Goal: Task Accomplishment & Management: Complete application form

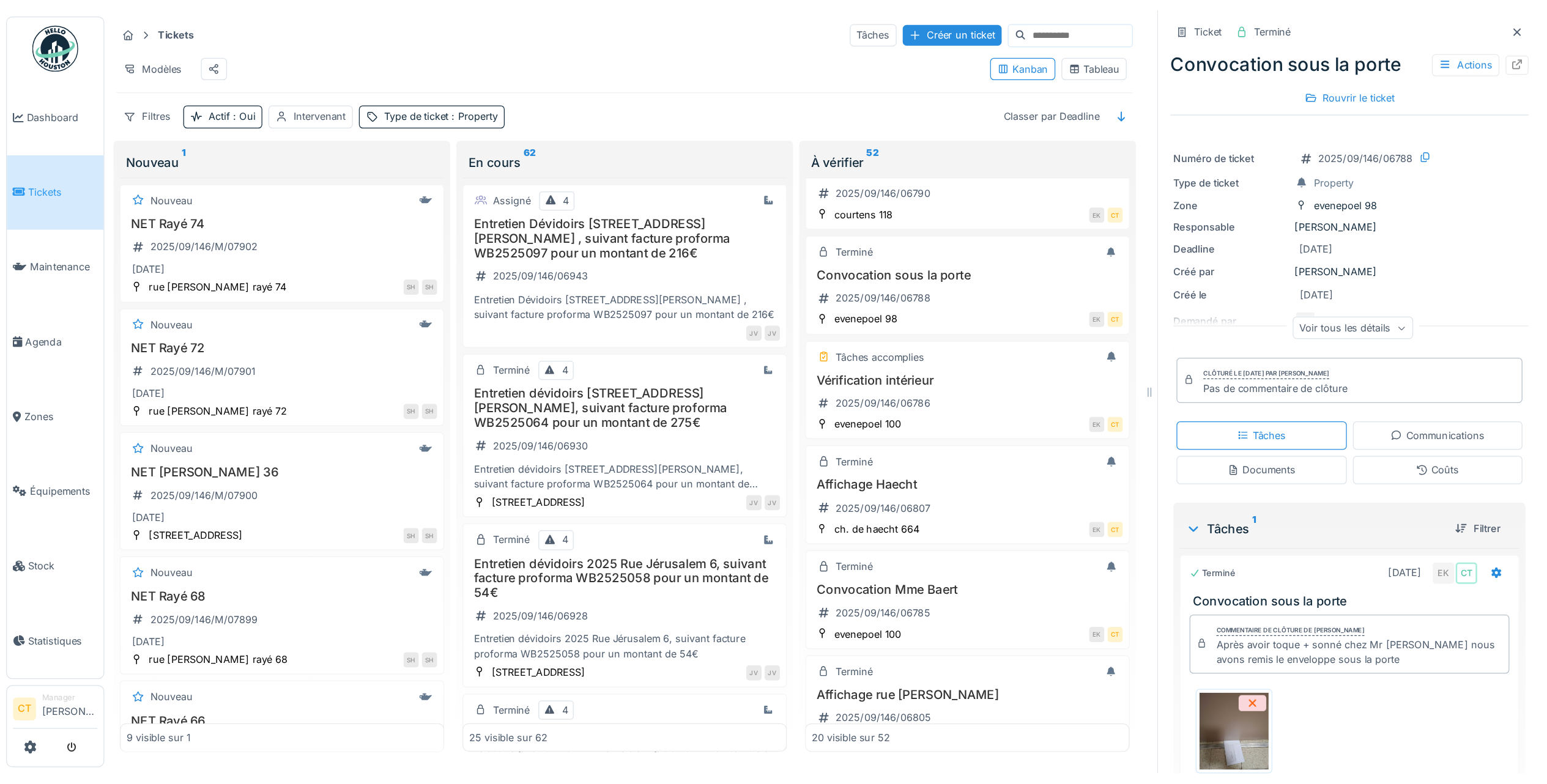
scroll to position [651, 0]
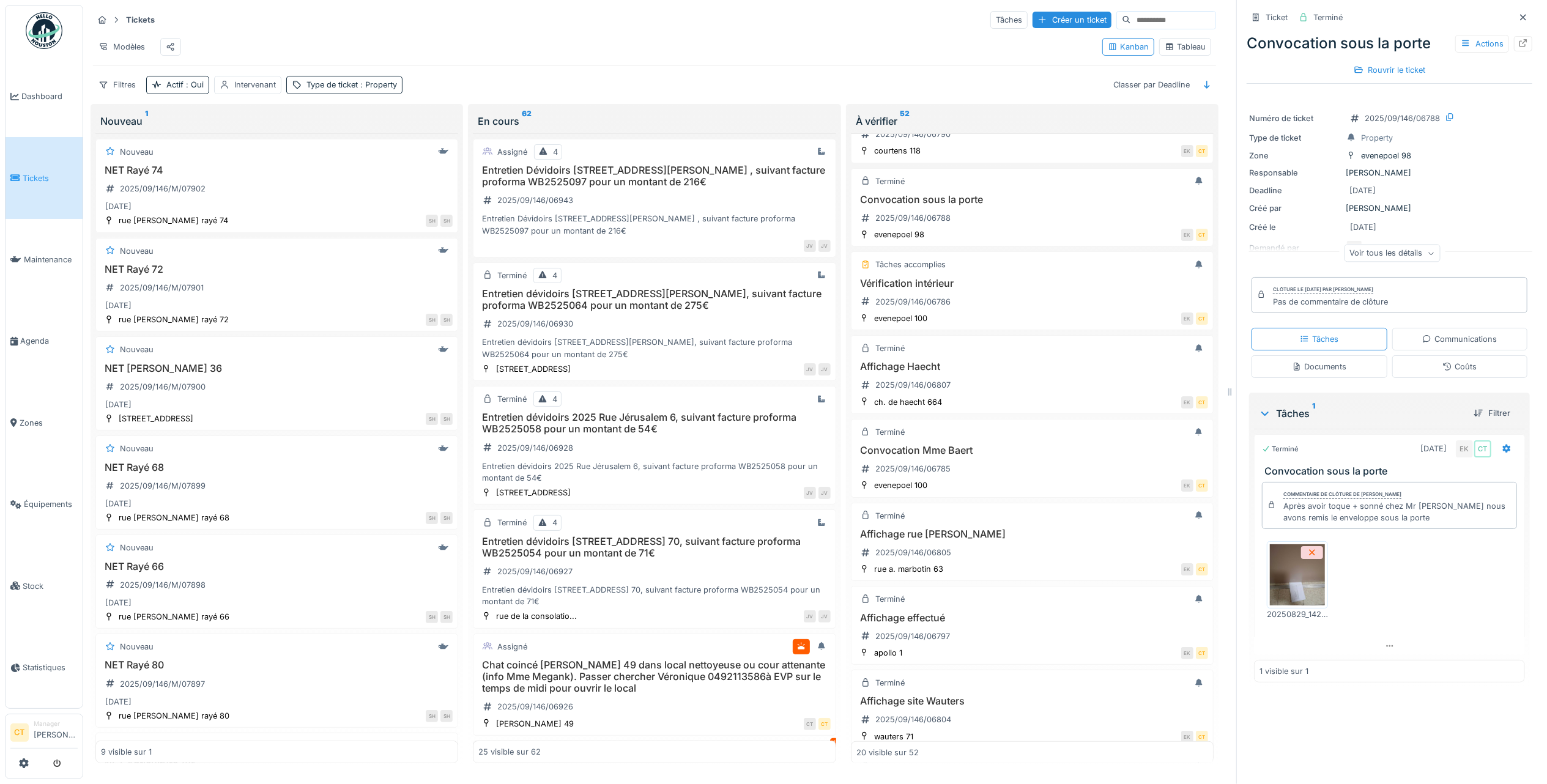
drag, startPoint x: 1038, startPoint y: 22, endPoint x: 1095, endPoint y: 316, distance: 299.5
click at [1038, 21] on div "Créer un ticket" at bounding box center [1072, 20] width 79 height 16
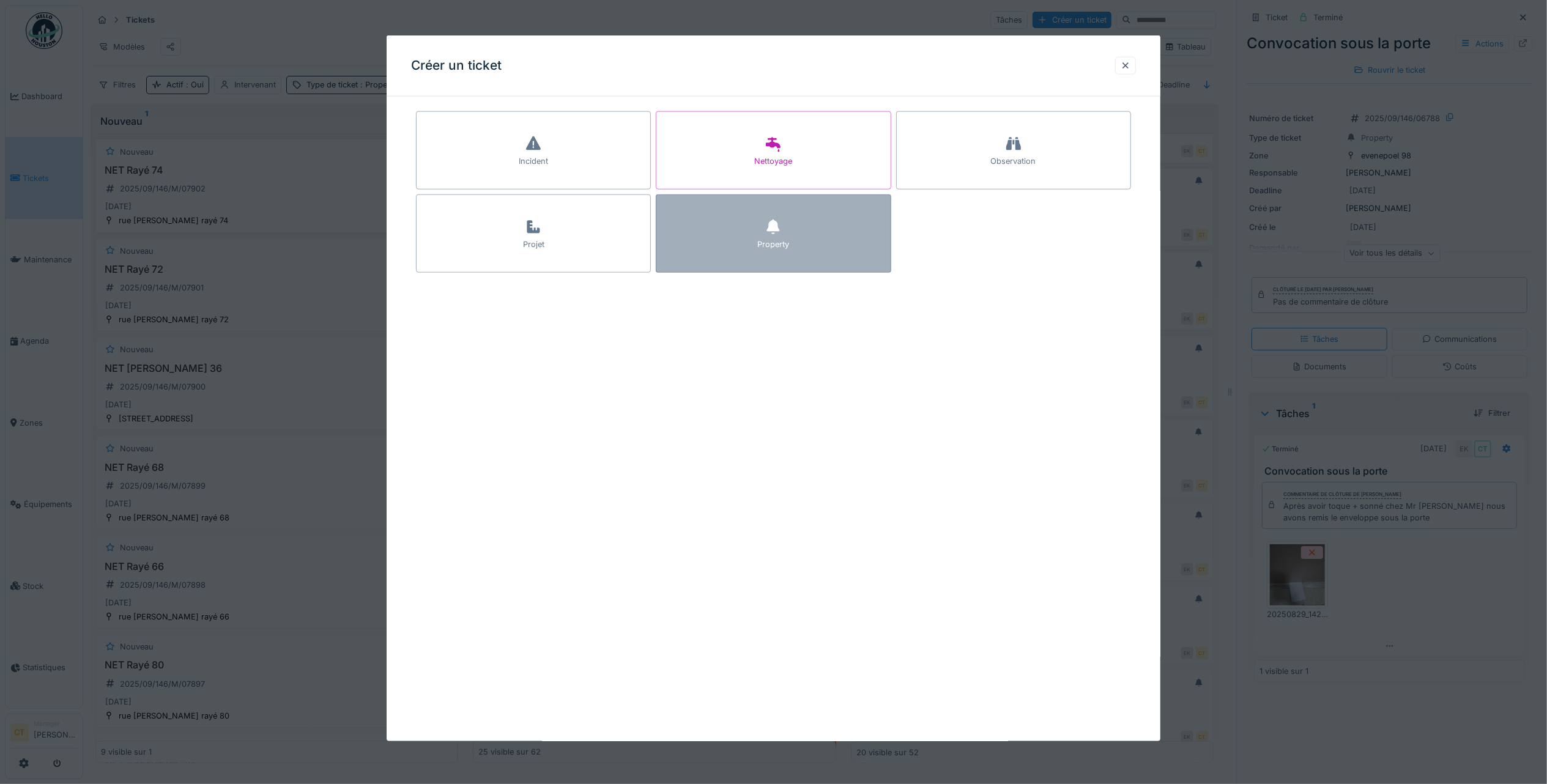
click at [774, 257] on div "Property" at bounding box center [773, 233] width 235 height 78
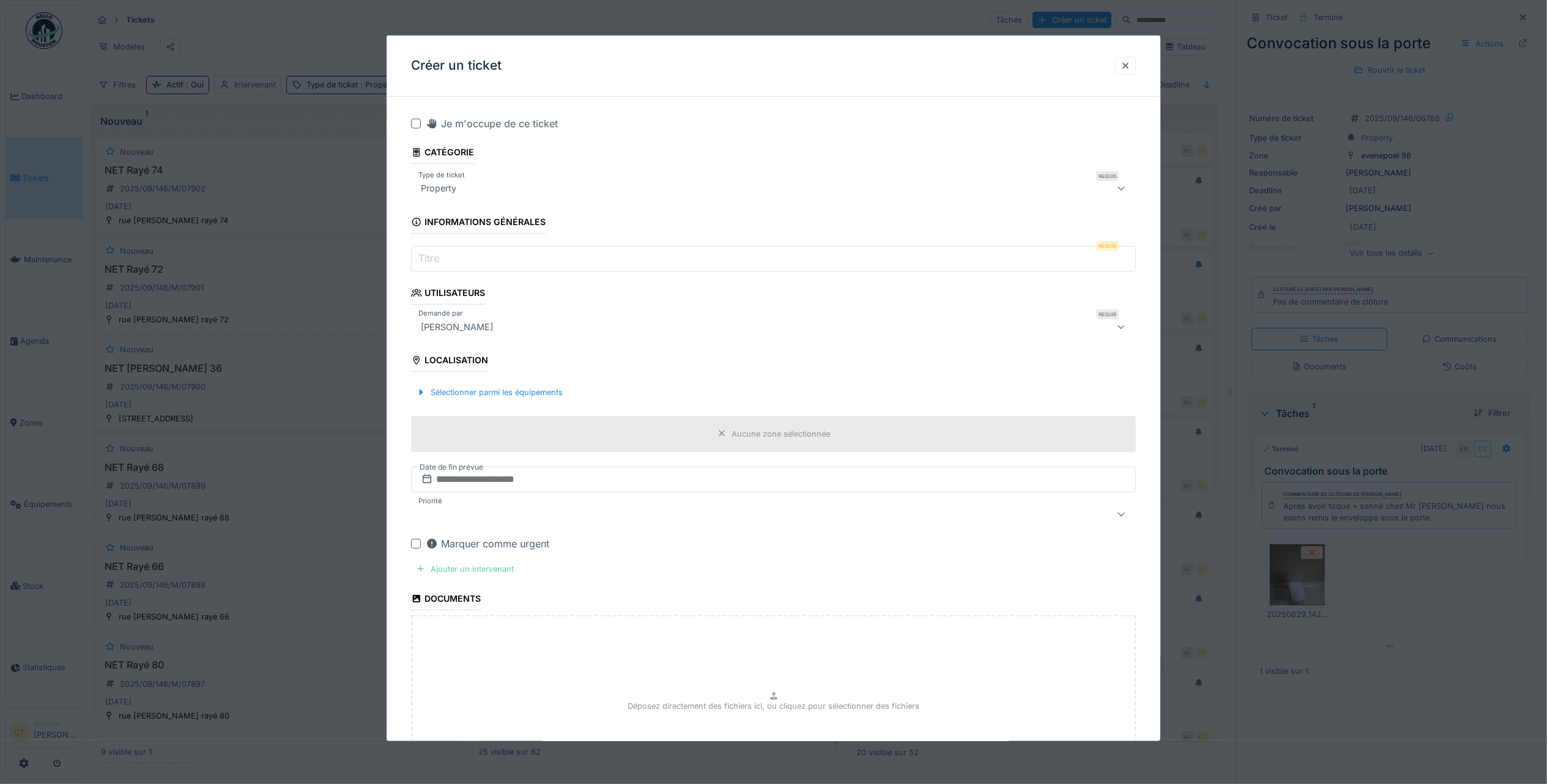
click at [495, 570] on div "Ajouter un intervenant" at bounding box center [465, 569] width 108 height 16
click at [563, 263] on input "Titre" at bounding box center [774, 258] width 725 height 26
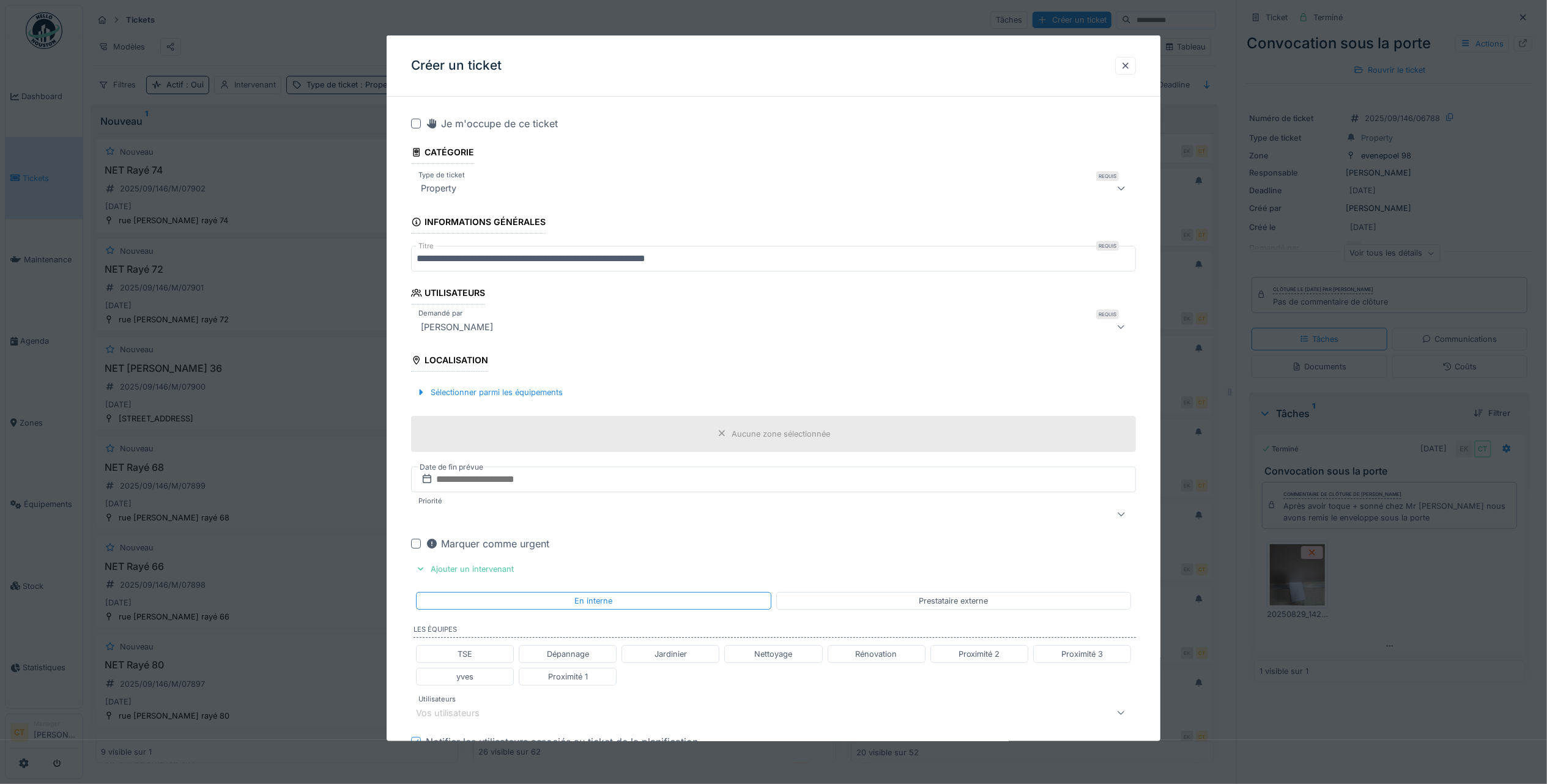
click at [886, 263] on input "**********" at bounding box center [774, 258] width 725 height 26
paste input "**********"
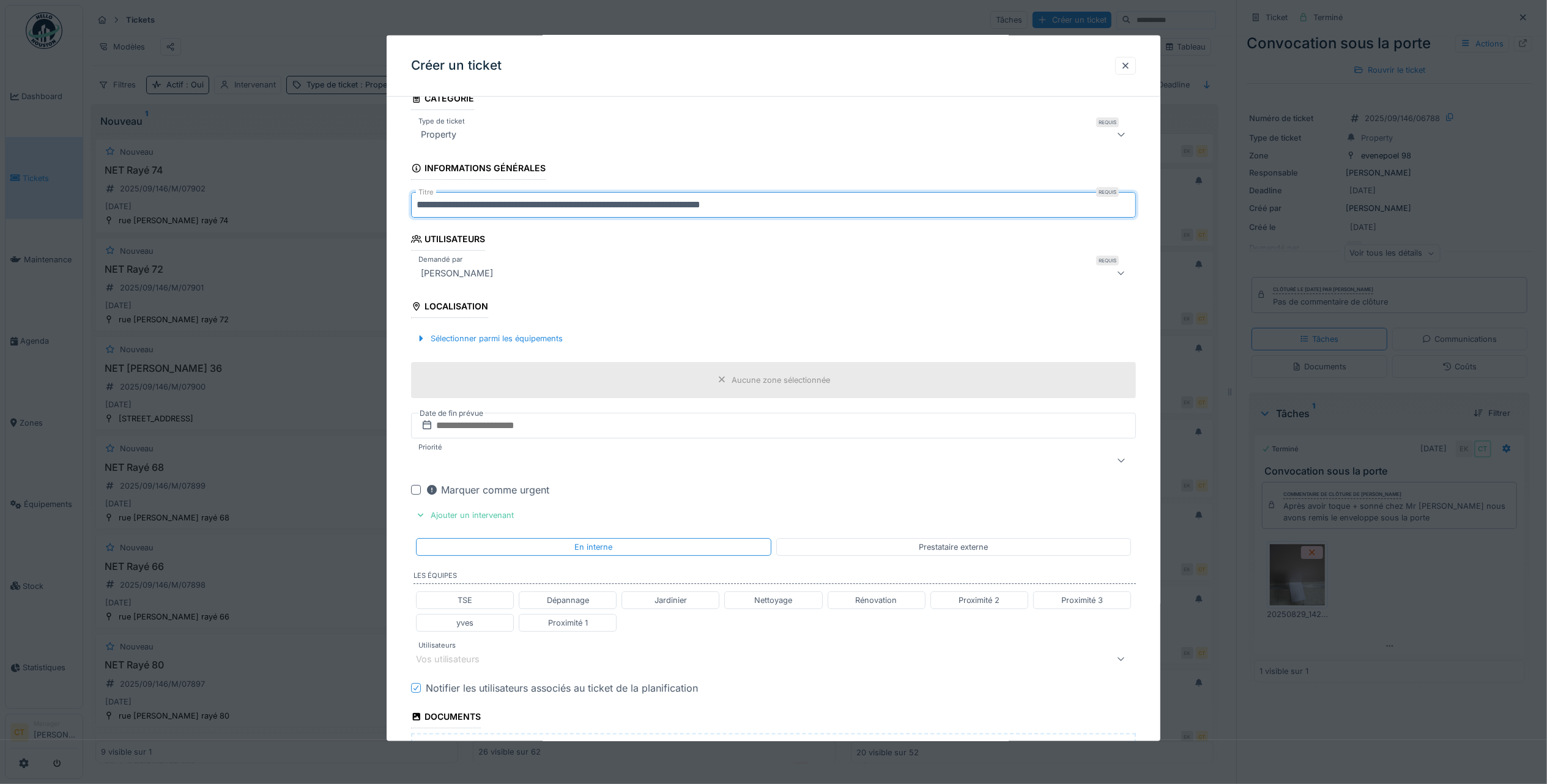
scroll to position [81, 0]
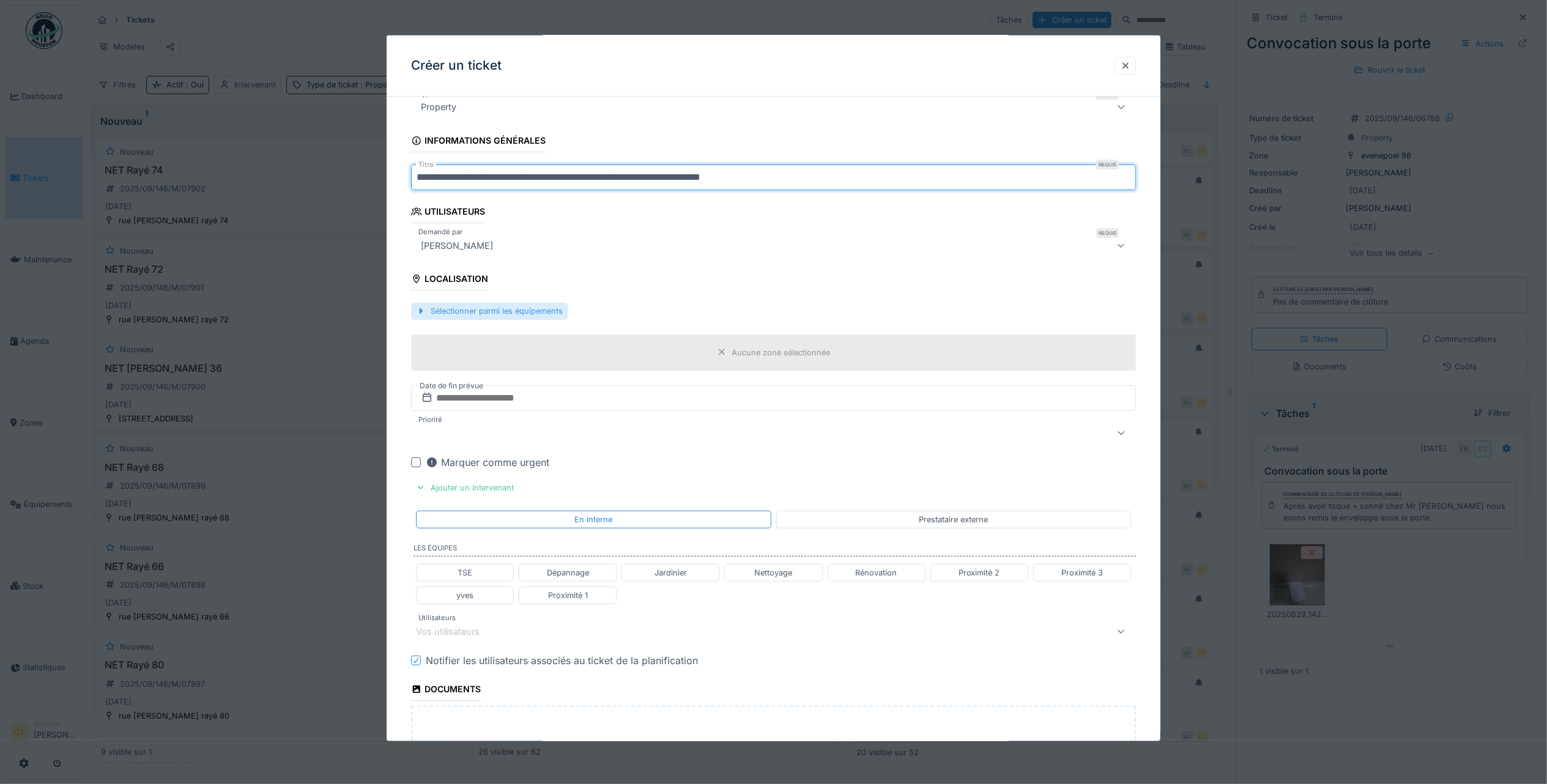
type input "**********"
click at [495, 317] on div "Sélectionner parmi les équipements" at bounding box center [489, 311] width 157 height 16
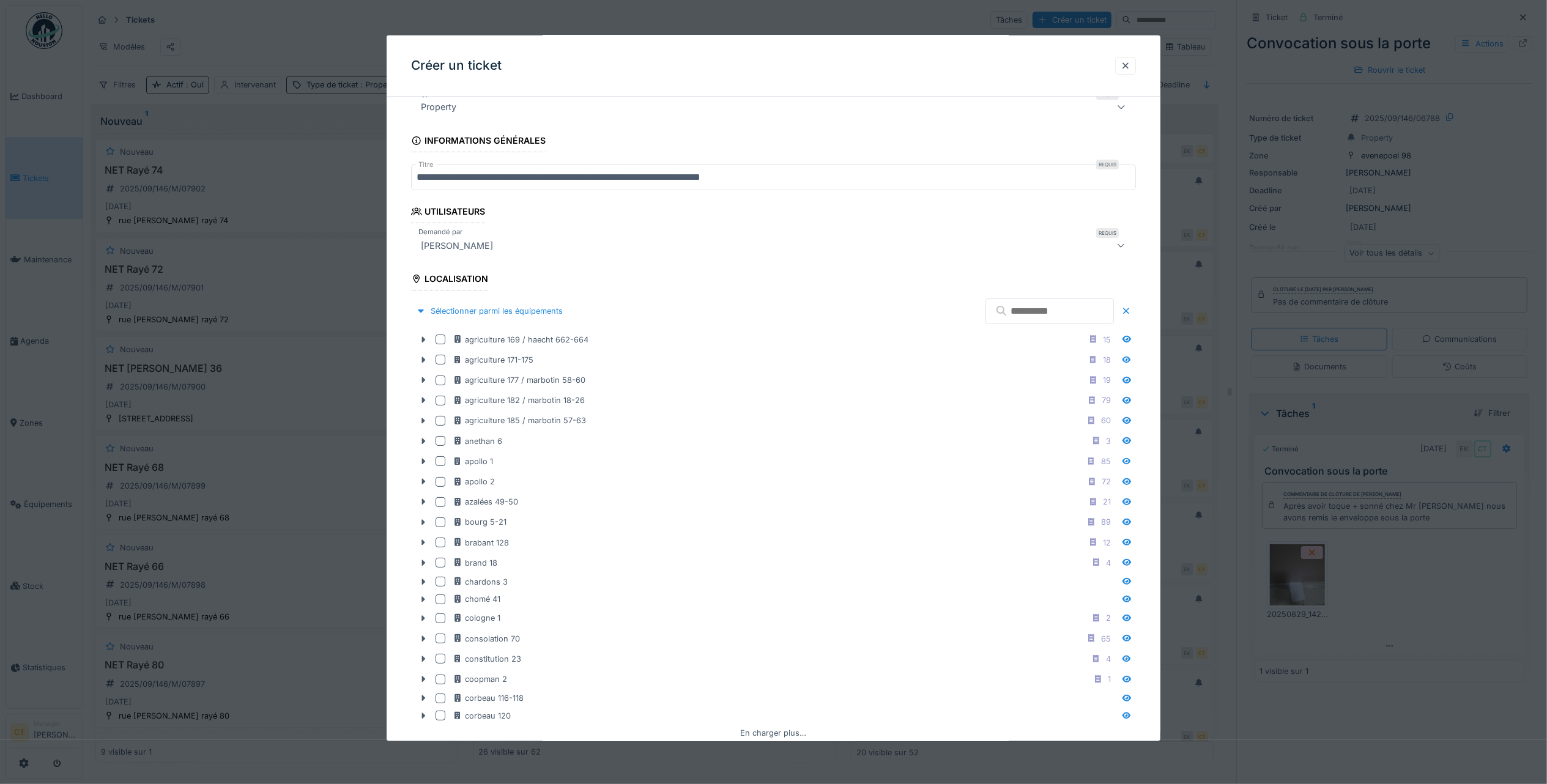
click at [1007, 314] on input "text" at bounding box center [1050, 311] width 129 height 26
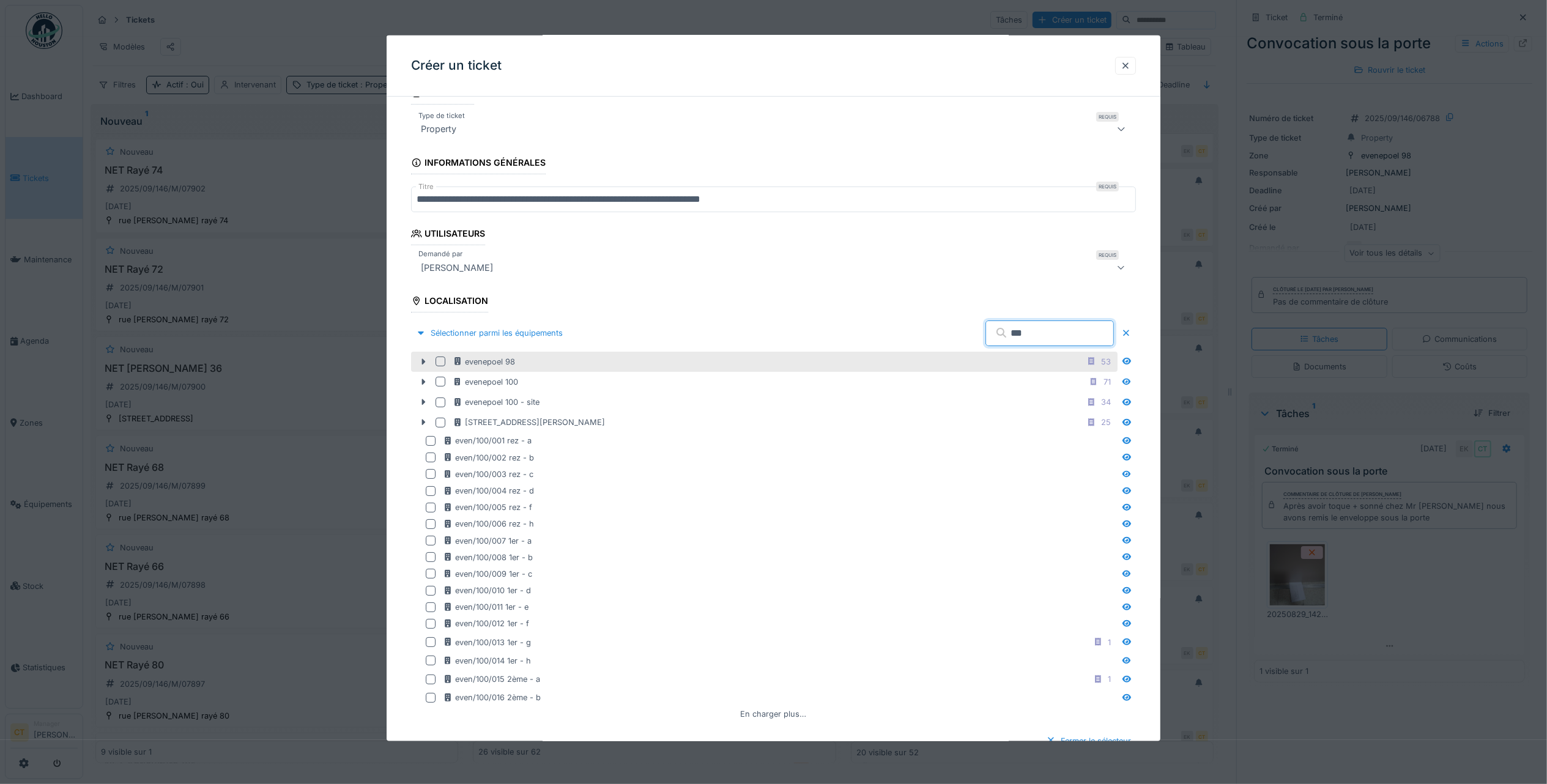
scroll to position [0, 0]
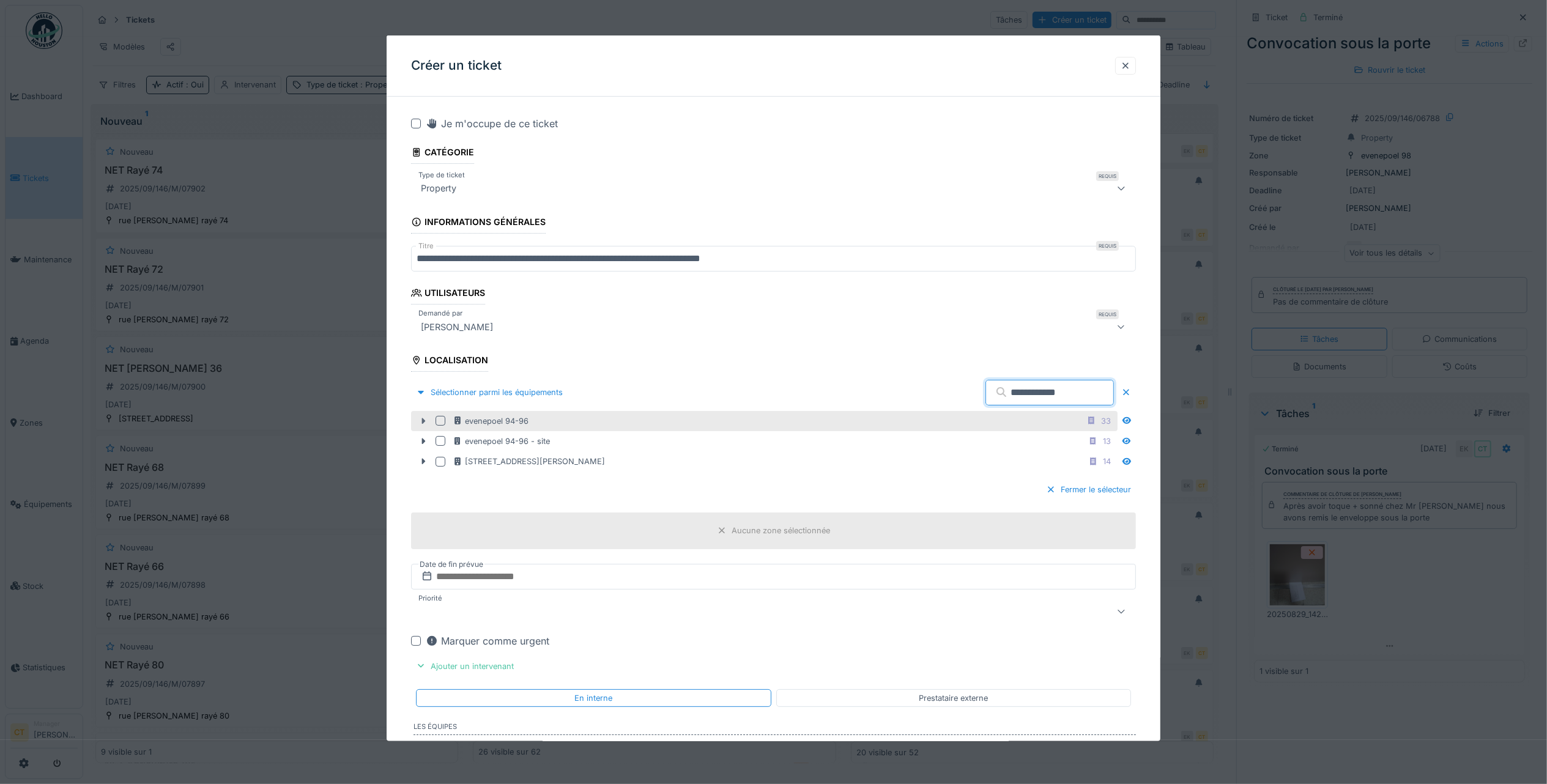
type input "**********"
click at [426, 423] on icon at bounding box center [423, 421] width 10 height 8
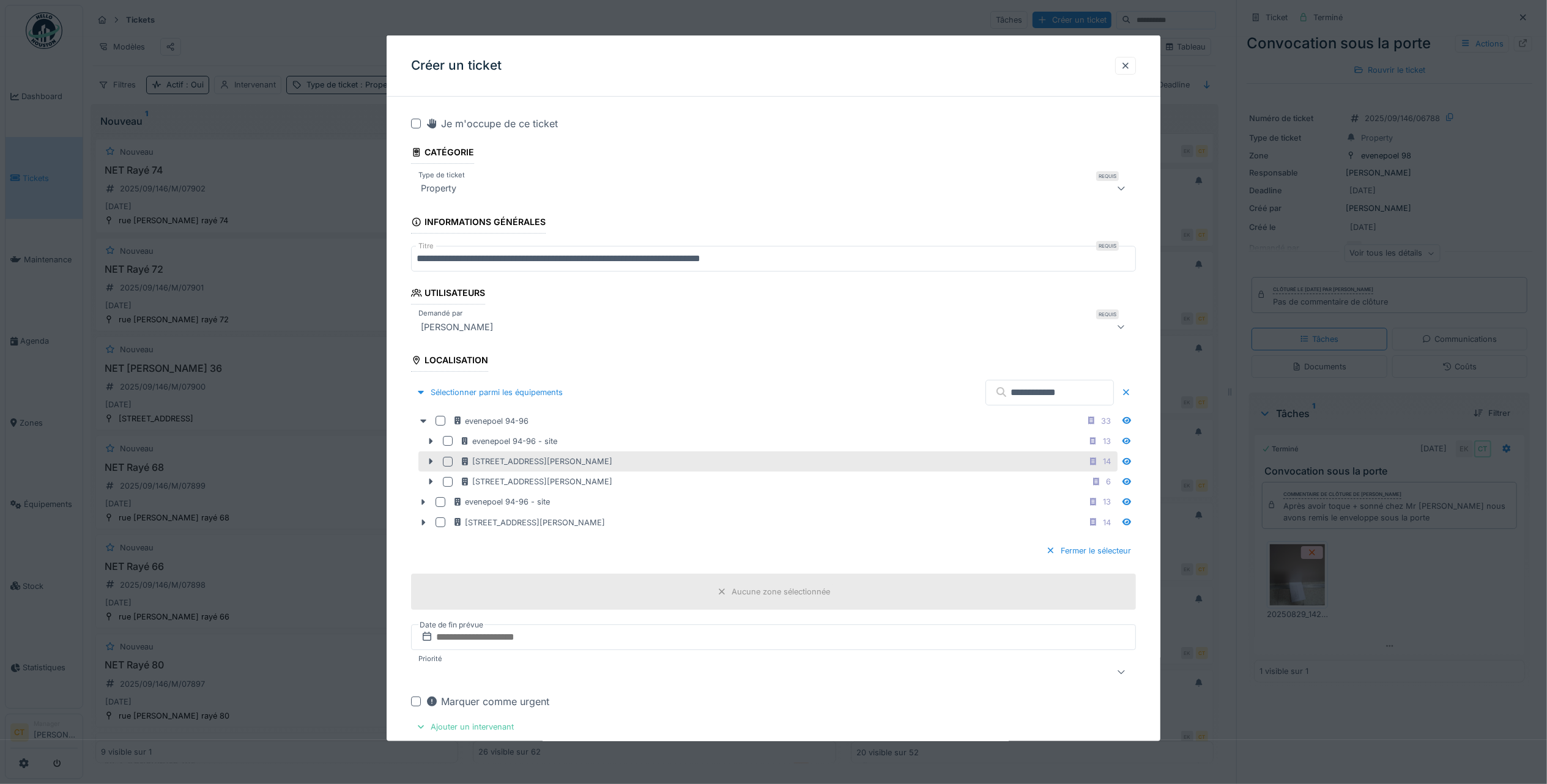
click at [444, 465] on div at bounding box center [448, 461] width 10 height 10
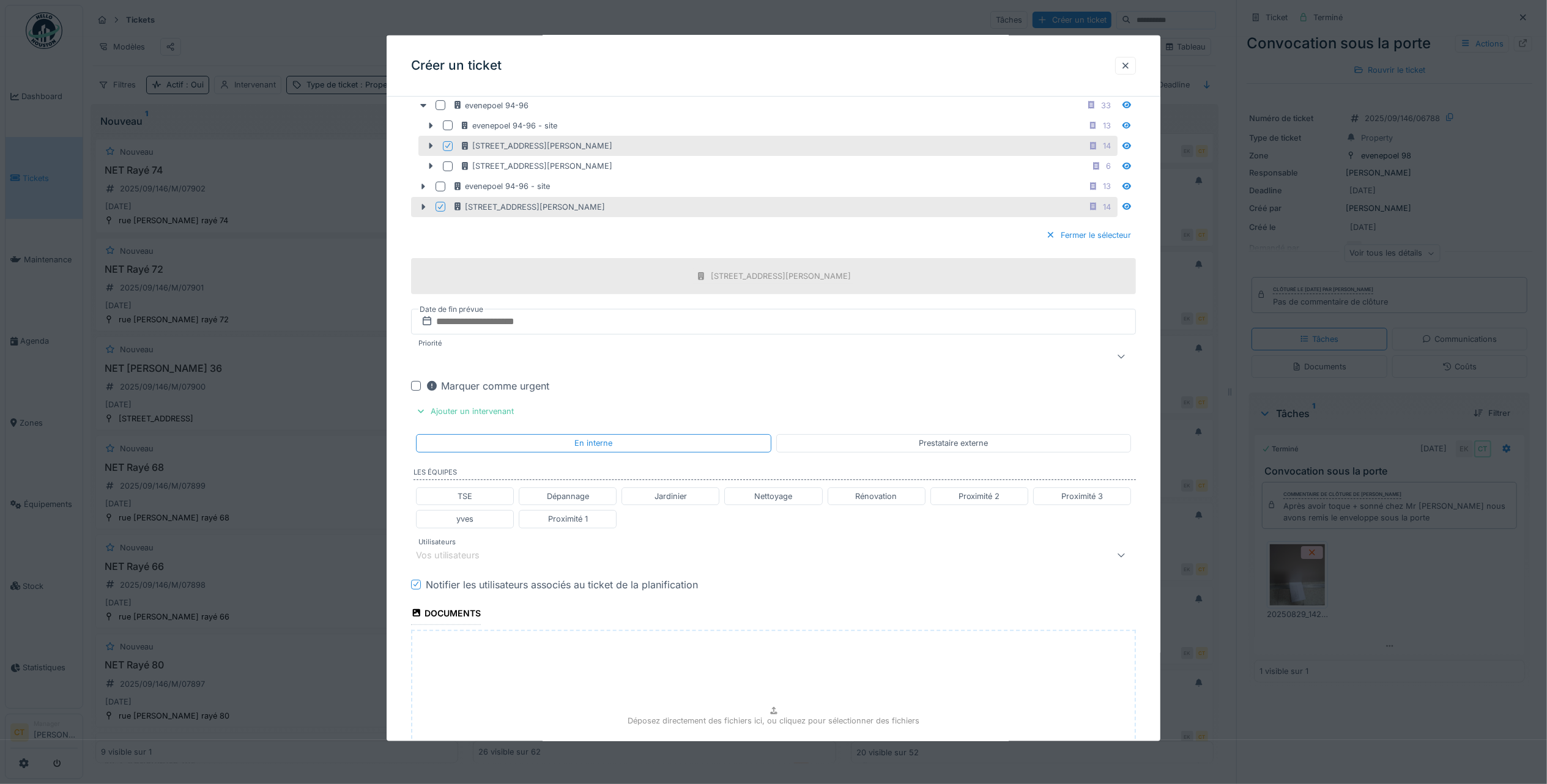
scroll to position [326, 0]
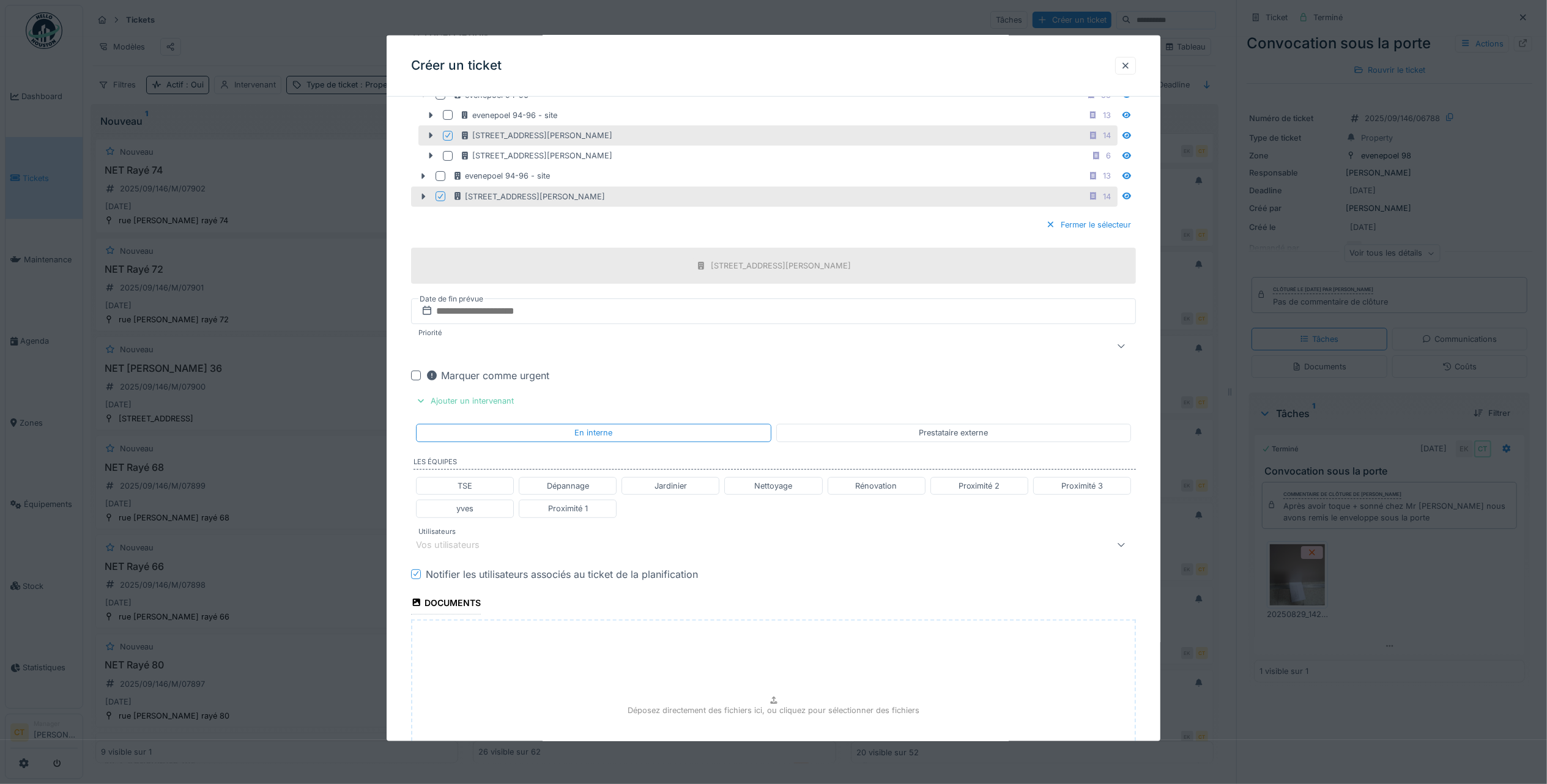
click at [467, 402] on div "Ajouter un intervenant" at bounding box center [465, 400] width 108 height 16
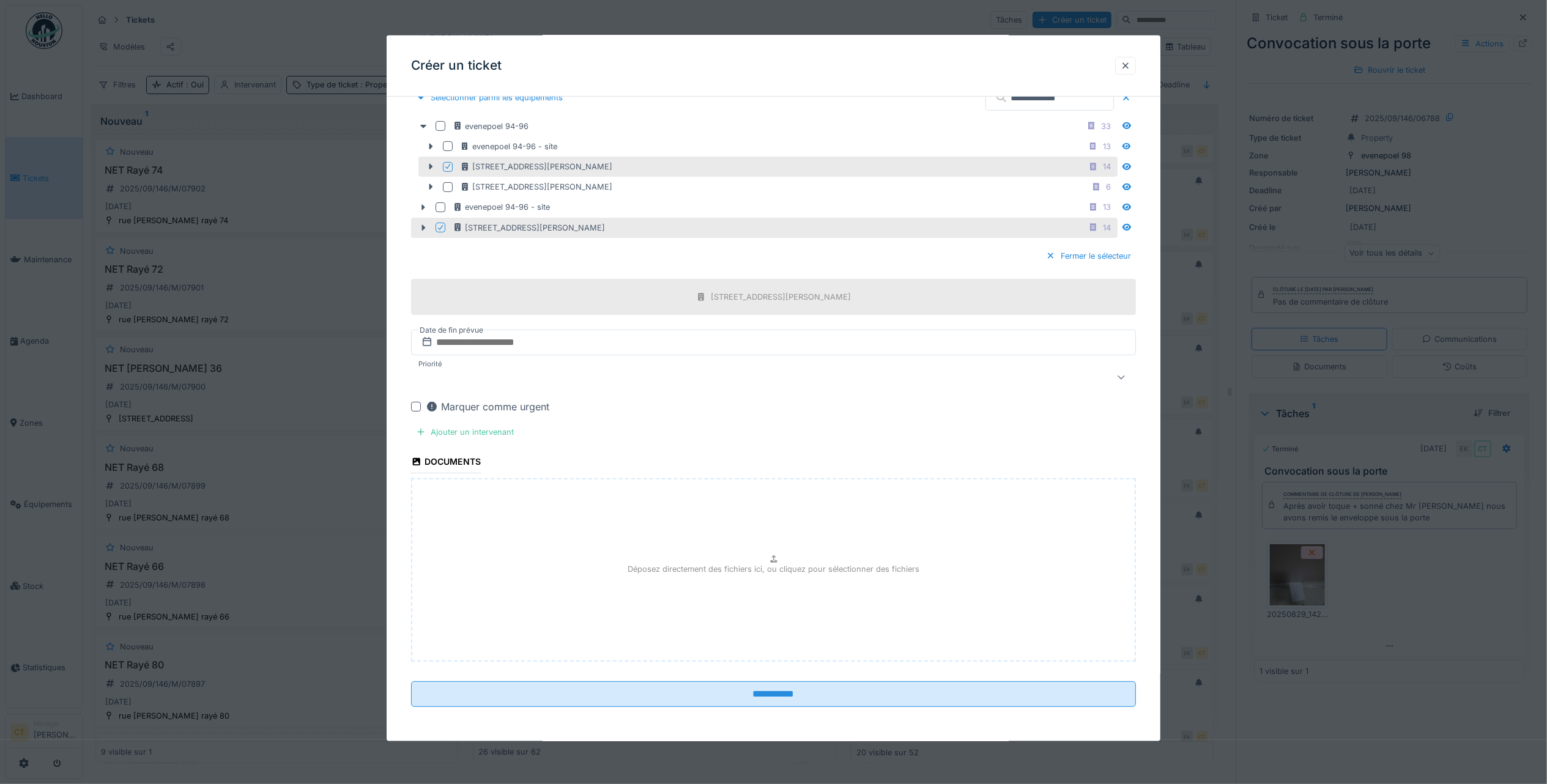
scroll to position [301, 0]
click at [505, 430] on div "Ajouter un intervenant" at bounding box center [465, 432] width 108 height 16
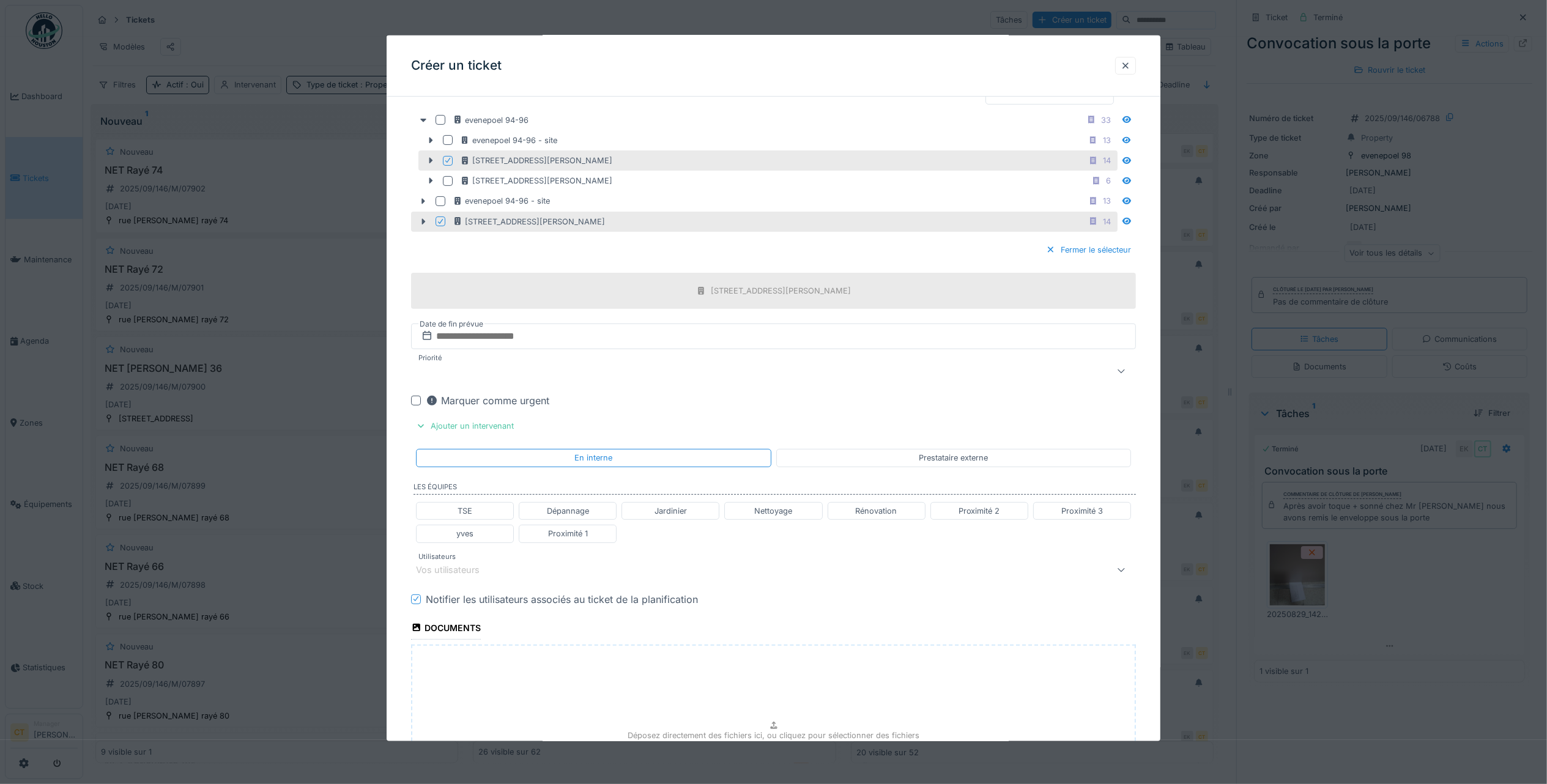
click at [575, 540] on div "Proximité 1" at bounding box center [568, 533] width 40 height 12
type input "**********"
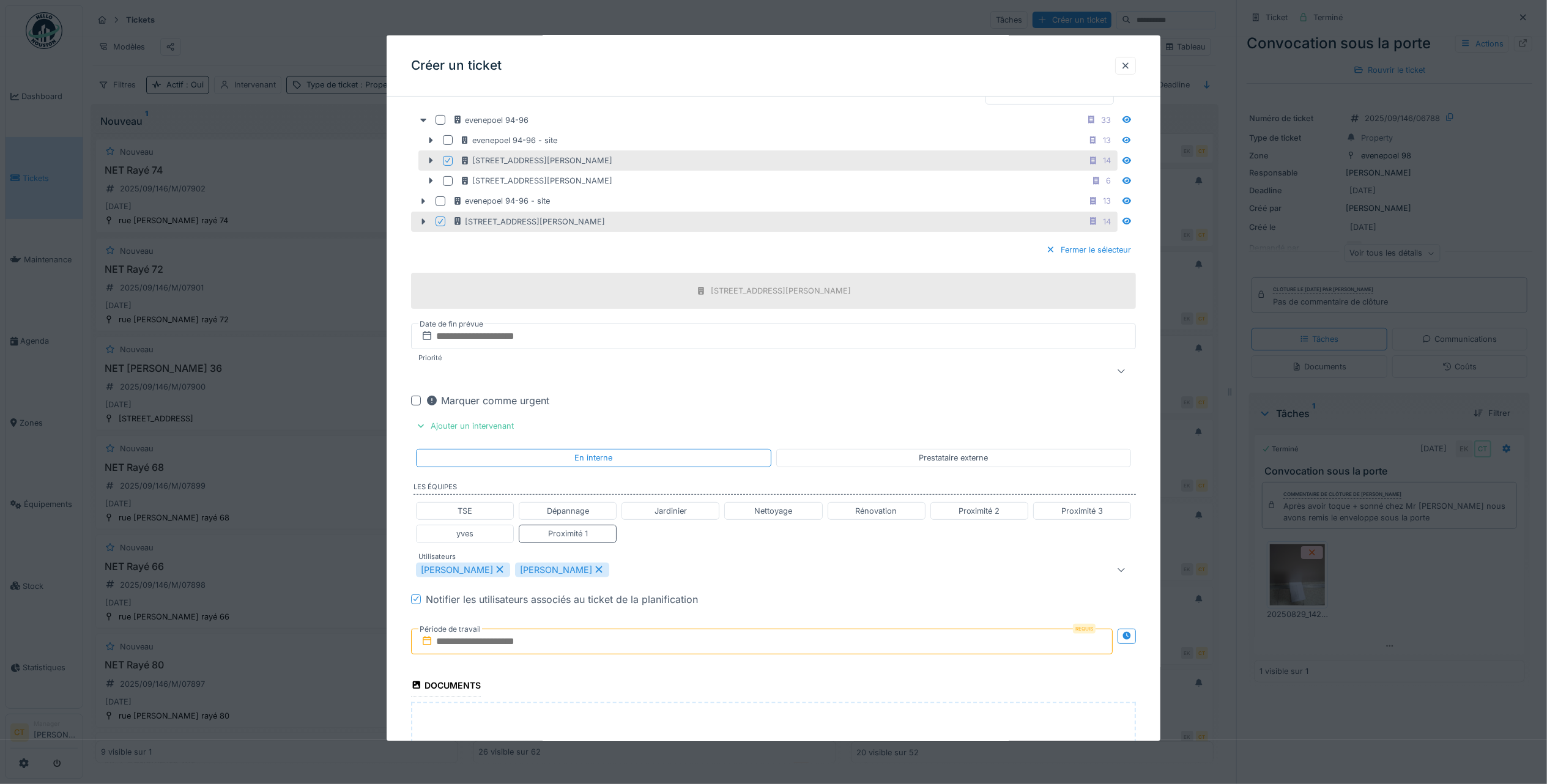
click at [1013, 607] on div "Requis Période de travail" at bounding box center [774, 641] width 725 height 46
click at [1011, 607] on input "text" at bounding box center [762, 641] width 701 height 26
click at [742, 535] on div "3" at bounding box center [744, 526] width 16 height 17
click at [740, 535] on div "3" at bounding box center [744, 526] width 16 height 17
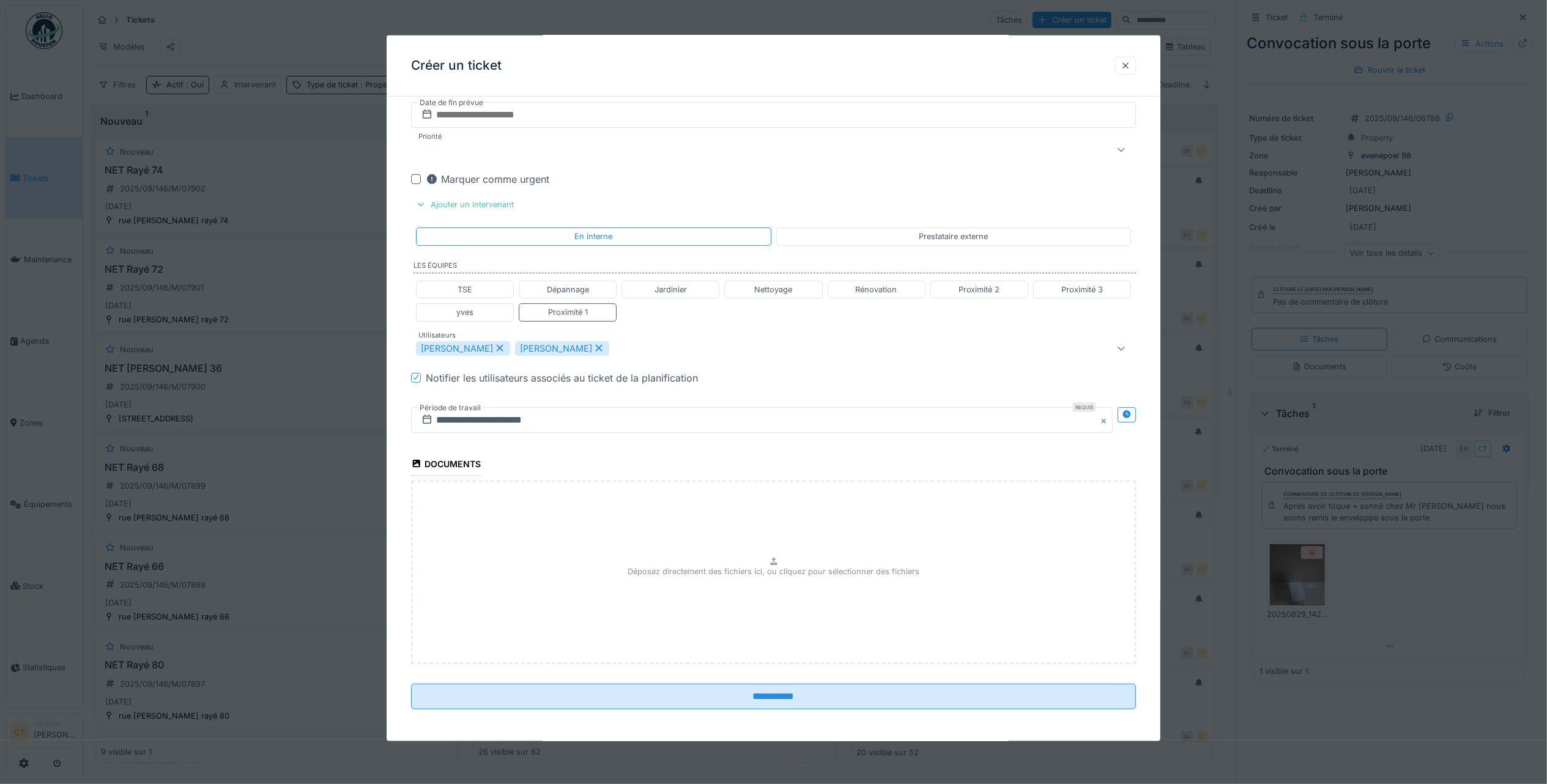
scroll to position [531, 0]
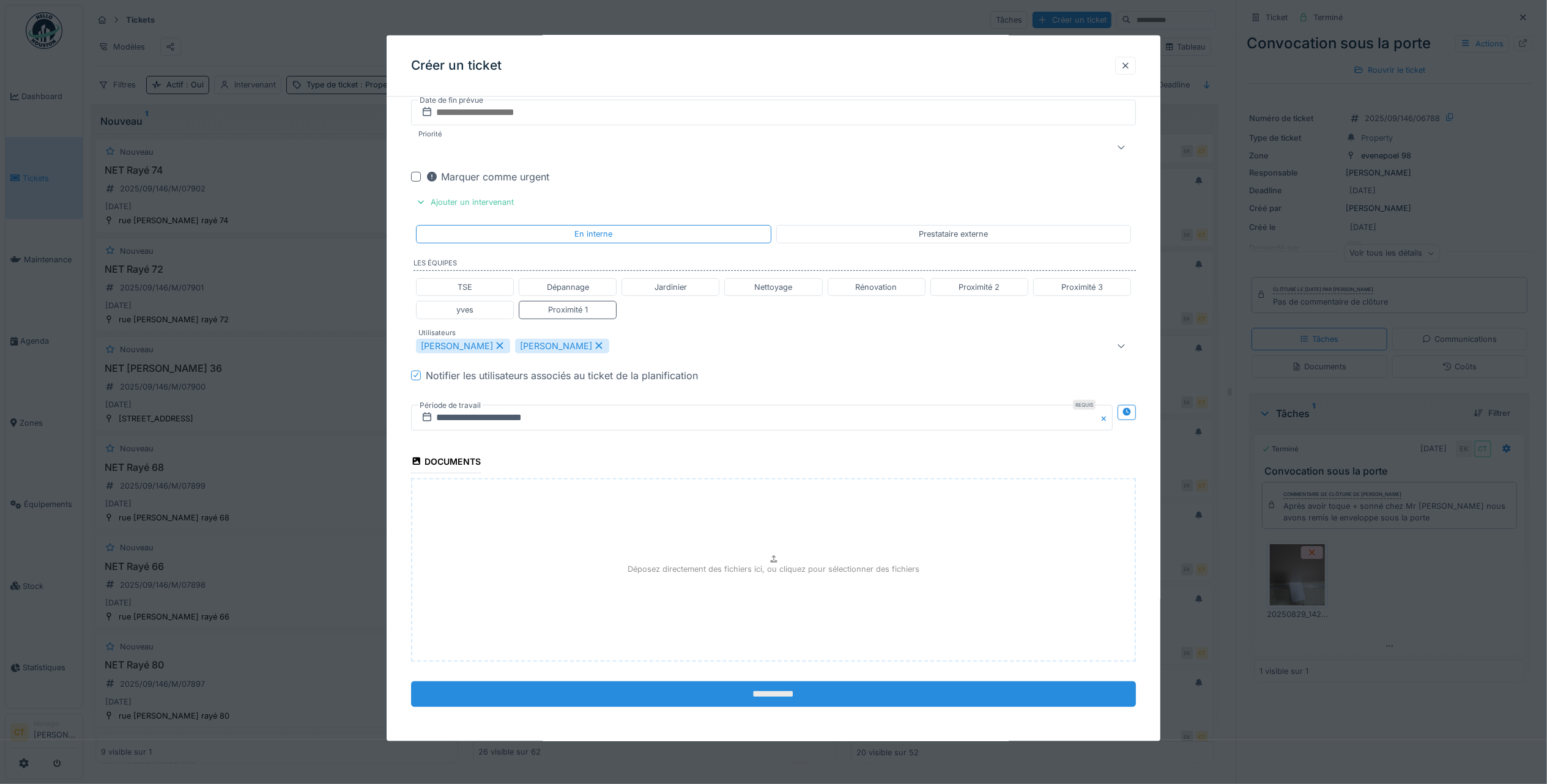
click at [914, 607] on input "**********" at bounding box center [774, 693] width 725 height 26
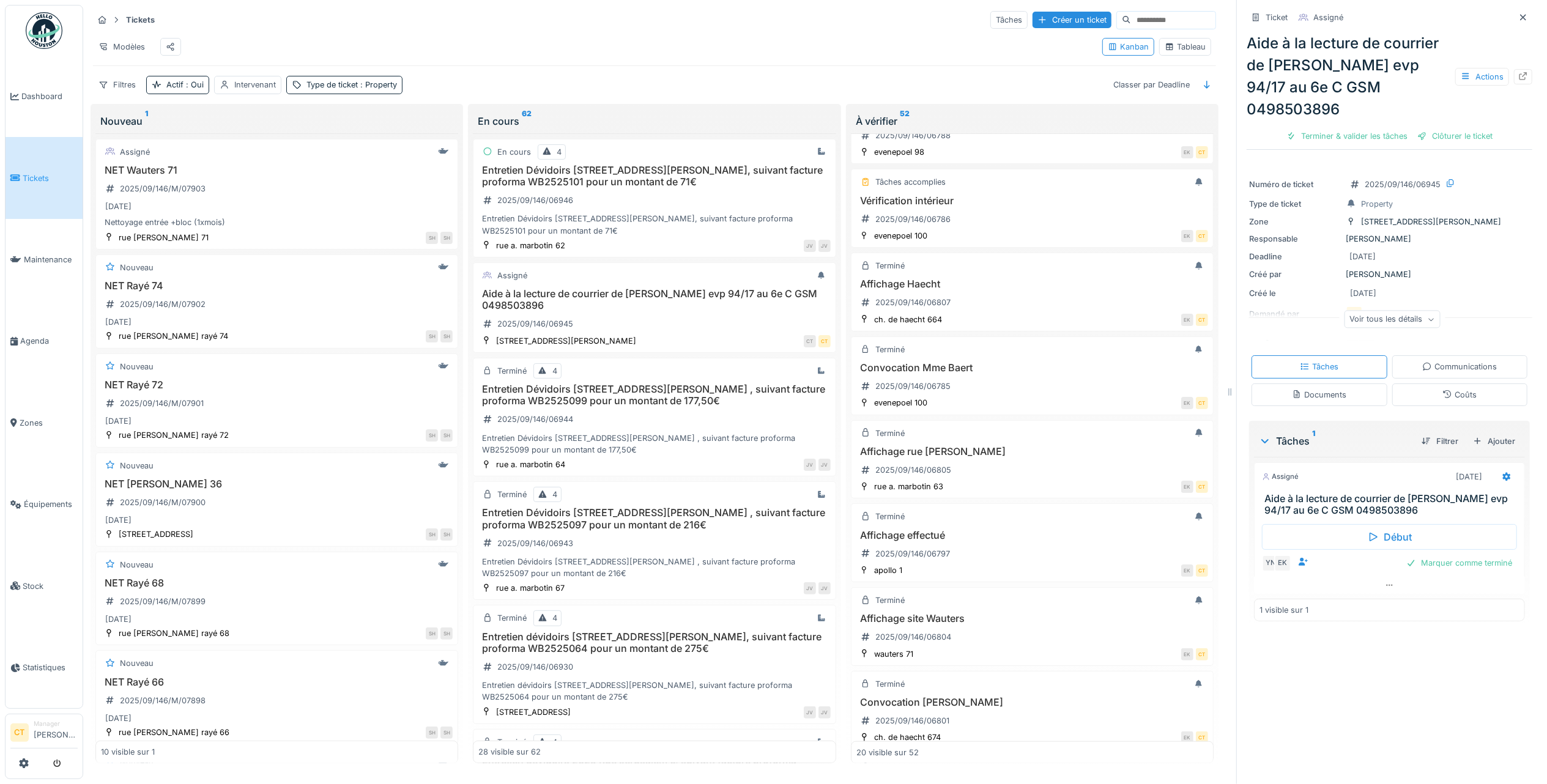
scroll to position [1145, 0]
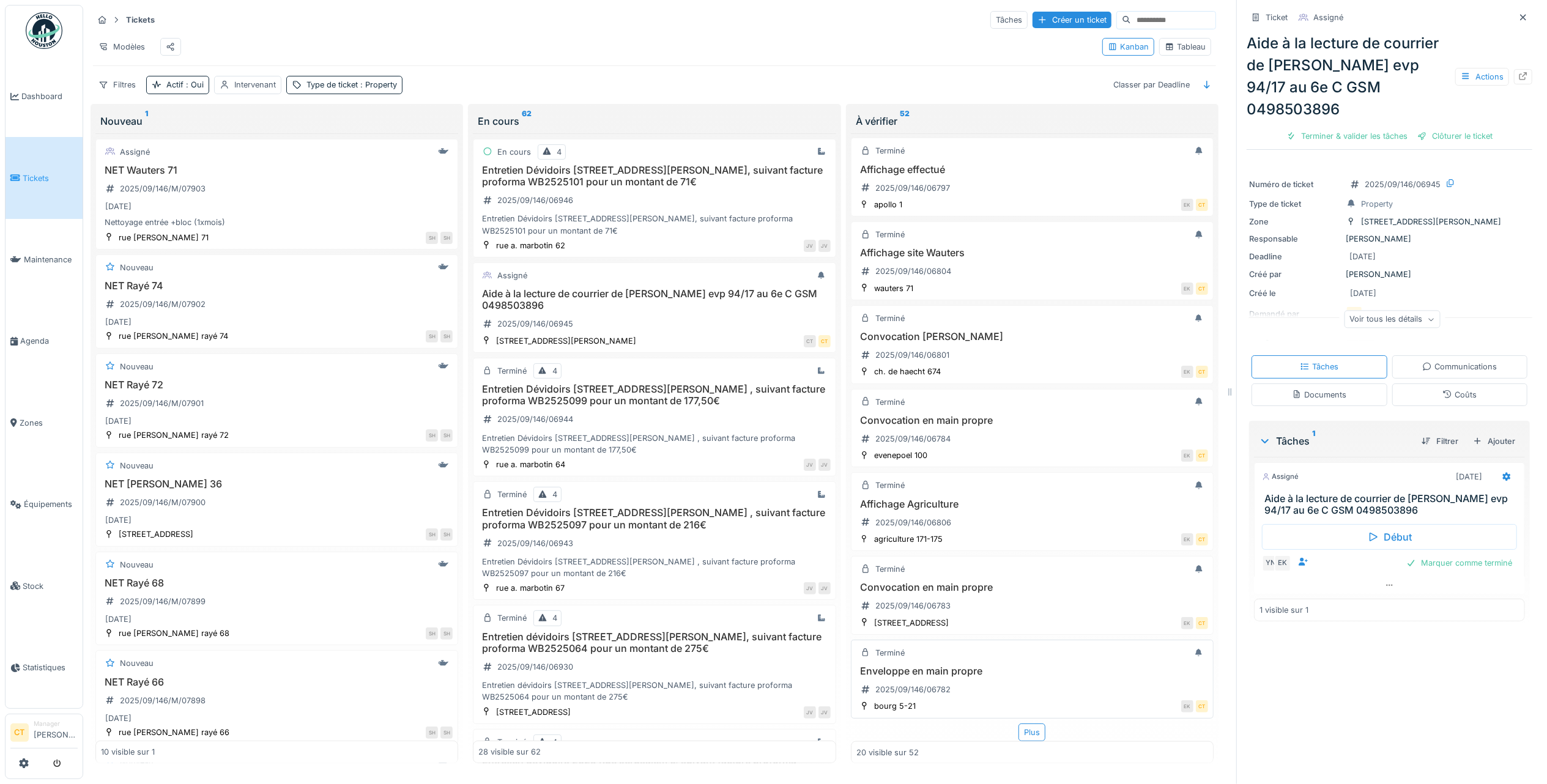
click at [982, 607] on h3 "Enveloppe en main propre" at bounding box center [1032, 671] width 352 height 12
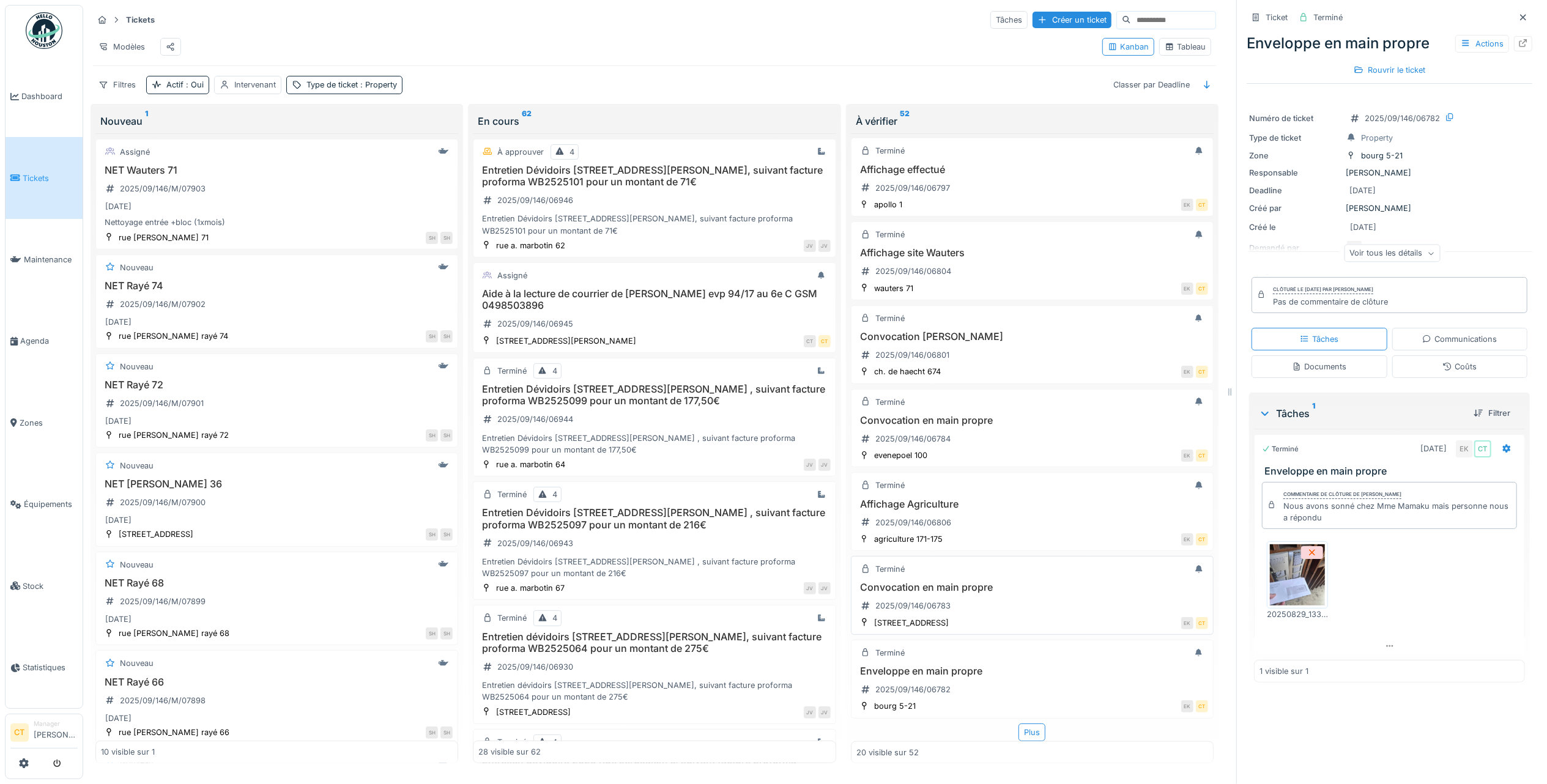
scroll to position [12, 0]
click at [1037, 607] on div "Enveloppe en main propre 2025/09/146/06782" at bounding box center [1032, 682] width 352 height 34
click at [993, 584] on div "Convocation en main propre 2025/09/146/06783" at bounding box center [1032, 598] width 352 height 34
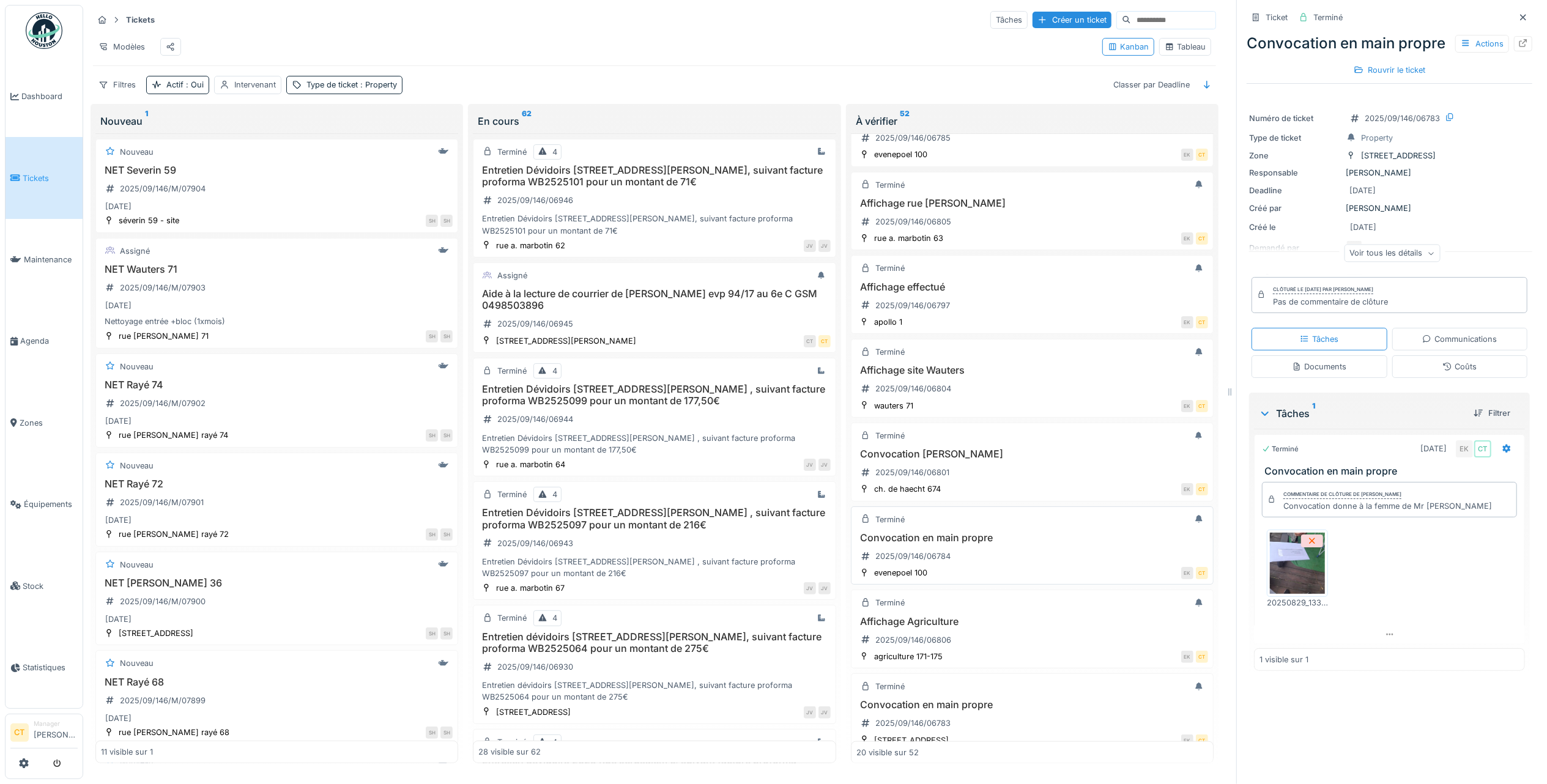
scroll to position [737, 0]
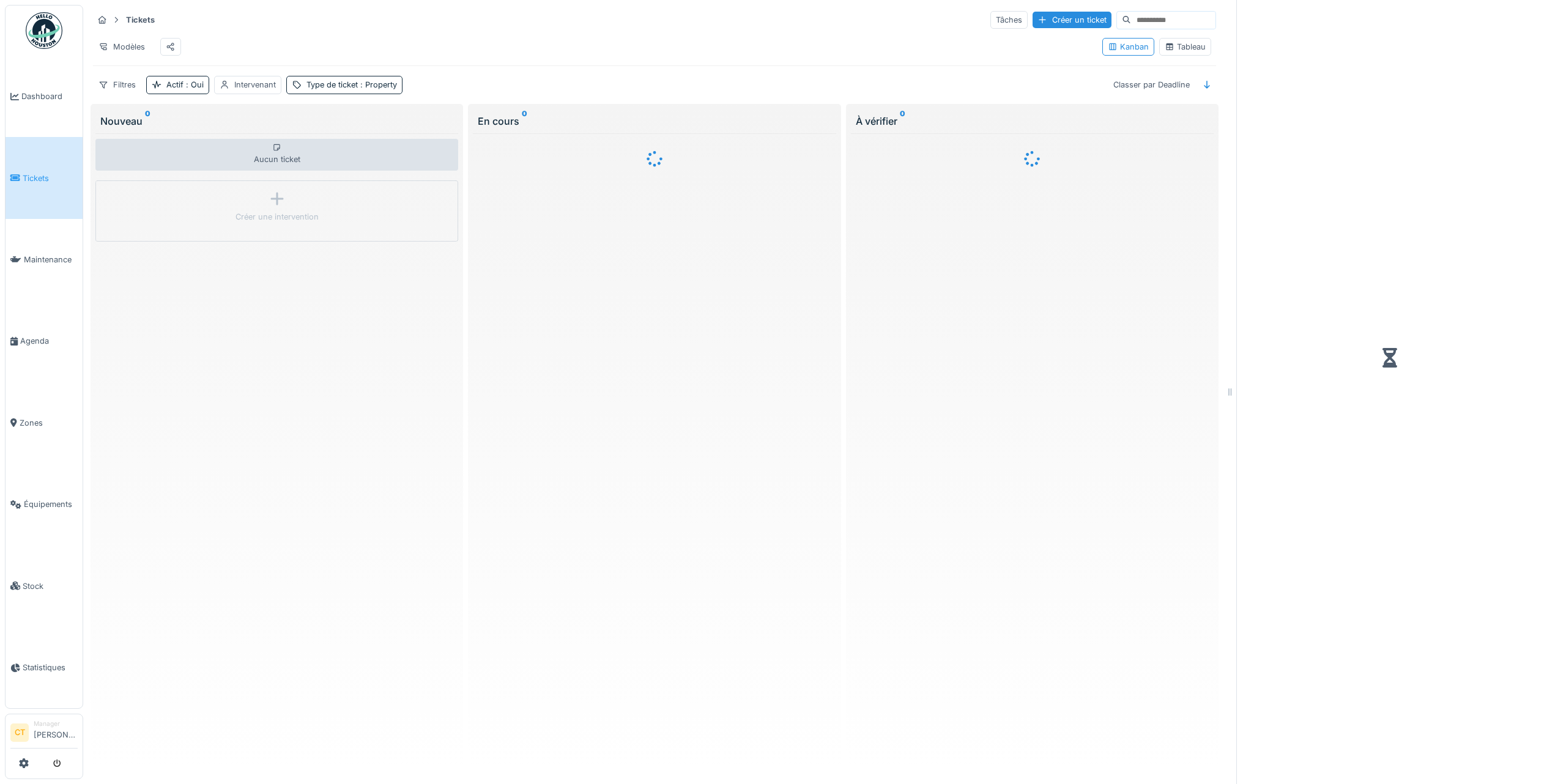
scroll to position [12, 0]
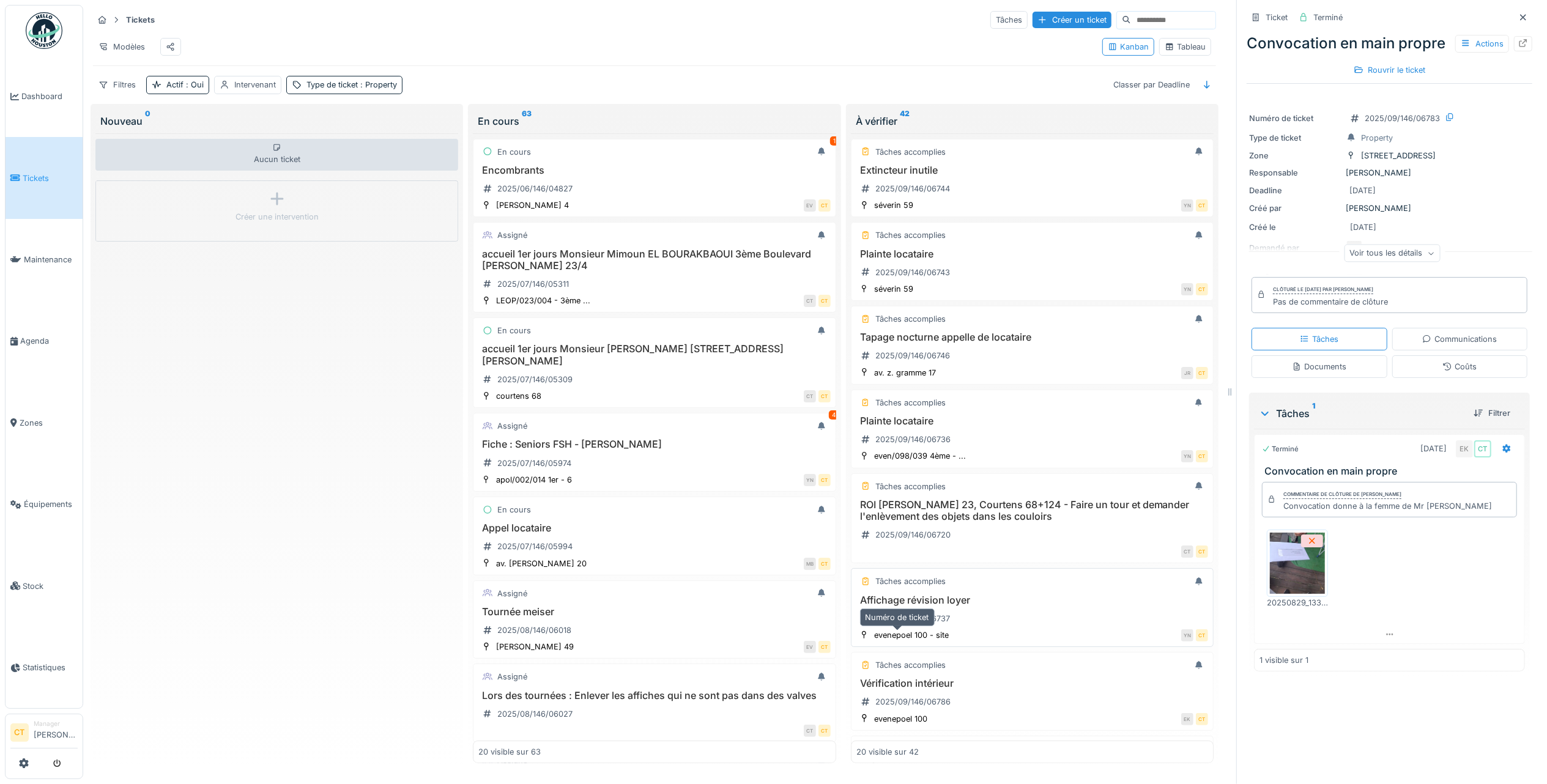
click at [915, 622] on div "2025/09/146/06737" at bounding box center [913, 618] width 75 height 12
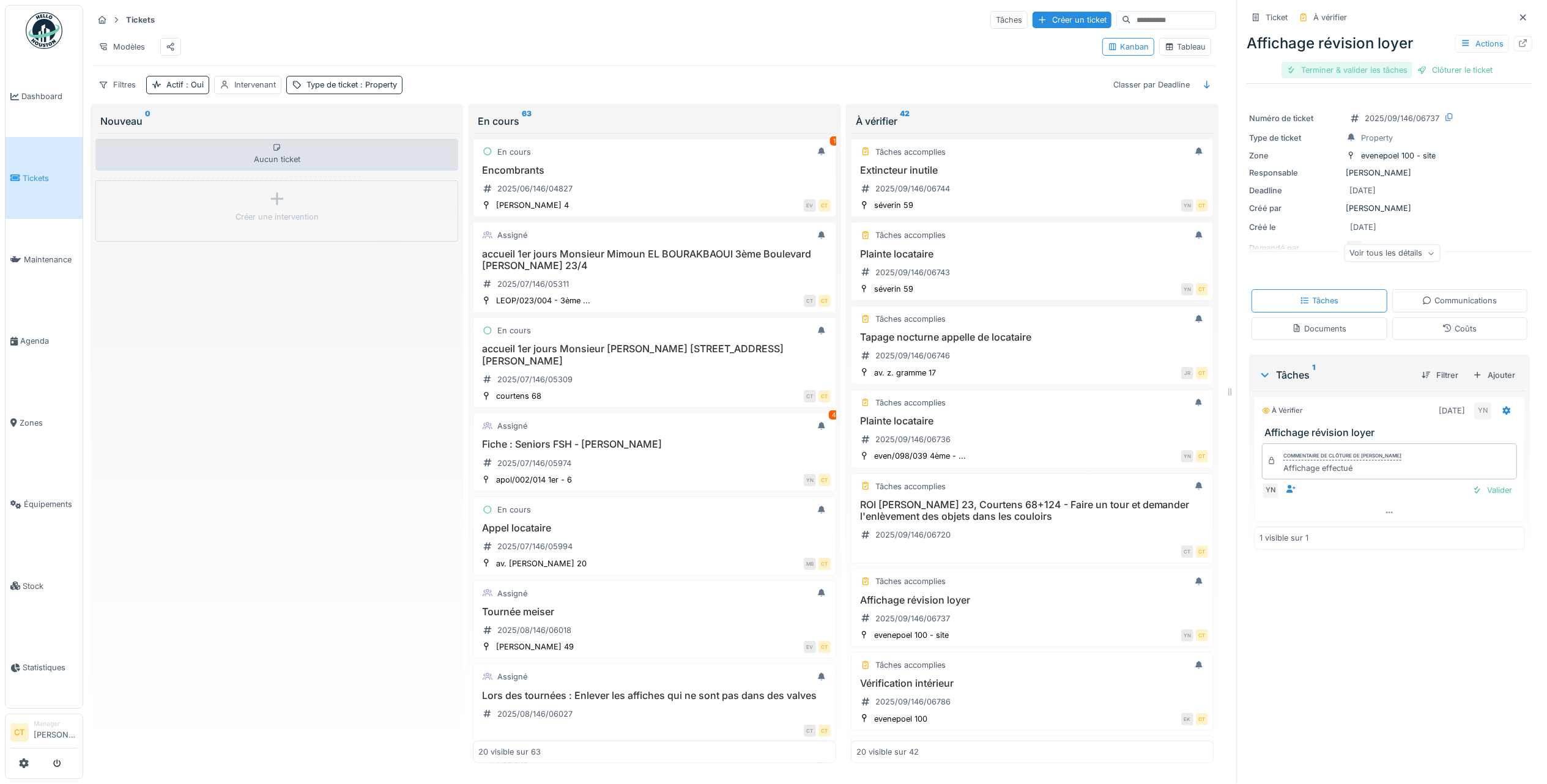
click at [1347, 62] on div "Terminer & valider les tâches" at bounding box center [1347, 70] width 131 height 16
click at [1400, 62] on div "Clôturer le ticket" at bounding box center [1390, 70] width 85 height 16
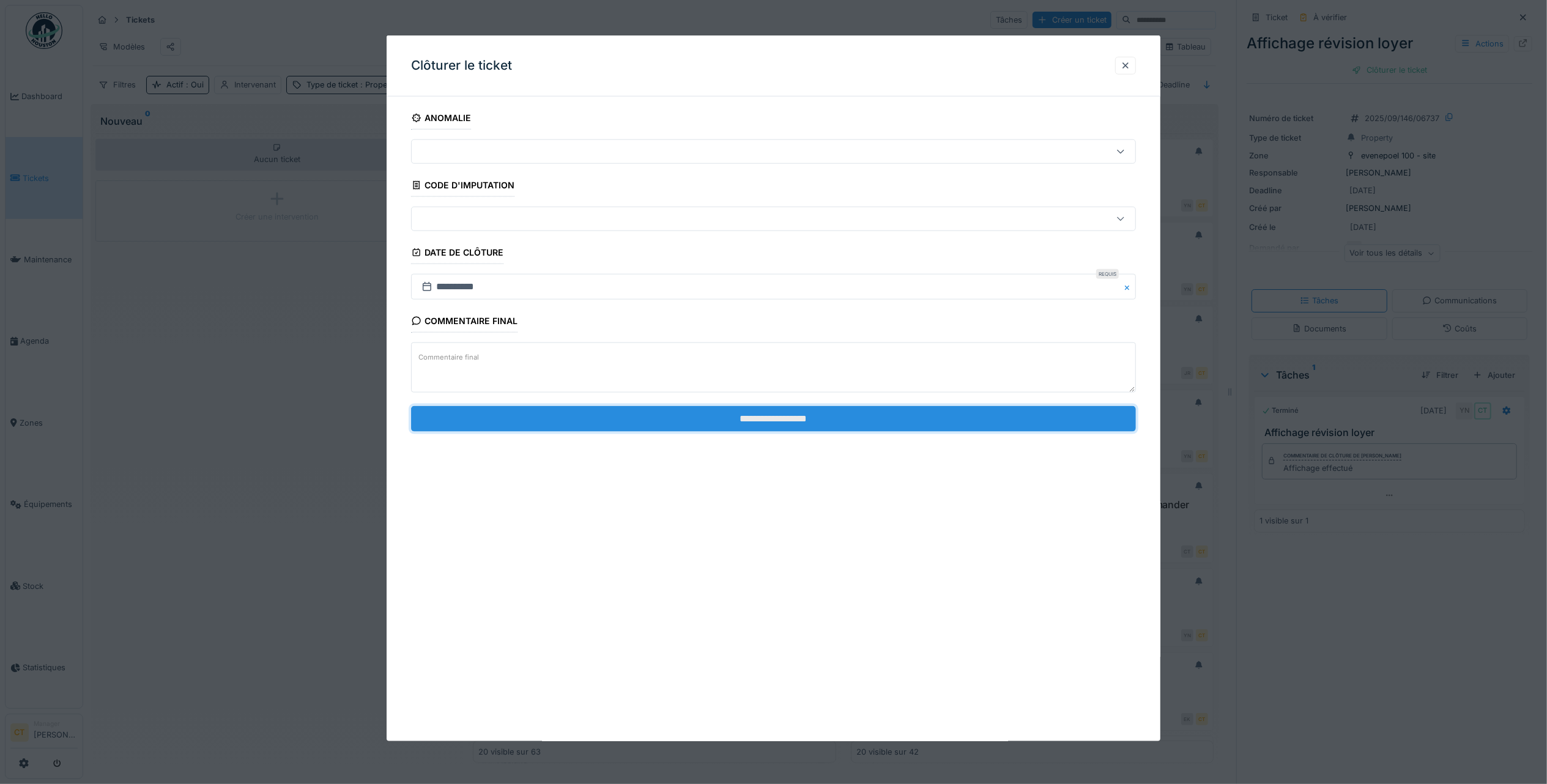
click at [831, 428] on input "**********" at bounding box center [774, 418] width 725 height 26
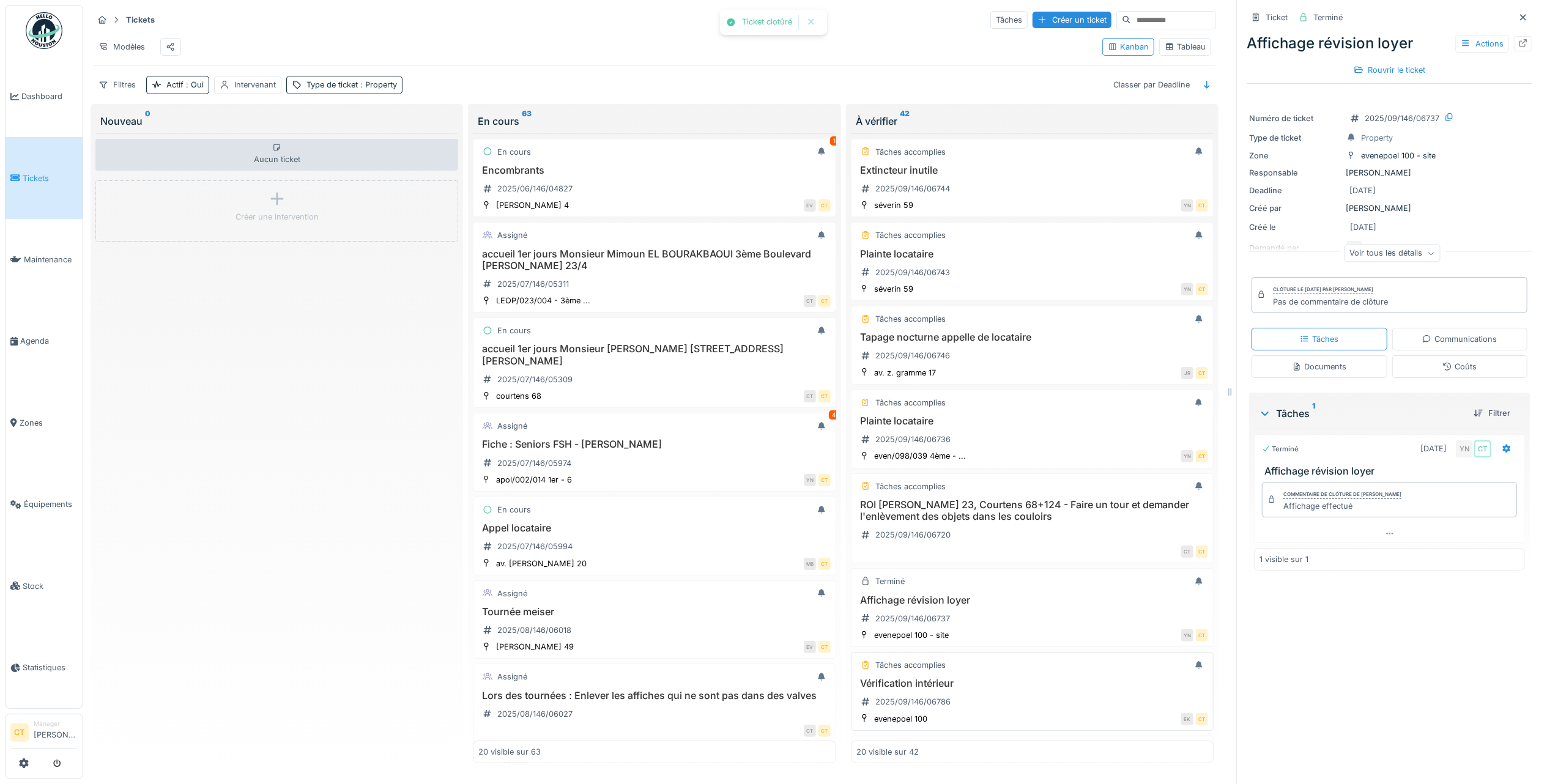
click at [989, 689] on h3 "Vérification intérieur" at bounding box center [1032, 683] width 352 height 12
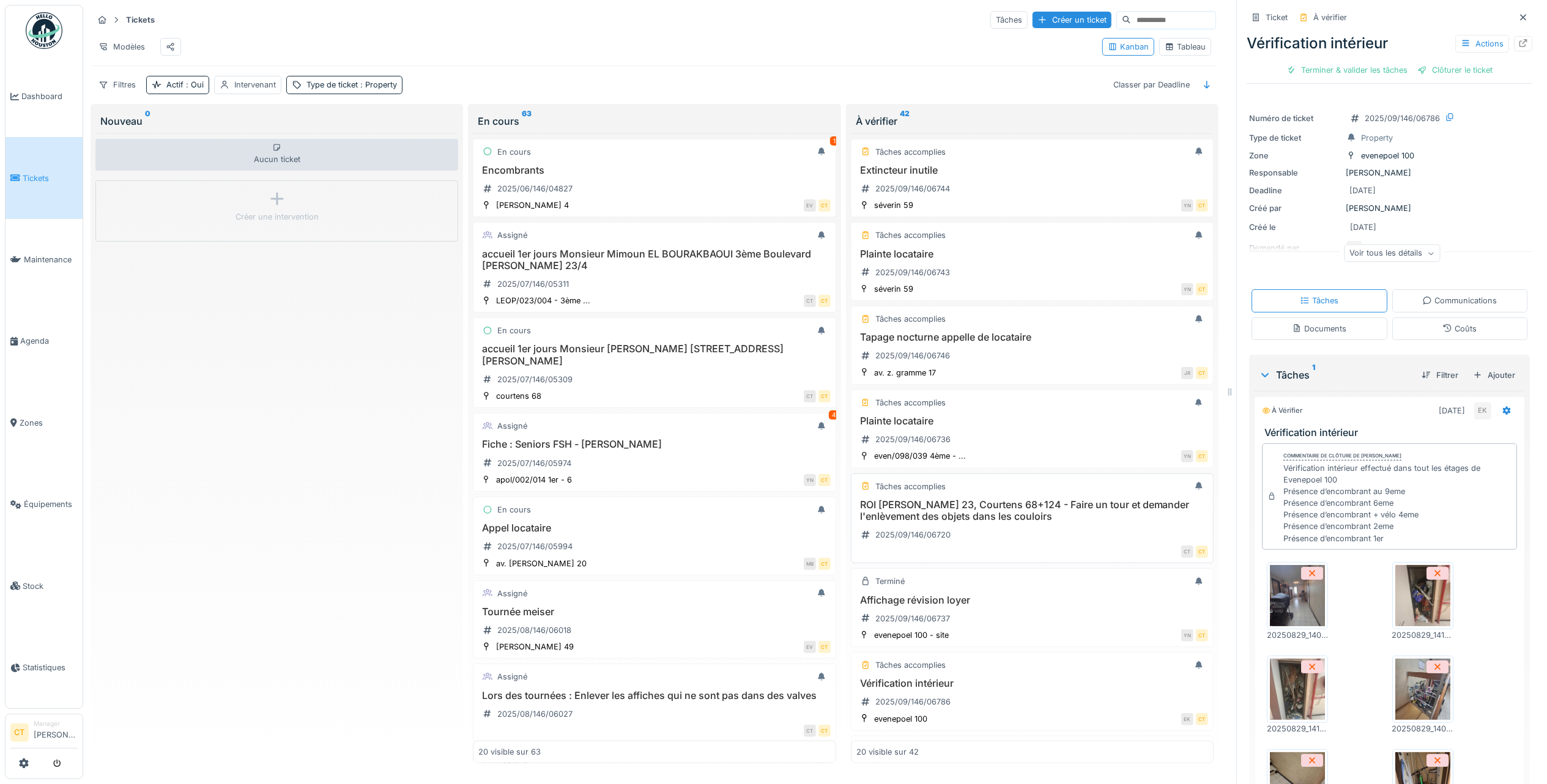
click at [988, 522] on h3 "ROI [PERSON_NAME] 23, Courtens 68+124 - Faire un tour et demander l'enlèvement …" at bounding box center [1032, 510] width 352 height 23
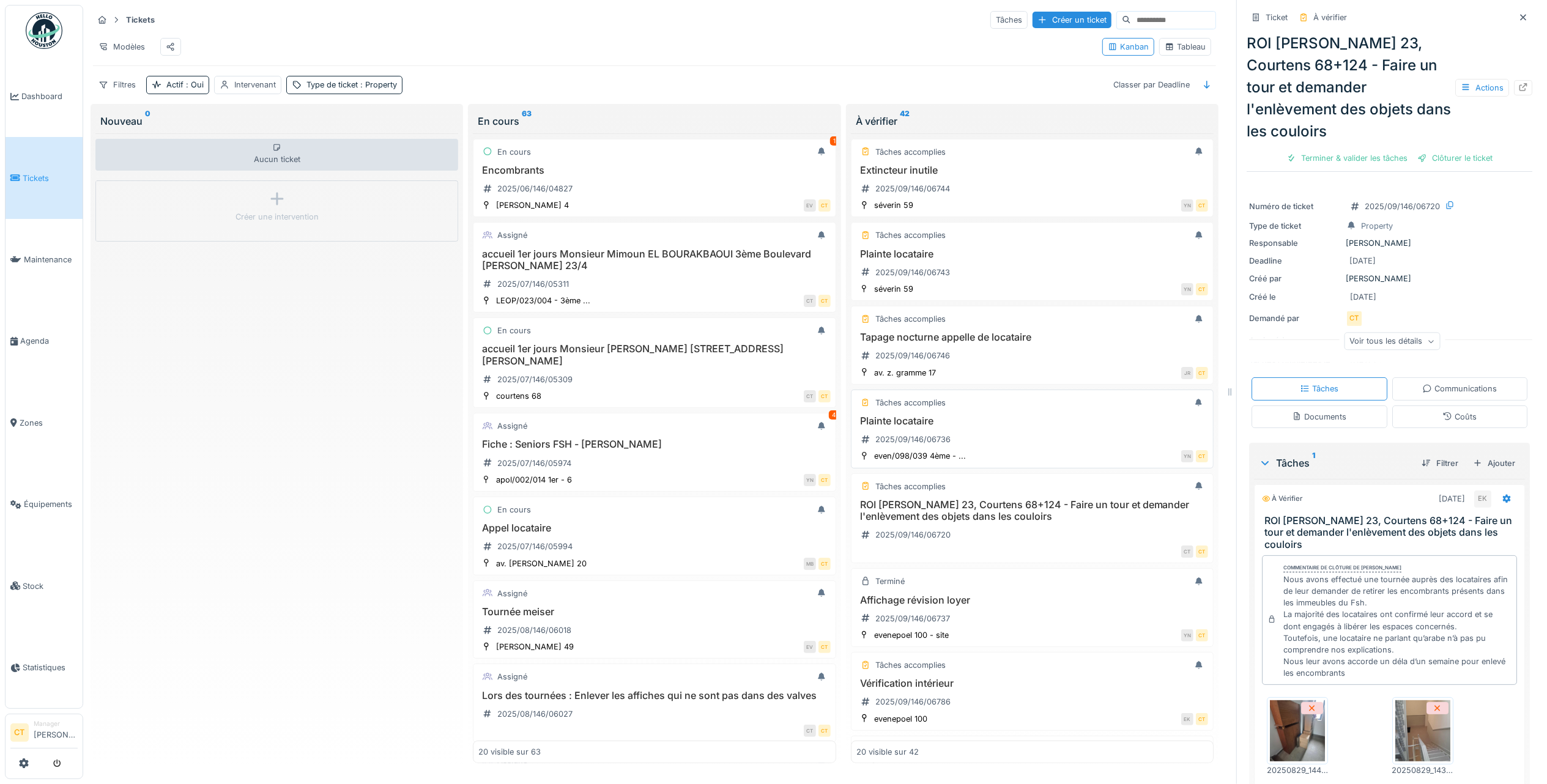
click at [953, 427] on h3 "Plainte locataire" at bounding box center [1032, 421] width 352 height 12
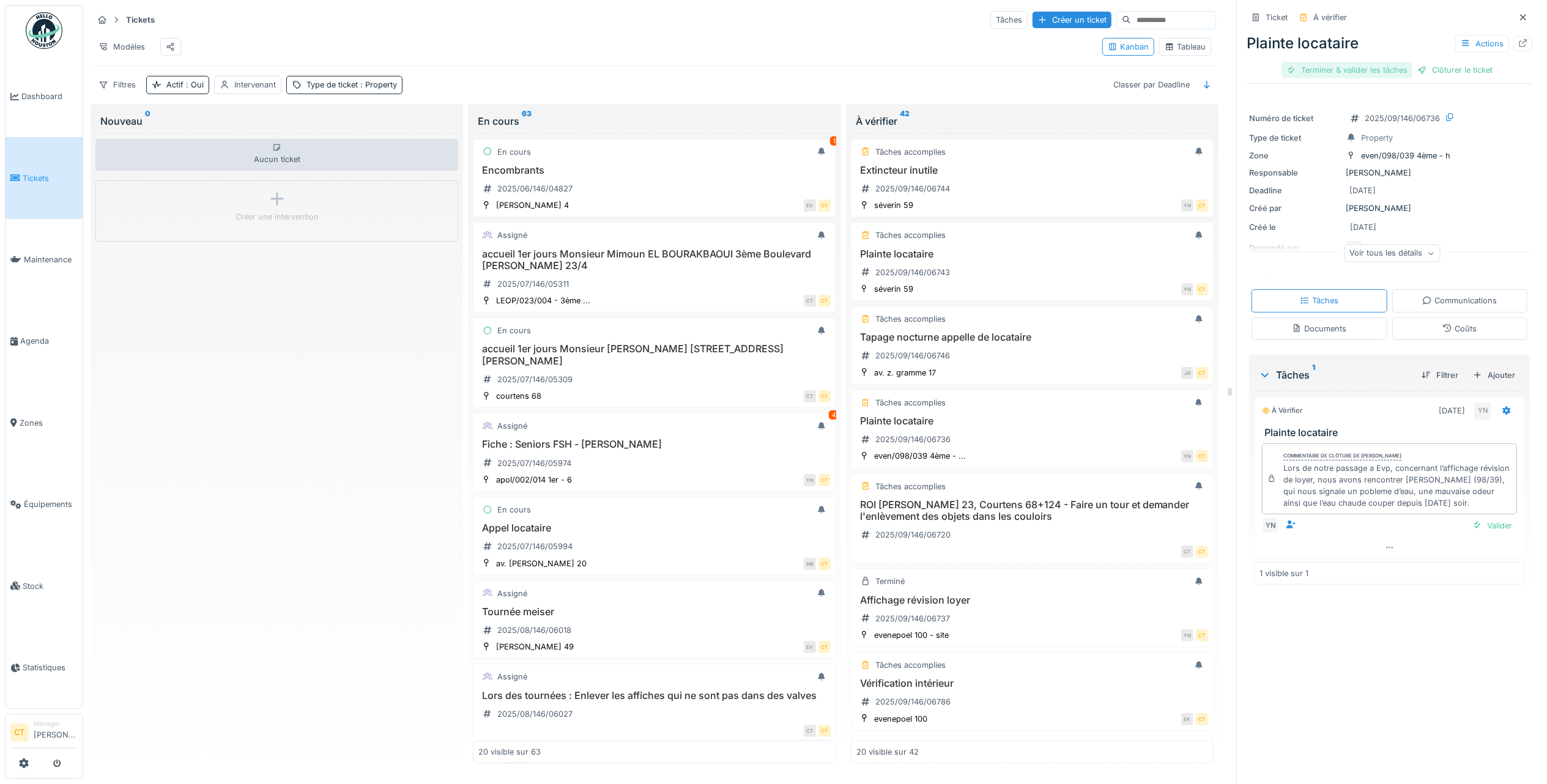
click at [1320, 70] on div "Terminer & valider les tâches" at bounding box center [1347, 70] width 131 height 16
click at [1388, 76] on div "Clôturer le ticket" at bounding box center [1390, 70] width 85 height 16
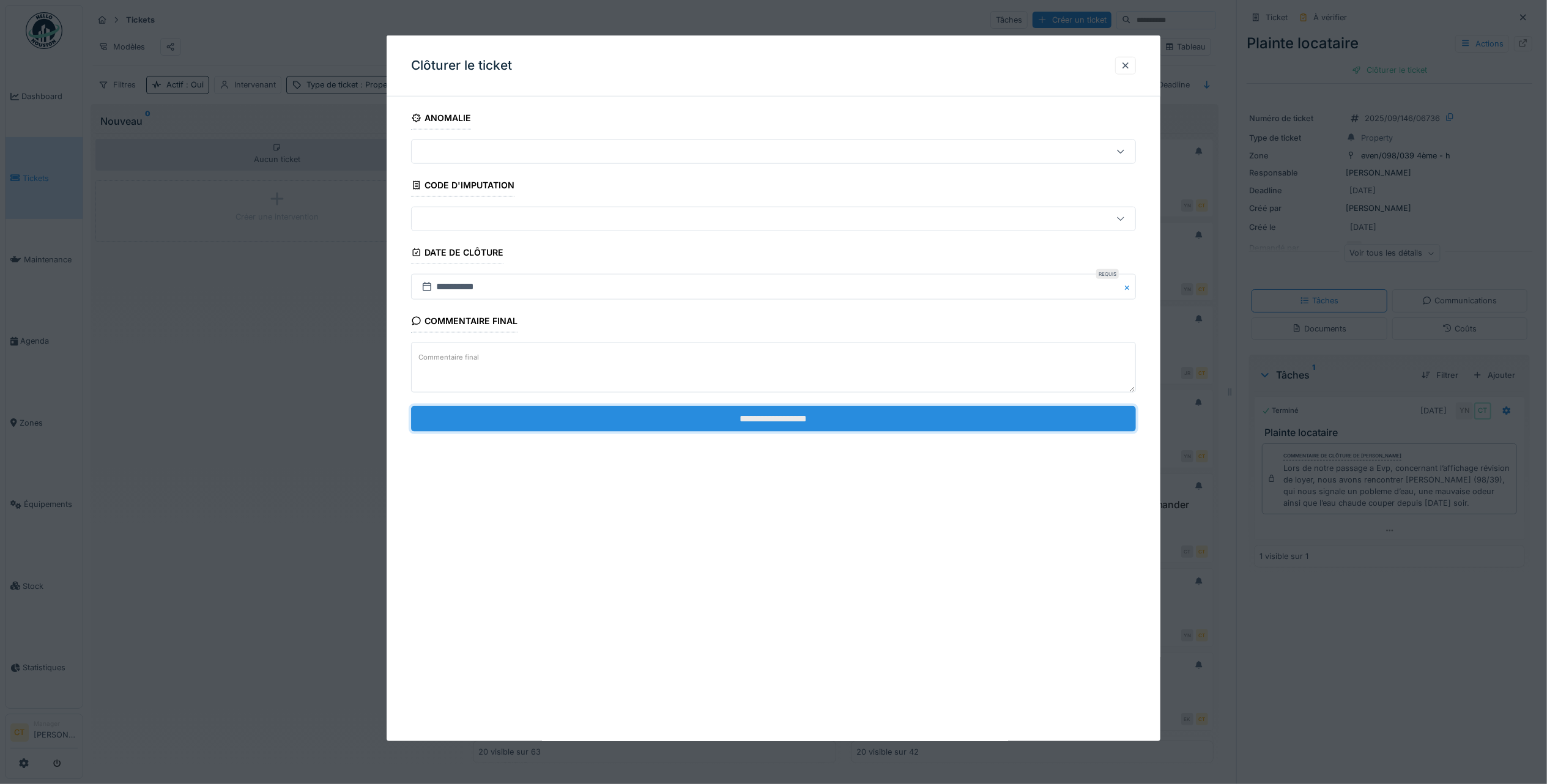
click at [1051, 417] on input "**********" at bounding box center [774, 418] width 725 height 26
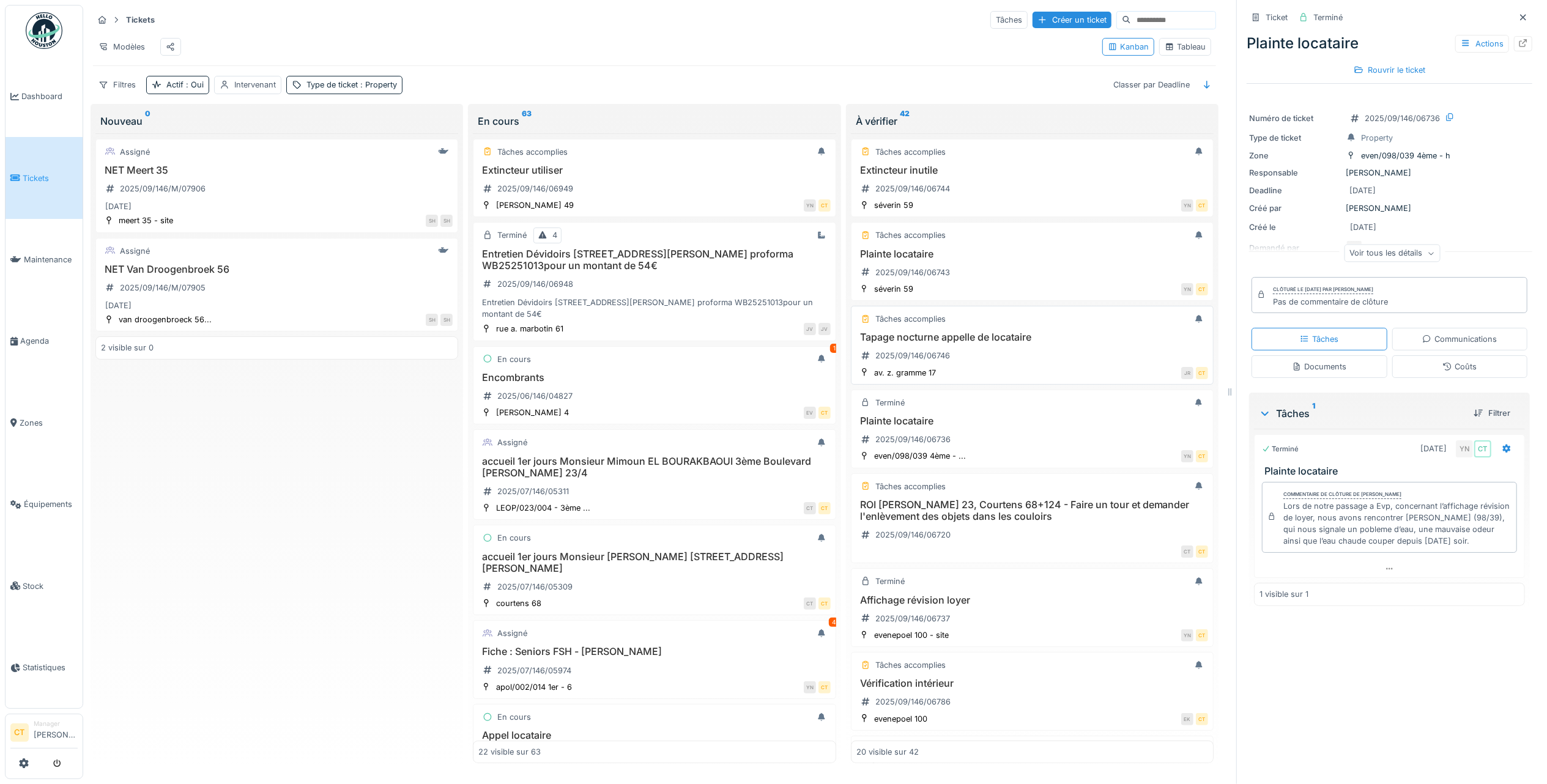
click at [968, 343] on h3 "Tapage nocturne appelle de locataire" at bounding box center [1032, 337] width 352 height 12
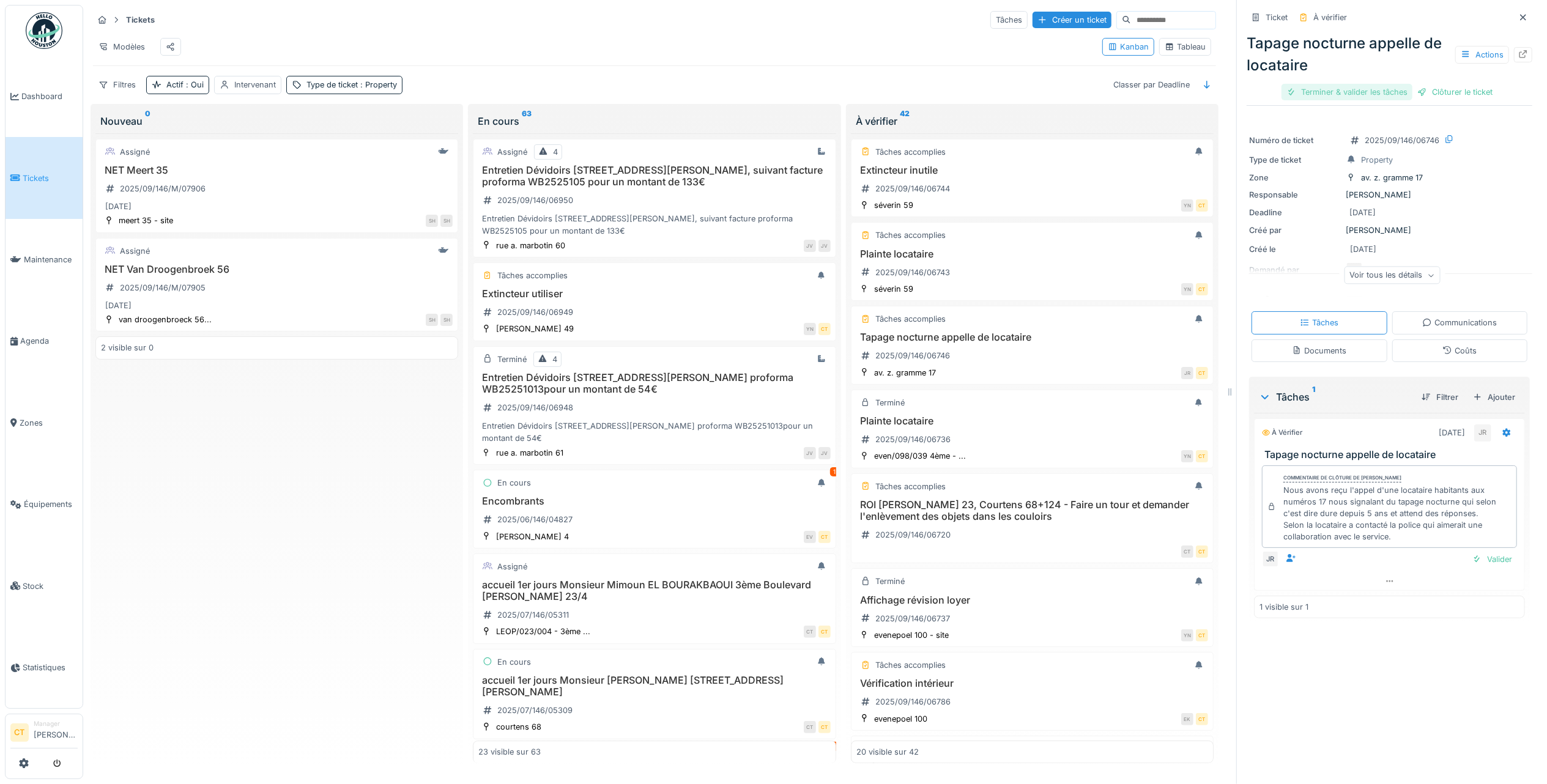
click at [1354, 97] on div "Terminer & valider les tâches" at bounding box center [1347, 92] width 131 height 16
click at [1383, 92] on div "Clôturer le ticket" at bounding box center [1390, 92] width 85 height 16
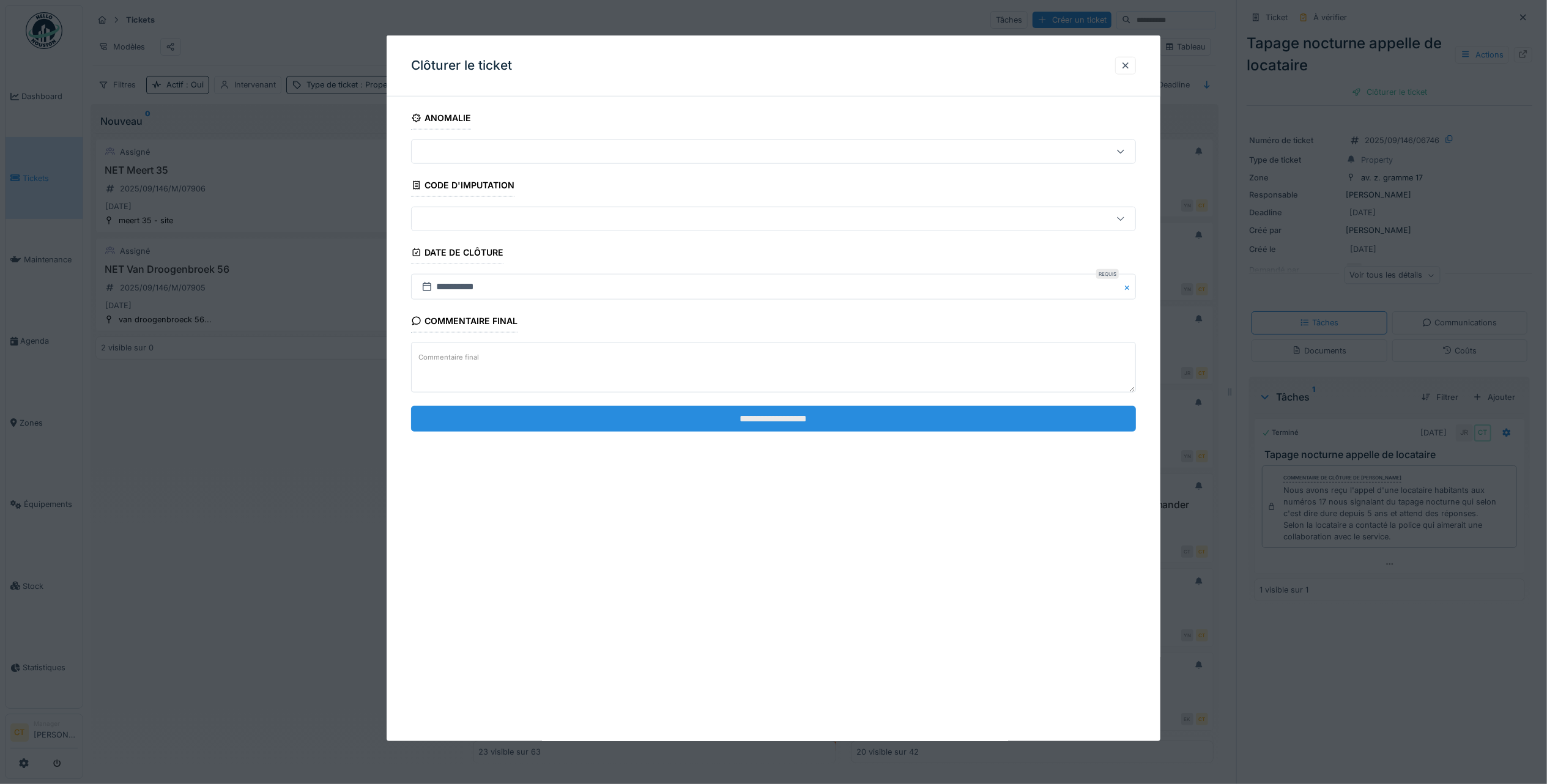
click at [726, 419] on input "**********" at bounding box center [774, 418] width 725 height 26
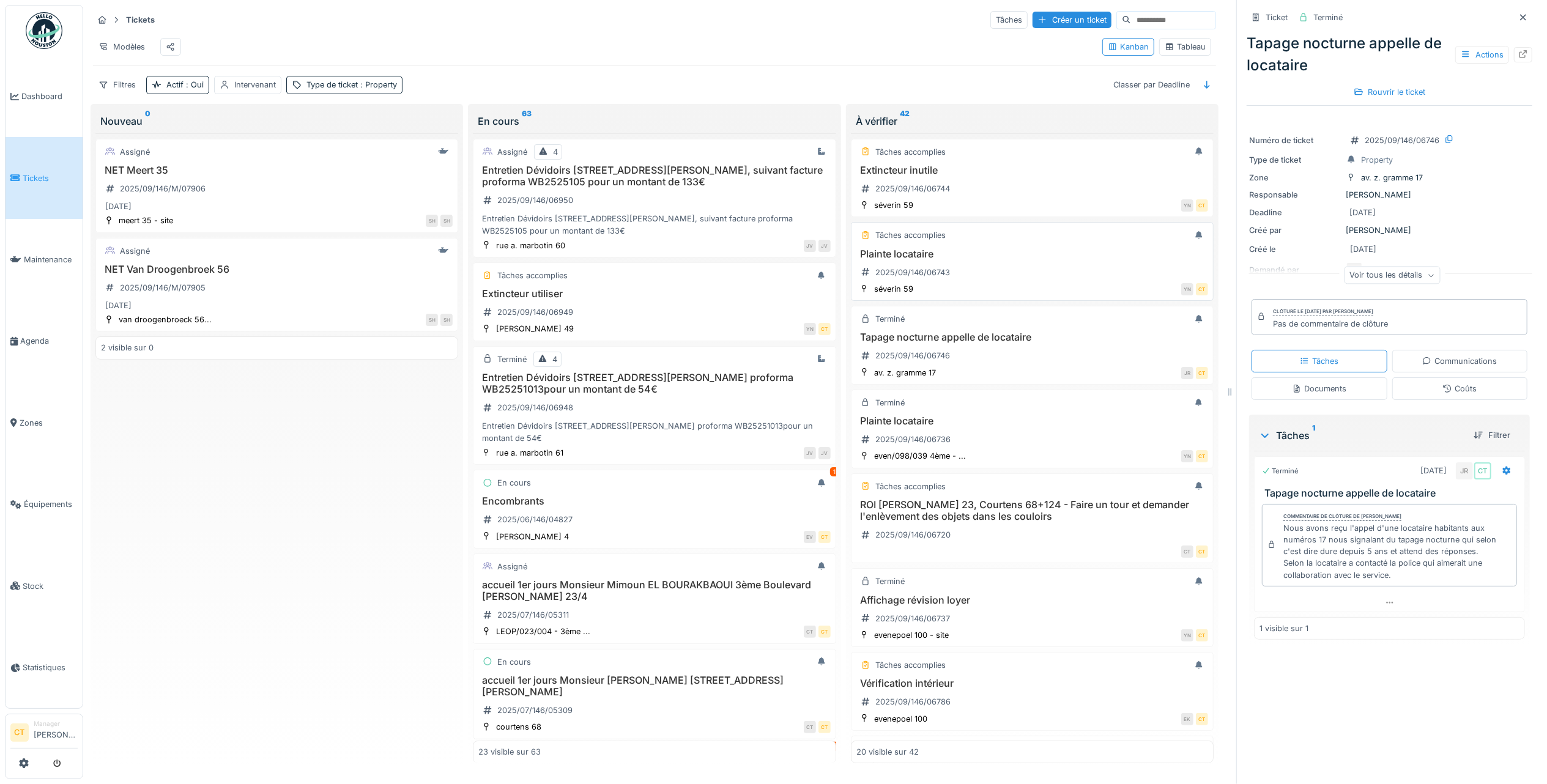
drag, startPoint x: 972, startPoint y: 277, endPoint x: 967, endPoint y: 269, distance: 9.4
click at [969, 277] on div "Plainte locataire 2025/09/146/06743" at bounding box center [1032, 265] width 352 height 34
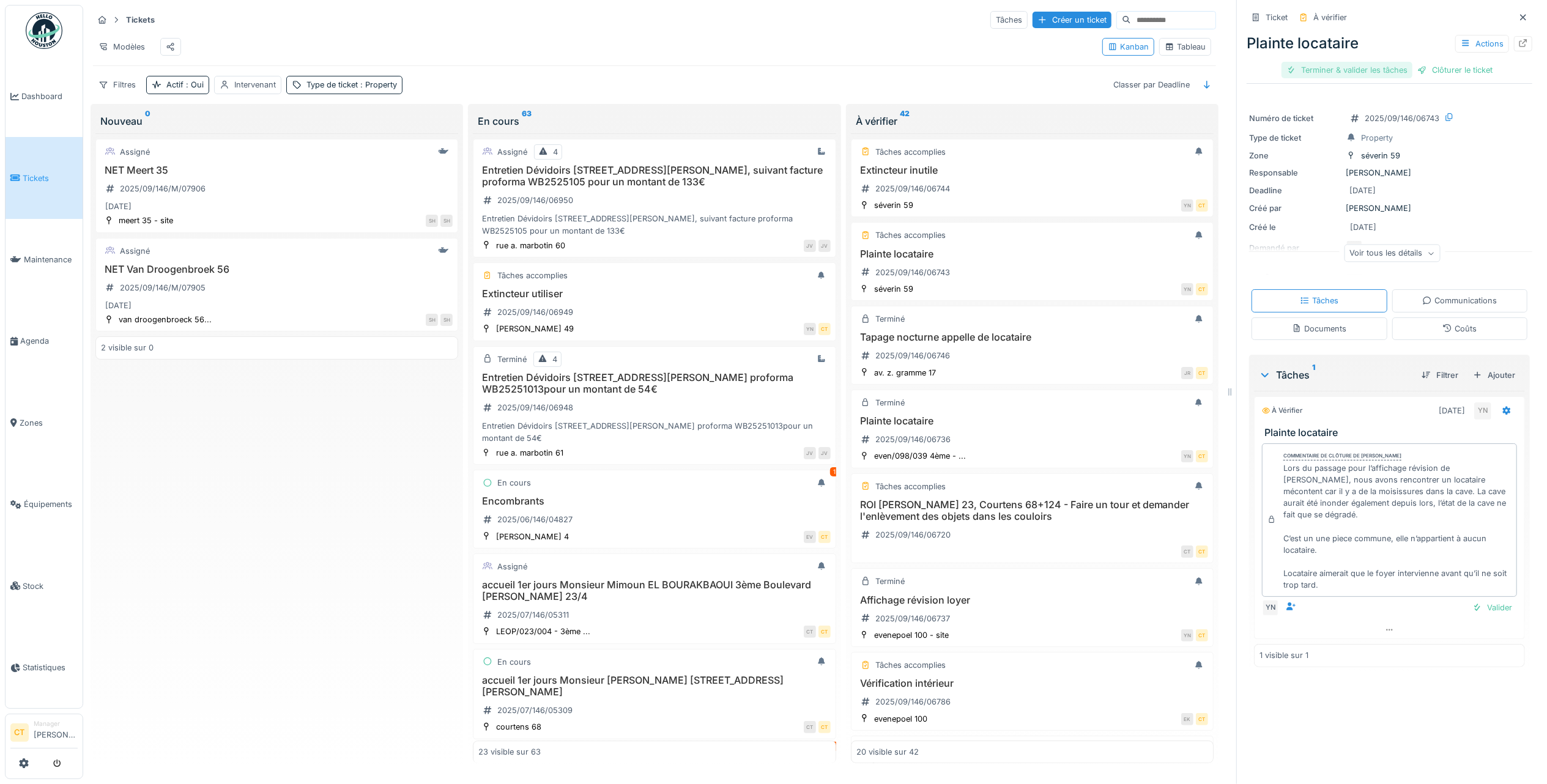
click at [1332, 71] on div "Terminer & valider les tâches" at bounding box center [1347, 70] width 131 height 16
click at [1379, 70] on div "Clôturer le ticket" at bounding box center [1390, 70] width 85 height 16
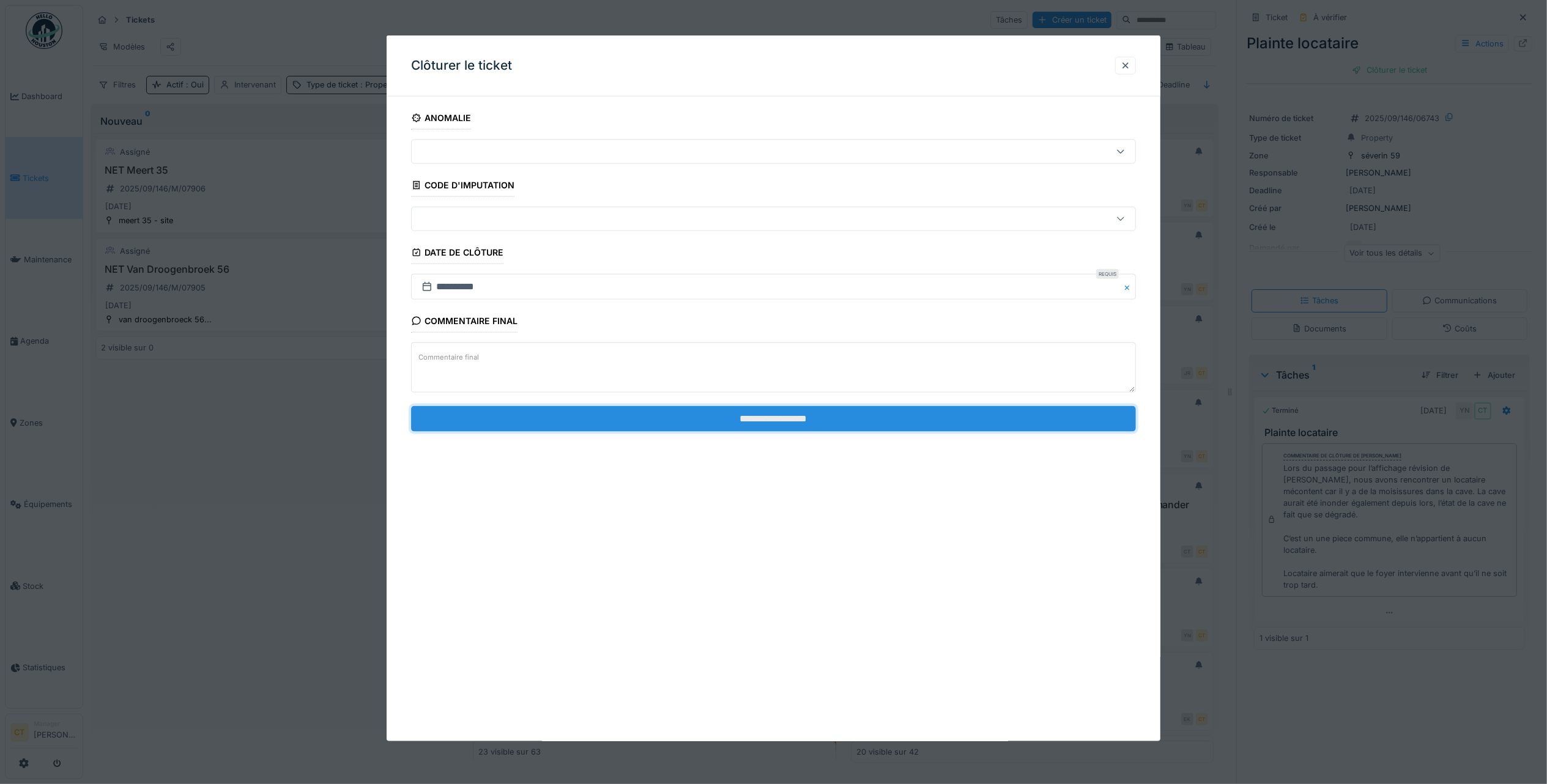
click at [821, 419] on input "**********" at bounding box center [774, 418] width 725 height 26
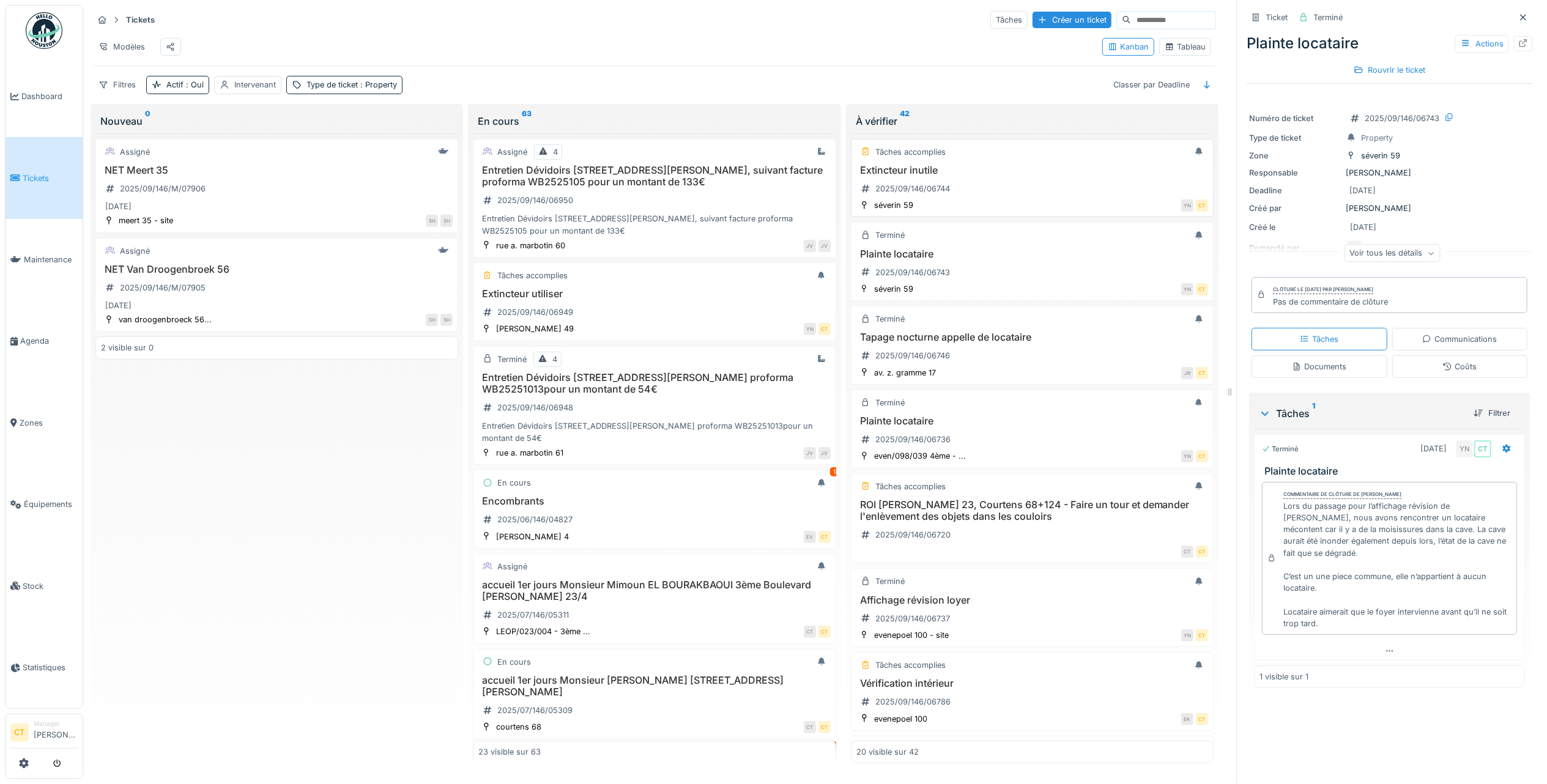
click at [977, 197] on div "Extincteur inutile 2025/09/146/06744" at bounding box center [1032, 181] width 352 height 34
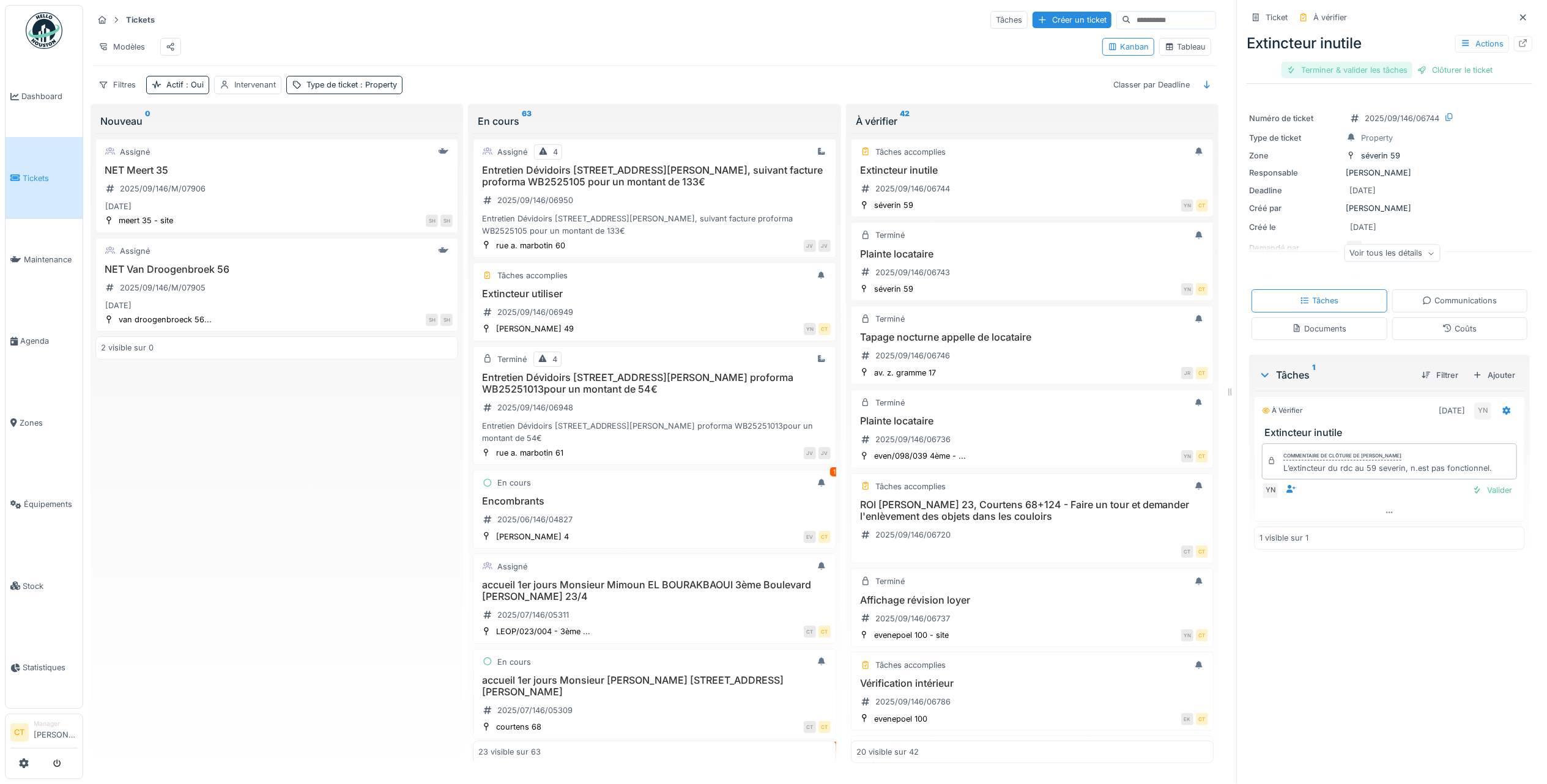
click at [1349, 69] on div "Terminer & valider les tâches" at bounding box center [1347, 70] width 131 height 16
click at [1379, 69] on div "Clôturer le ticket" at bounding box center [1390, 70] width 85 height 16
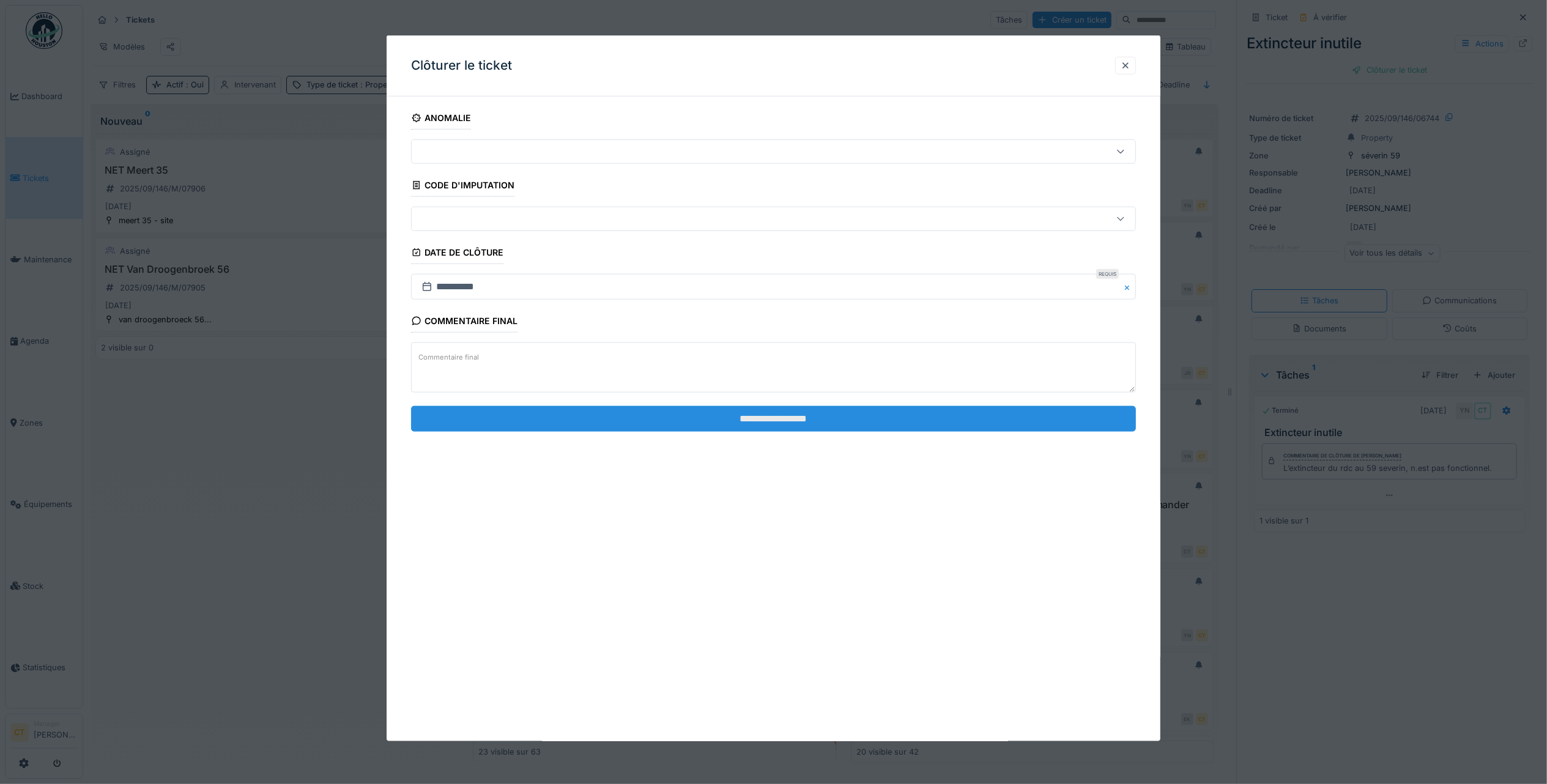
click at [685, 419] on input "**********" at bounding box center [774, 418] width 725 height 26
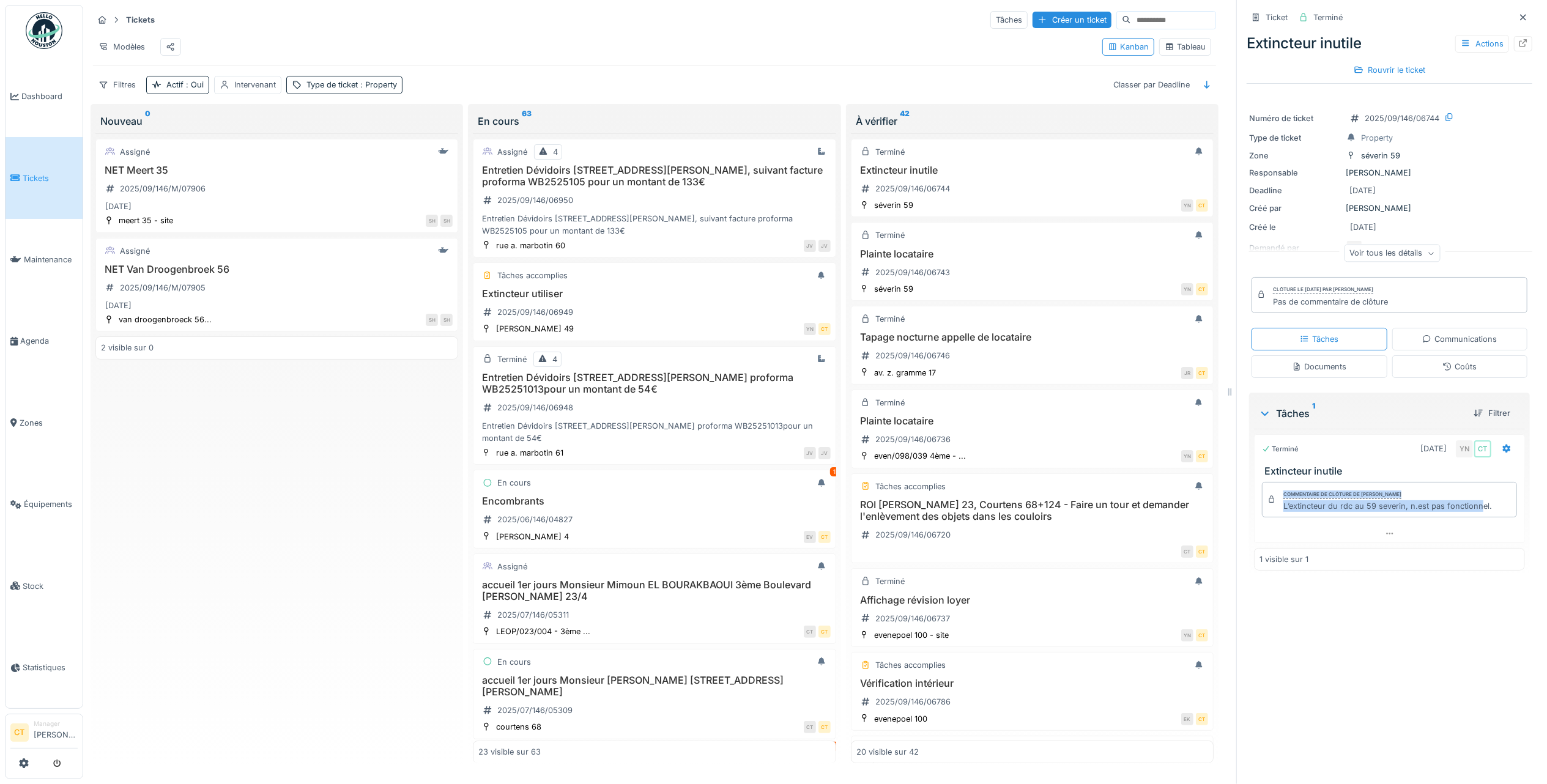
drag, startPoint x: 1470, startPoint y: 520, endPoint x: 1261, endPoint y: 500, distance: 210.0
click at [1262, 500] on div "Commentaire de clôture de Yves Ndikumana L’extincteur du rdc au 59 severin, n.e…" at bounding box center [1389, 499] width 255 height 36
copy div "Commentaire de clôture de Yves Ndikumana L’extincteur du rdc au 59 severin, n.e…"
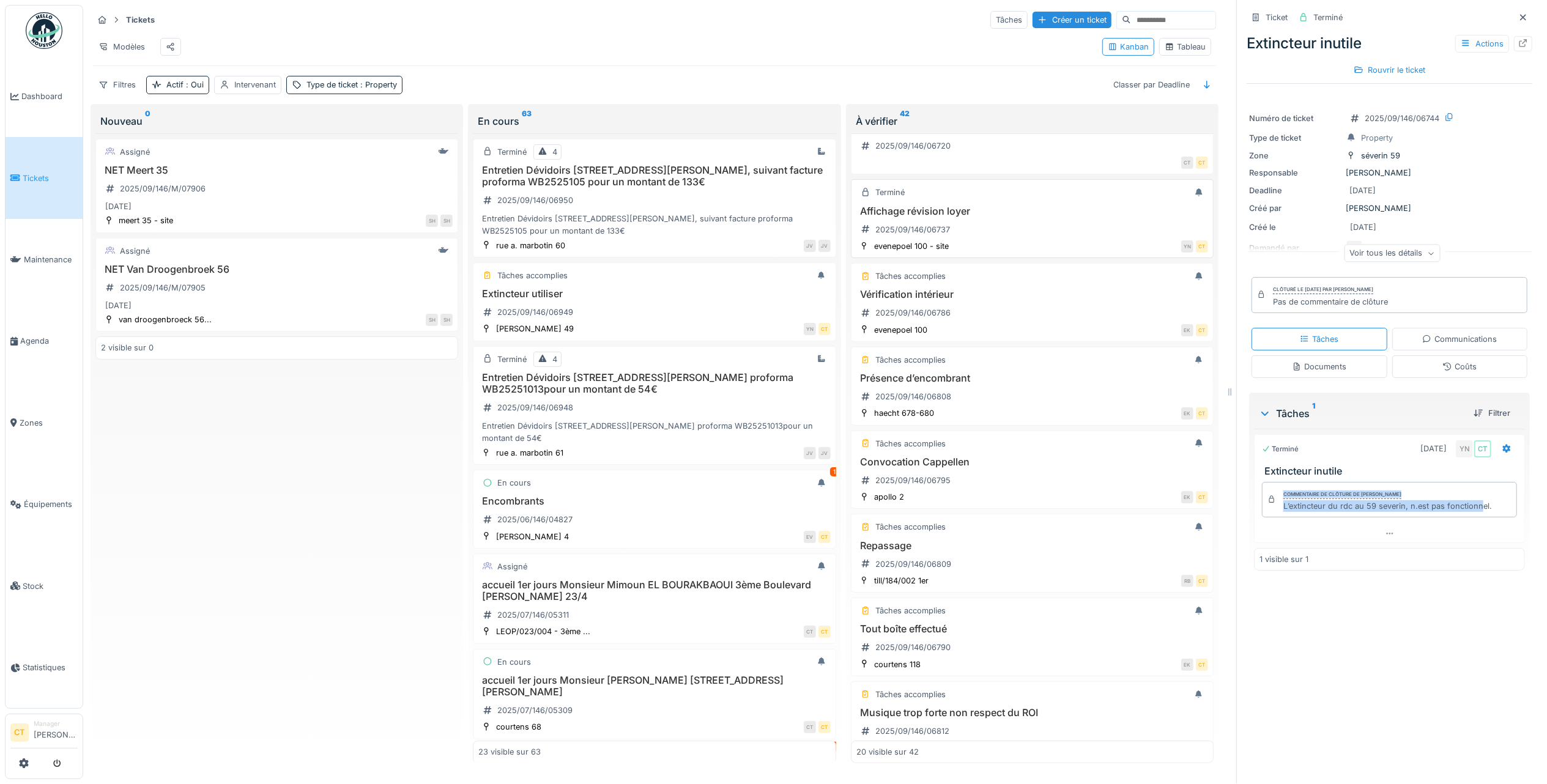
scroll to position [489, 0]
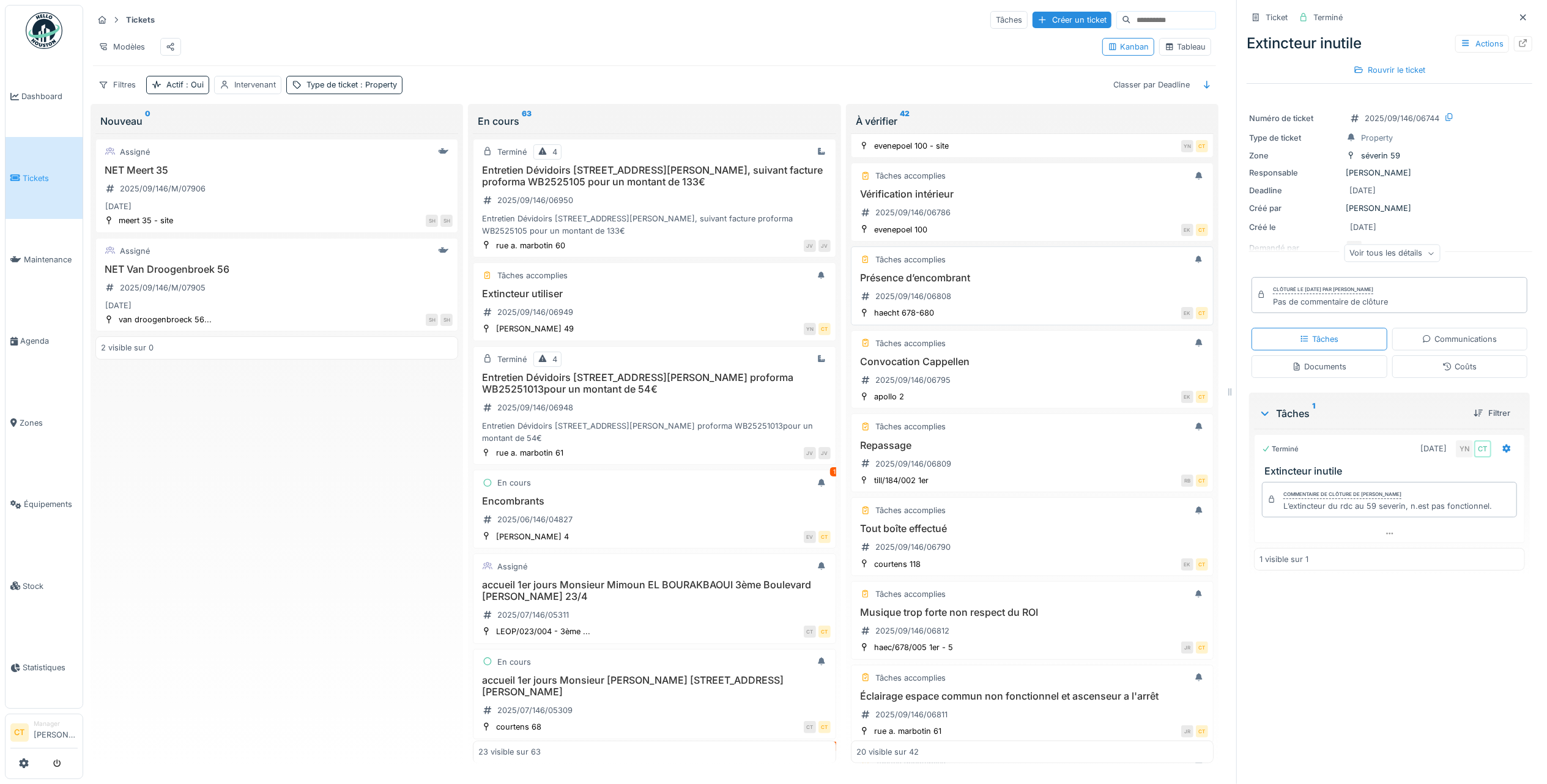
click at [967, 306] on div "Présence d’encombrant 2025/09/146/06808" at bounding box center [1032, 289] width 352 height 34
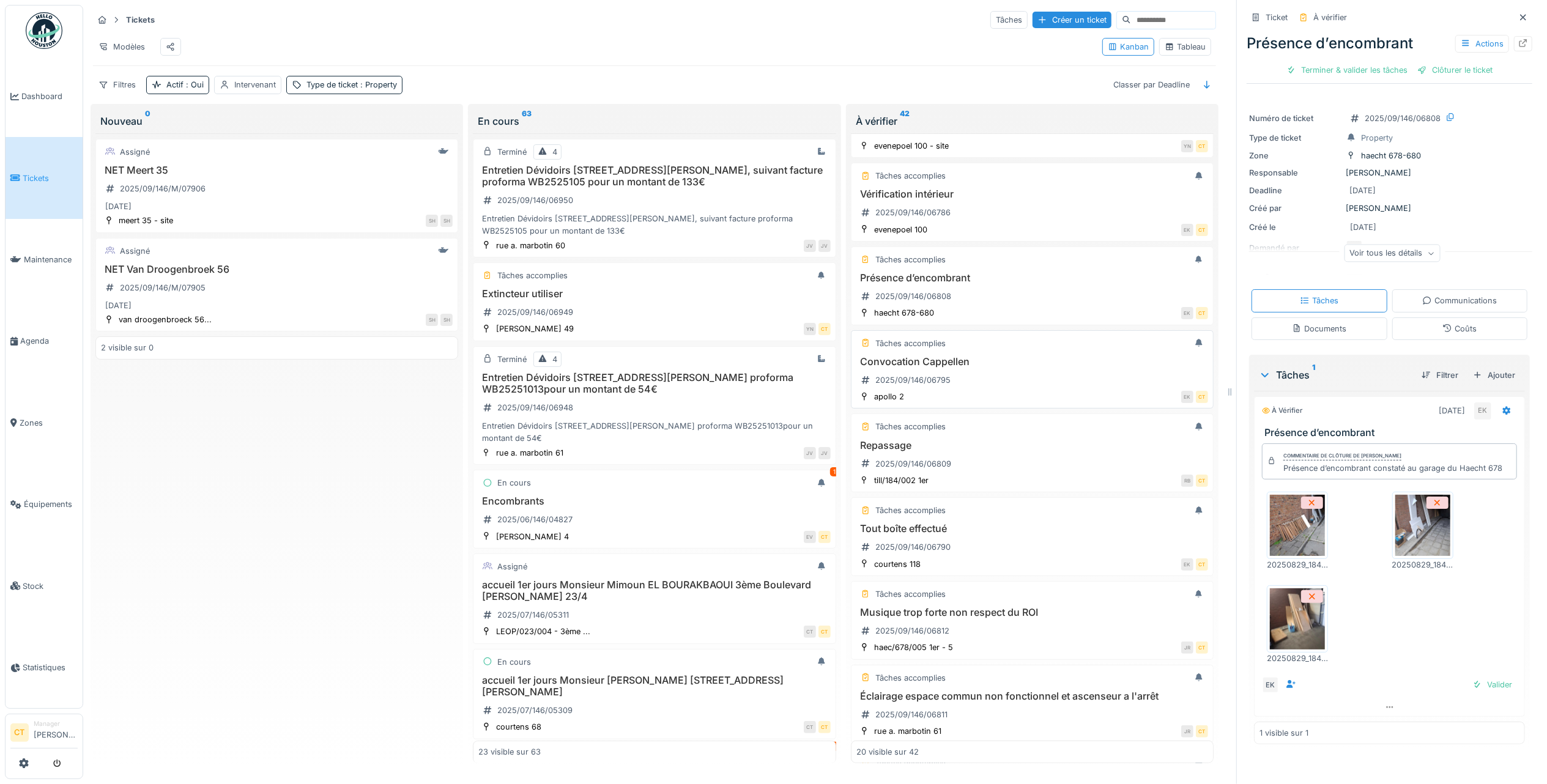
click at [997, 390] on div "Convocation Cappellen 2025/09/146/06795" at bounding box center [1032, 373] width 352 height 34
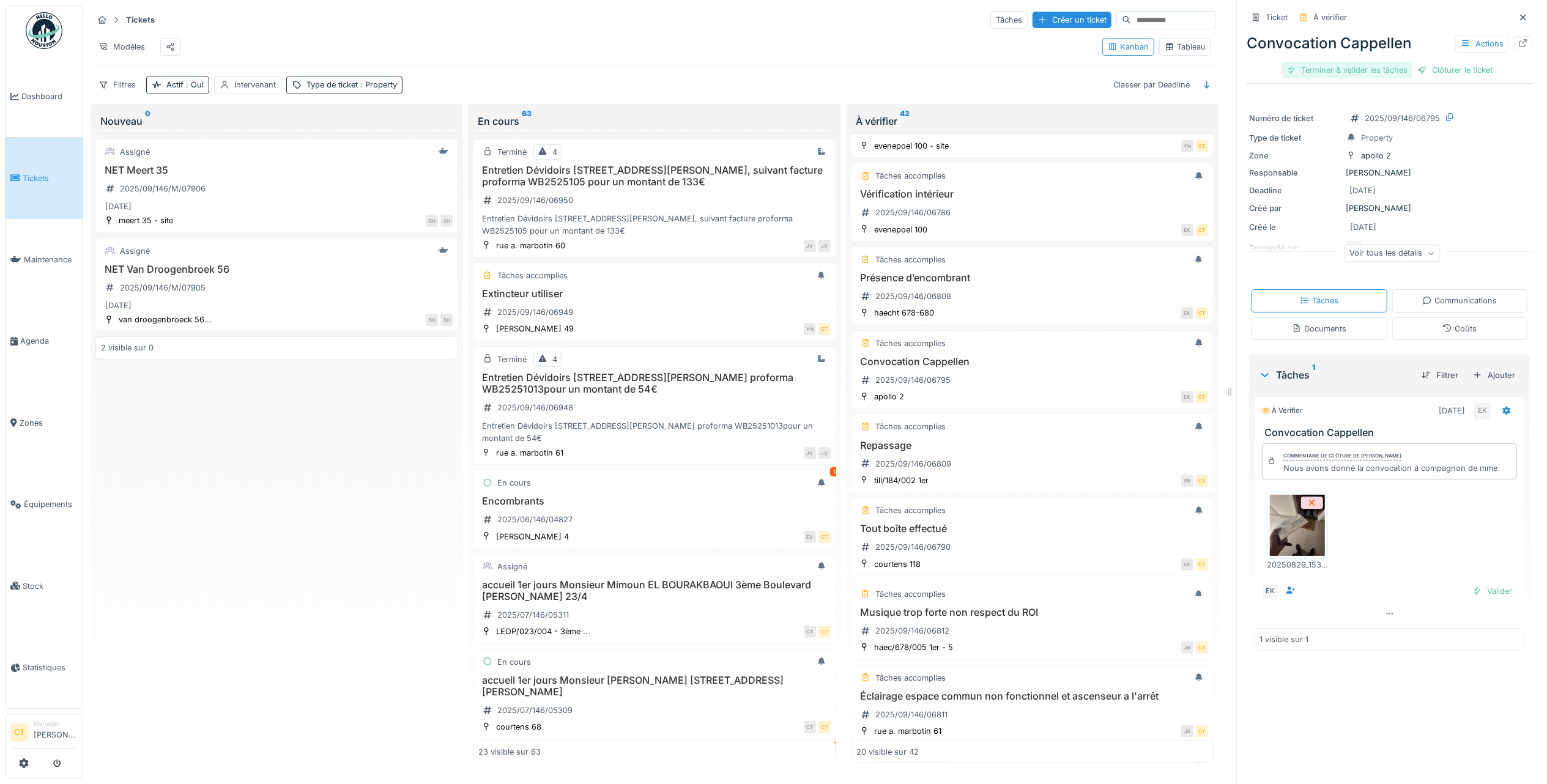
click at [1326, 67] on div "Terminer & valider les tâches" at bounding box center [1347, 70] width 131 height 16
click at [1396, 76] on div "Clôturer le ticket" at bounding box center [1390, 70] width 85 height 16
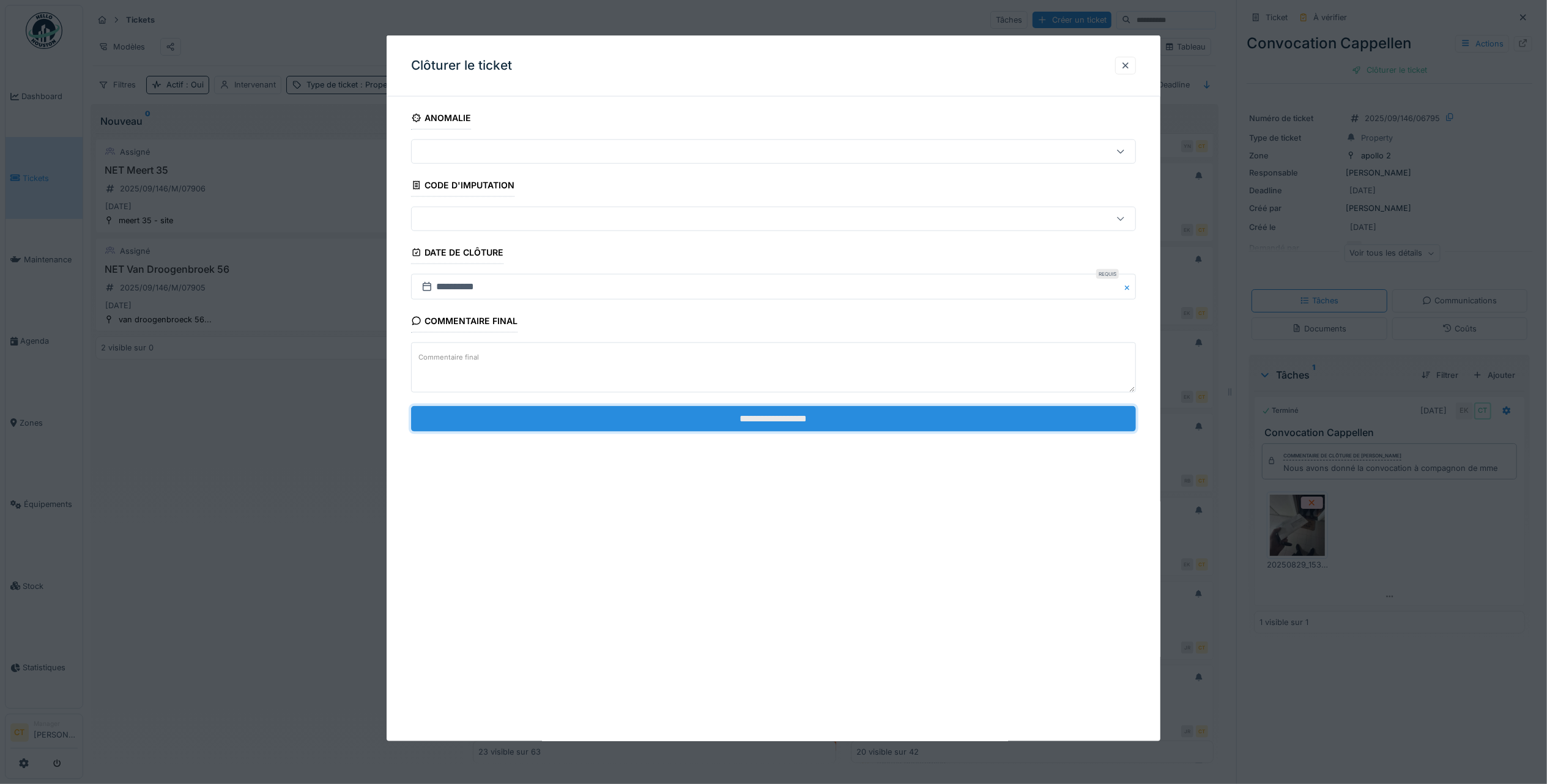
click at [700, 429] on input "**********" at bounding box center [774, 418] width 725 height 26
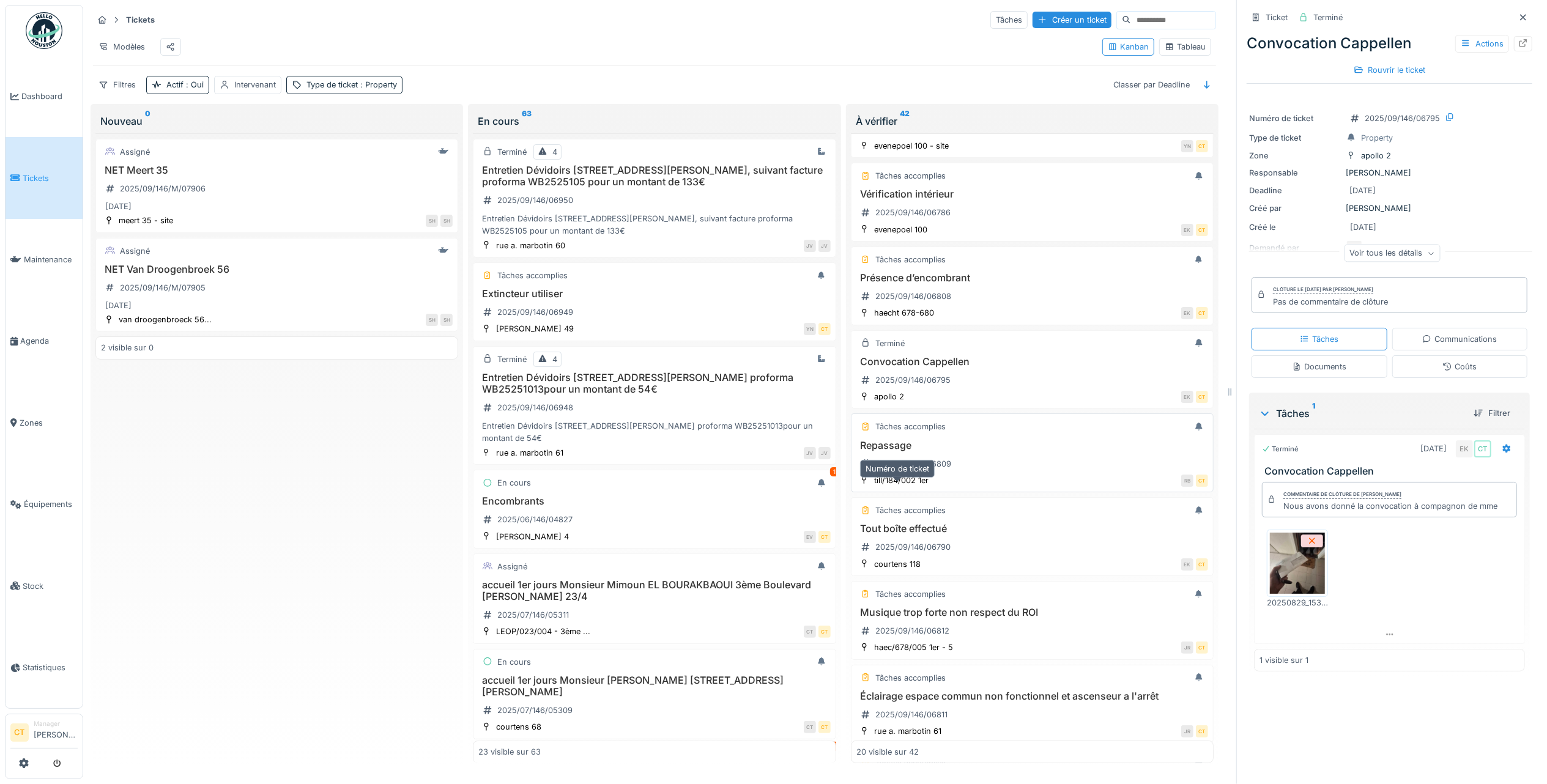
click at [918, 470] on div "2025/09/146/06809" at bounding box center [914, 463] width 76 height 12
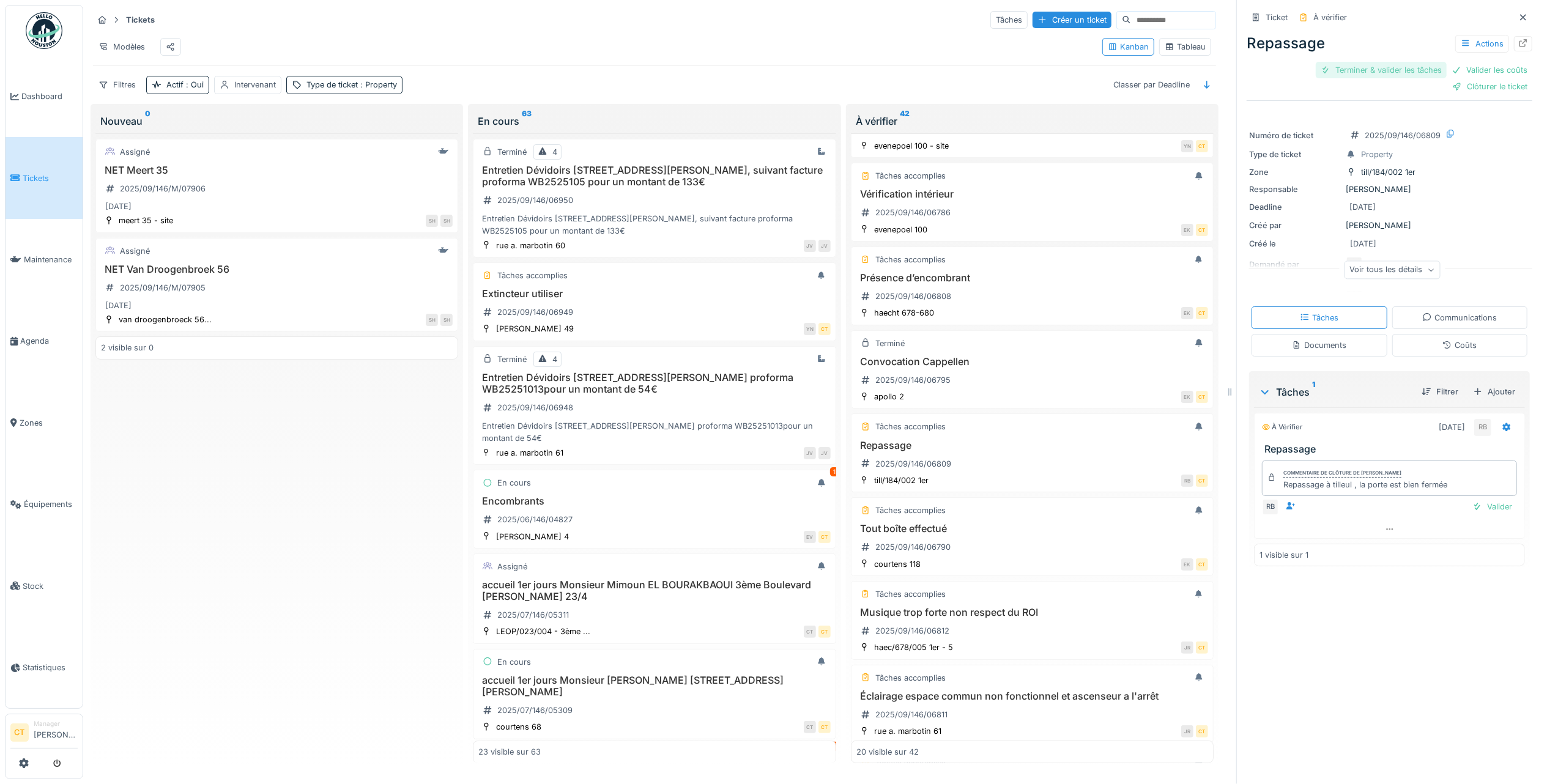
click at [1346, 66] on div "Terminer & valider les tâches" at bounding box center [1382, 70] width 131 height 16
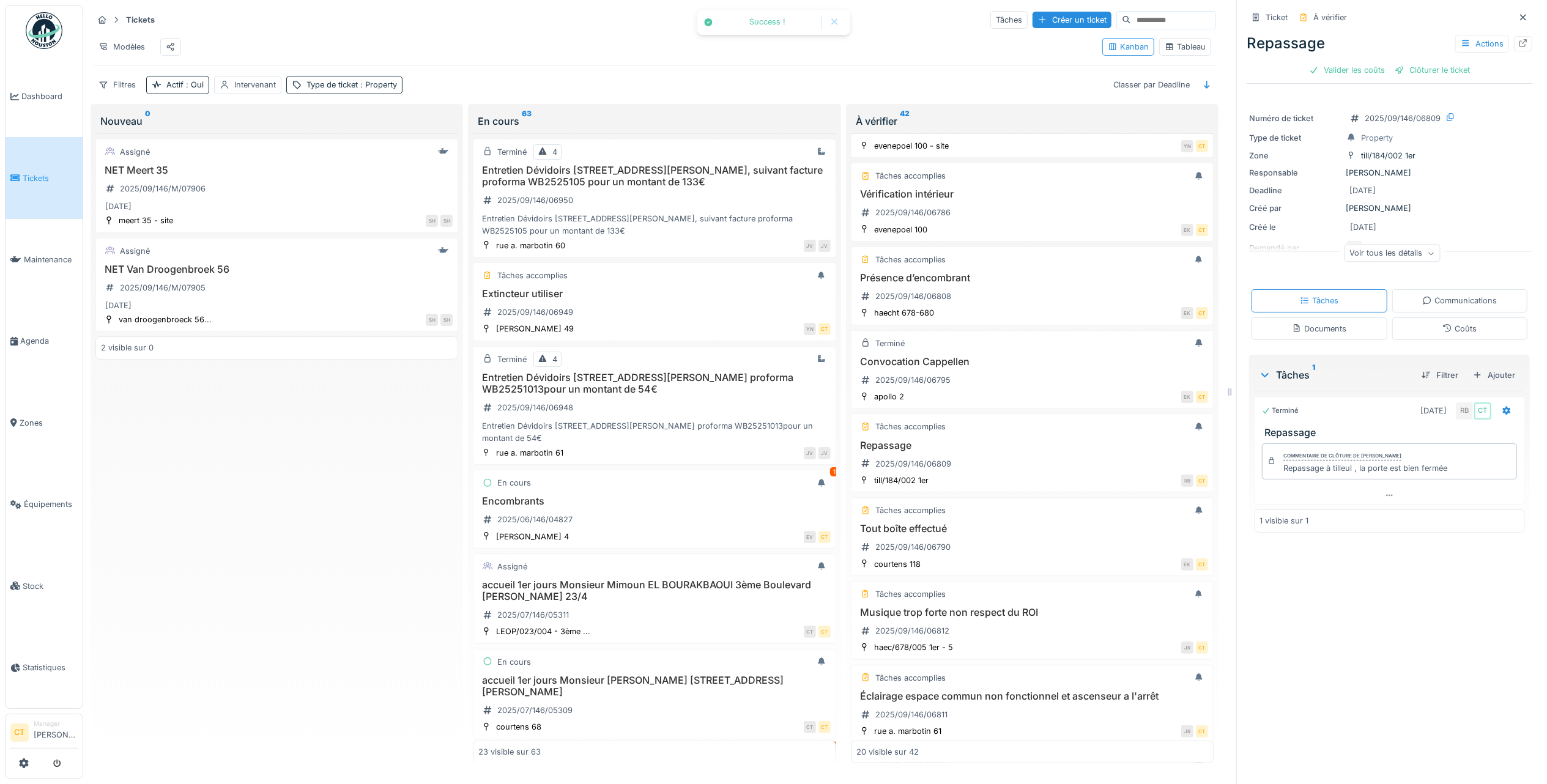
drag, startPoint x: 1430, startPoint y: 72, endPoint x: 1427, endPoint y: 80, distance: 8.5
click at [1429, 72] on div "Clôturer le ticket" at bounding box center [1432, 70] width 85 height 16
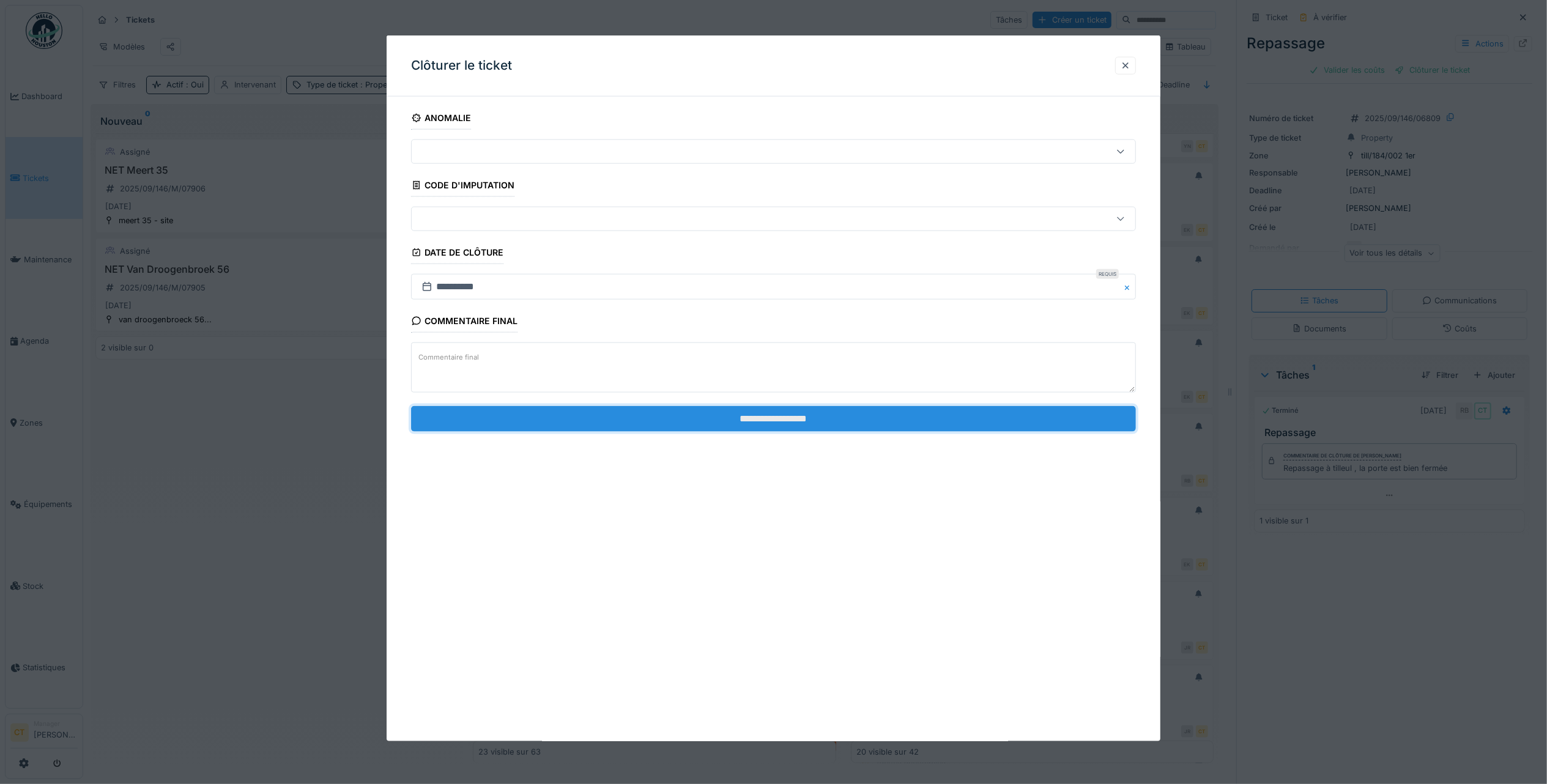
click at [847, 428] on input "**********" at bounding box center [774, 418] width 725 height 26
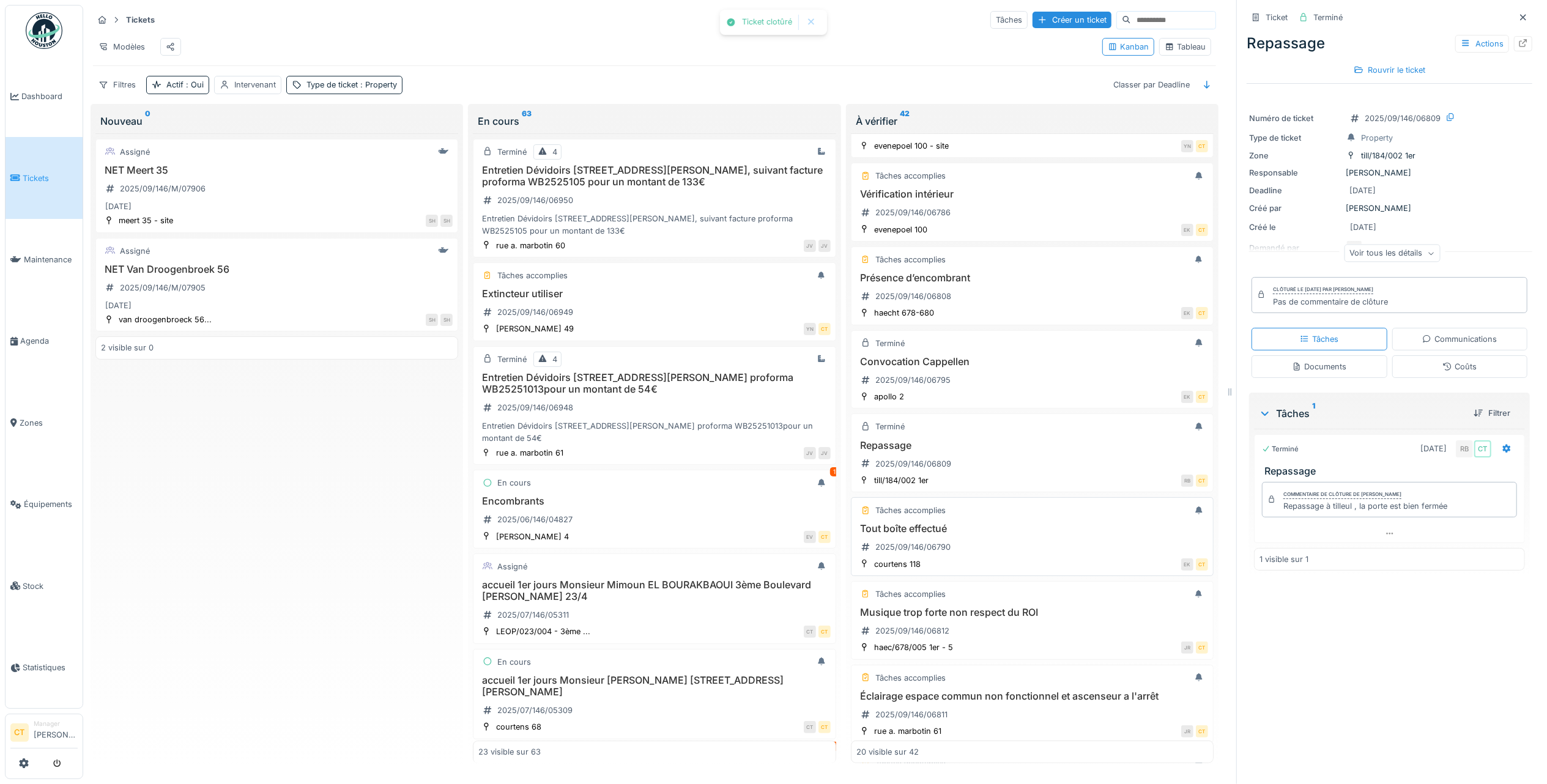
click at [1007, 557] on div "Tout boîte effectué 2025/09/146/06790" at bounding box center [1032, 540] width 352 height 34
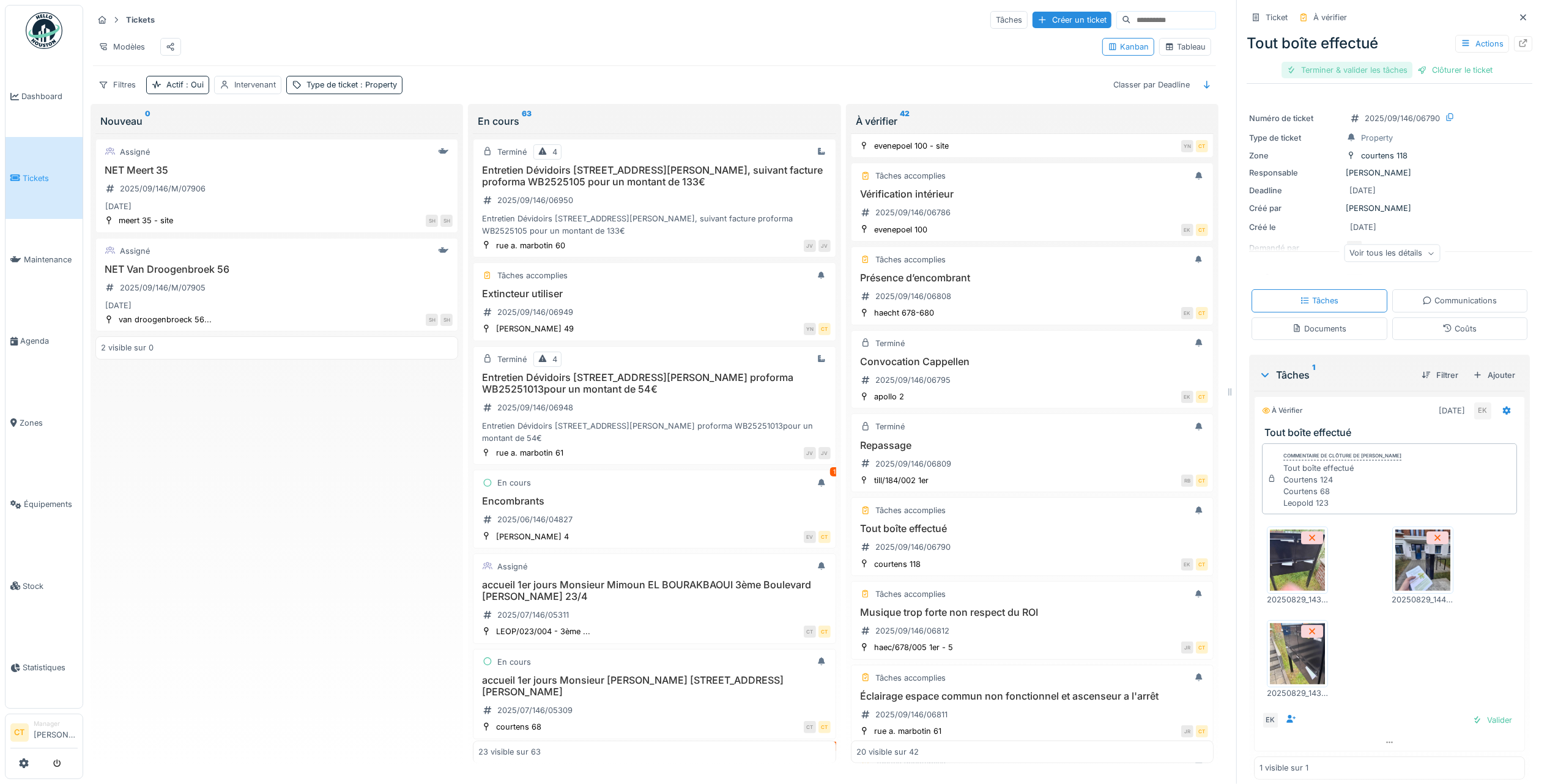
click at [1307, 72] on div "Terminer & valider les tâches" at bounding box center [1347, 70] width 131 height 16
drag, startPoint x: 1373, startPoint y: 74, endPoint x: 1367, endPoint y: 77, distance: 6.7
click at [1371, 77] on div "Clôturer le ticket" at bounding box center [1390, 70] width 85 height 16
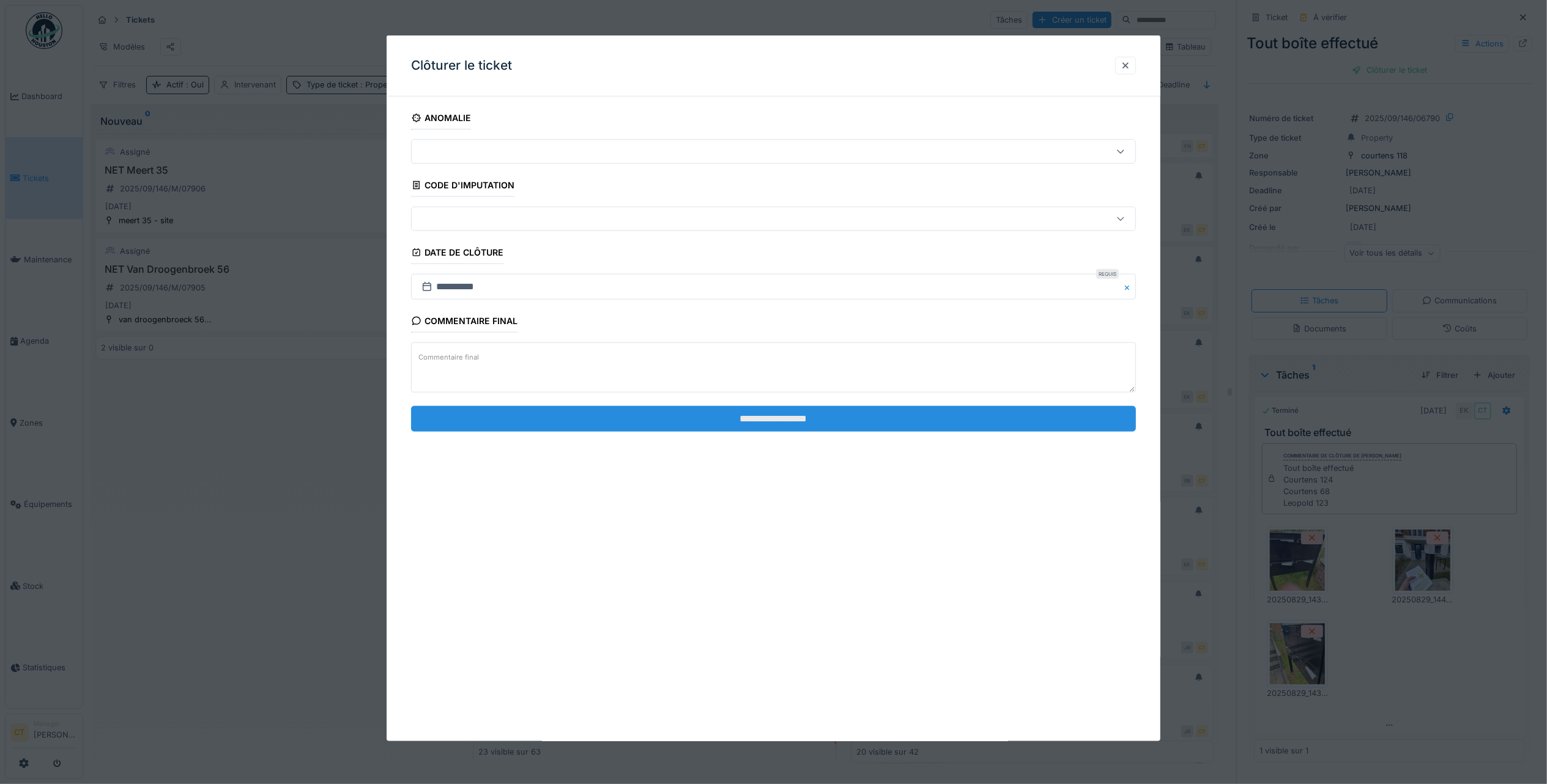
click at [701, 416] on input "**********" at bounding box center [774, 418] width 725 height 26
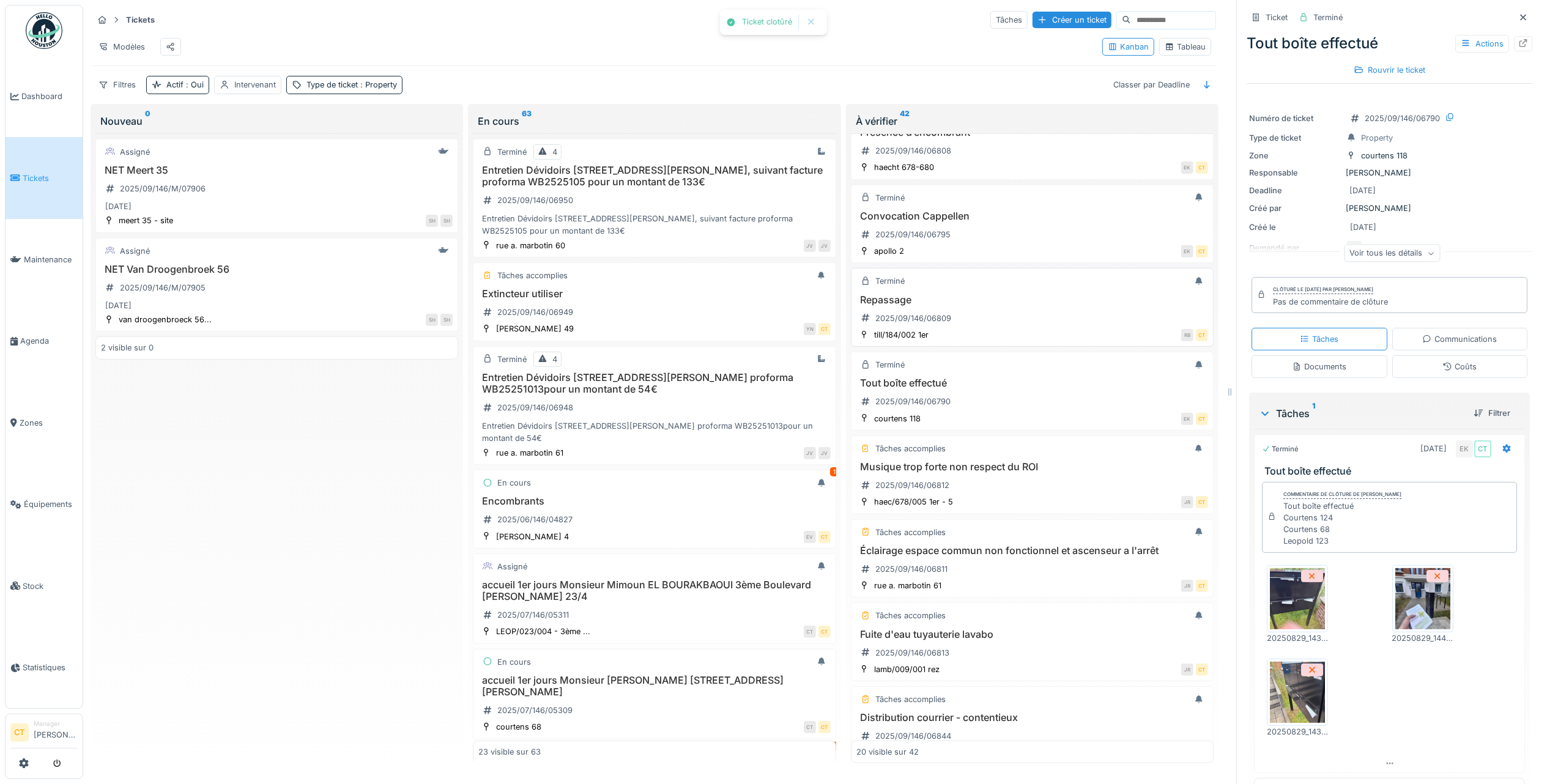
scroll to position [652, 0]
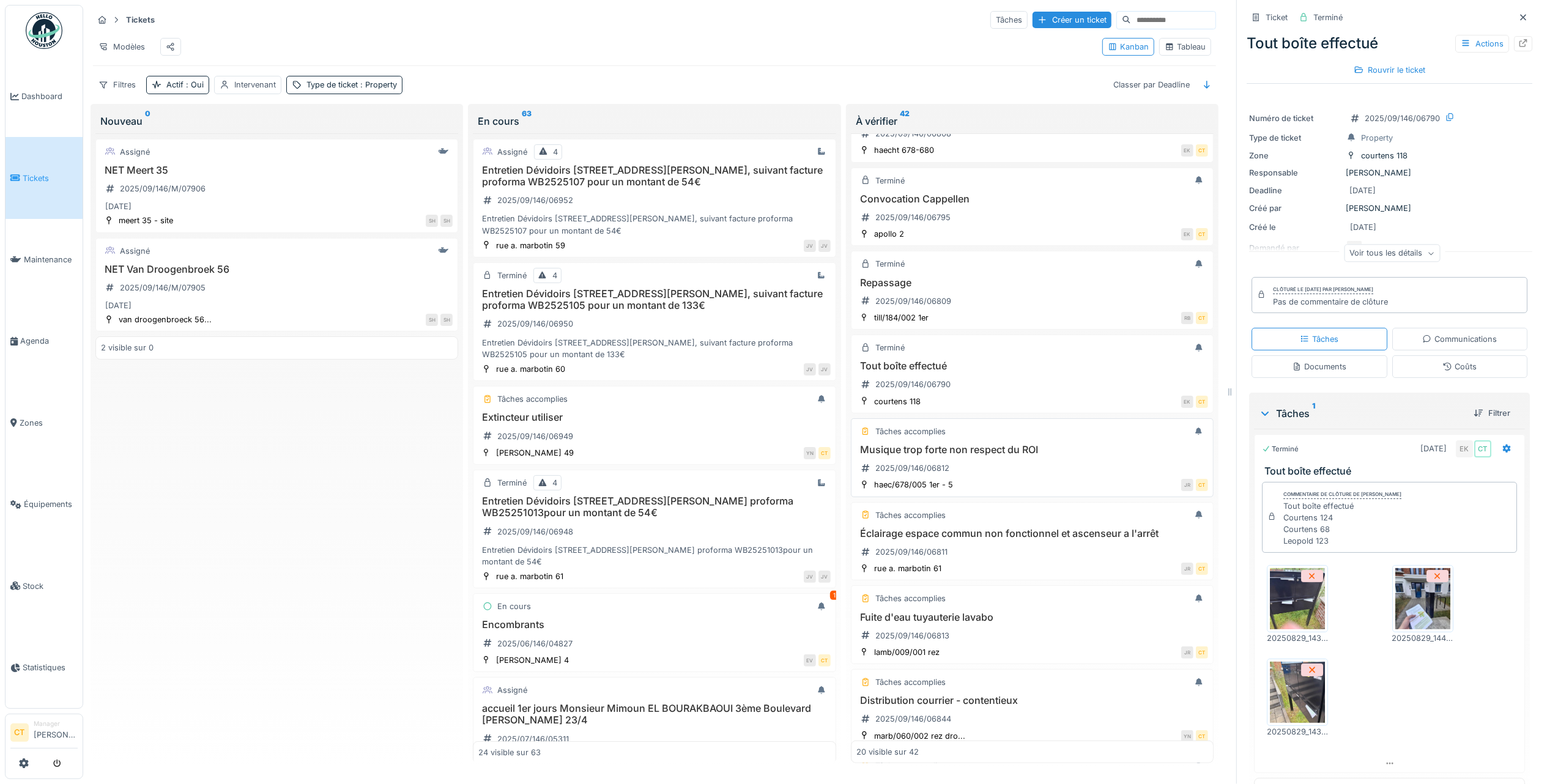
click at [1052, 455] on h3 "Musique trop forte non respect du ROI" at bounding box center [1032, 450] width 352 height 12
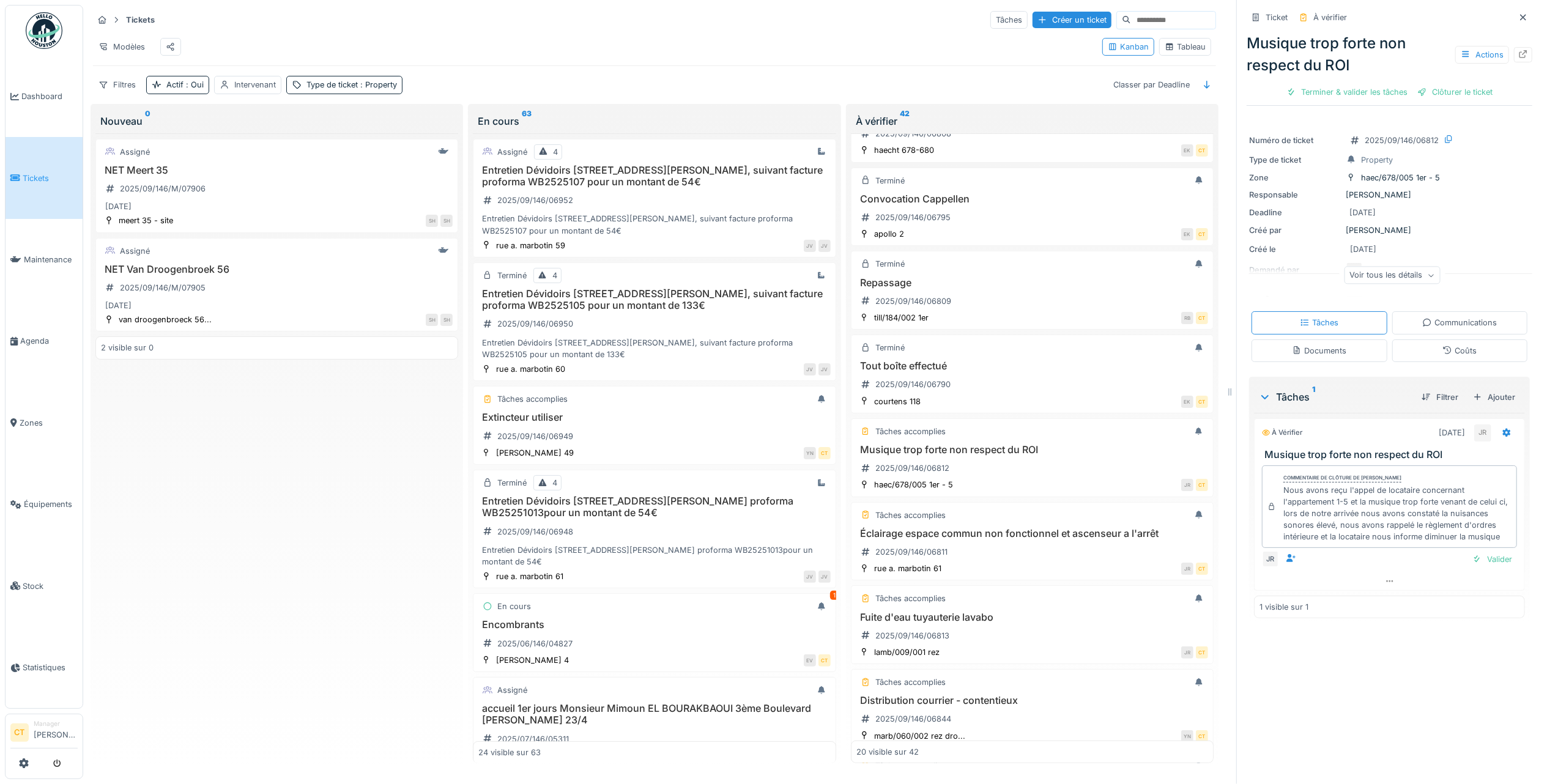
drag, startPoint x: 1330, startPoint y: 91, endPoint x: 1317, endPoint y: 77, distance: 19.1
click at [1327, 89] on div "Terminer & valider les tâches" at bounding box center [1347, 92] width 131 height 16
click at [1383, 92] on div "Clôturer le ticket" at bounding box center [1390, 92] width 85 height 16
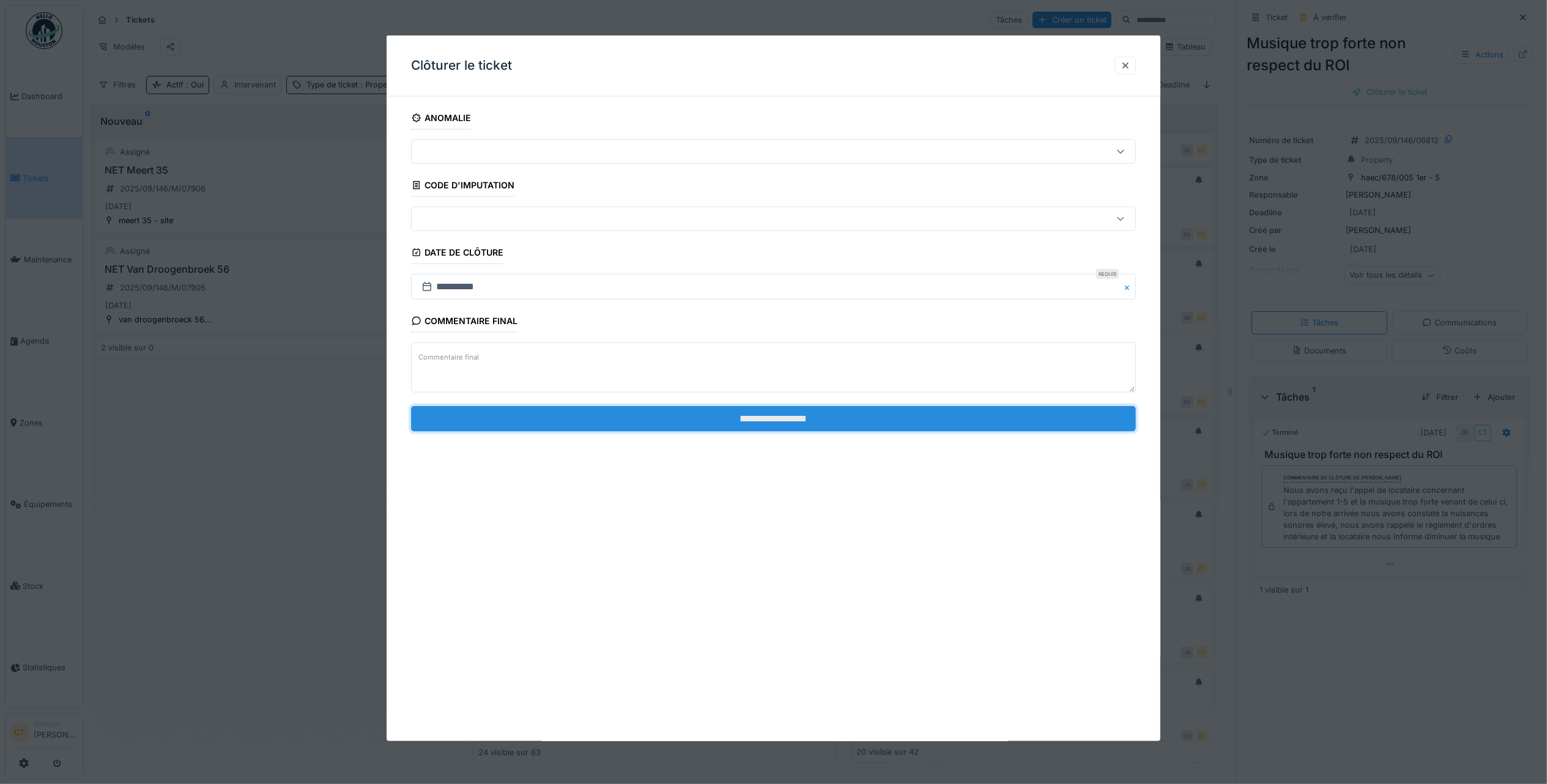
click at [776, 419] on input "**********" at bounding box center [774, 418] width 725 height 26
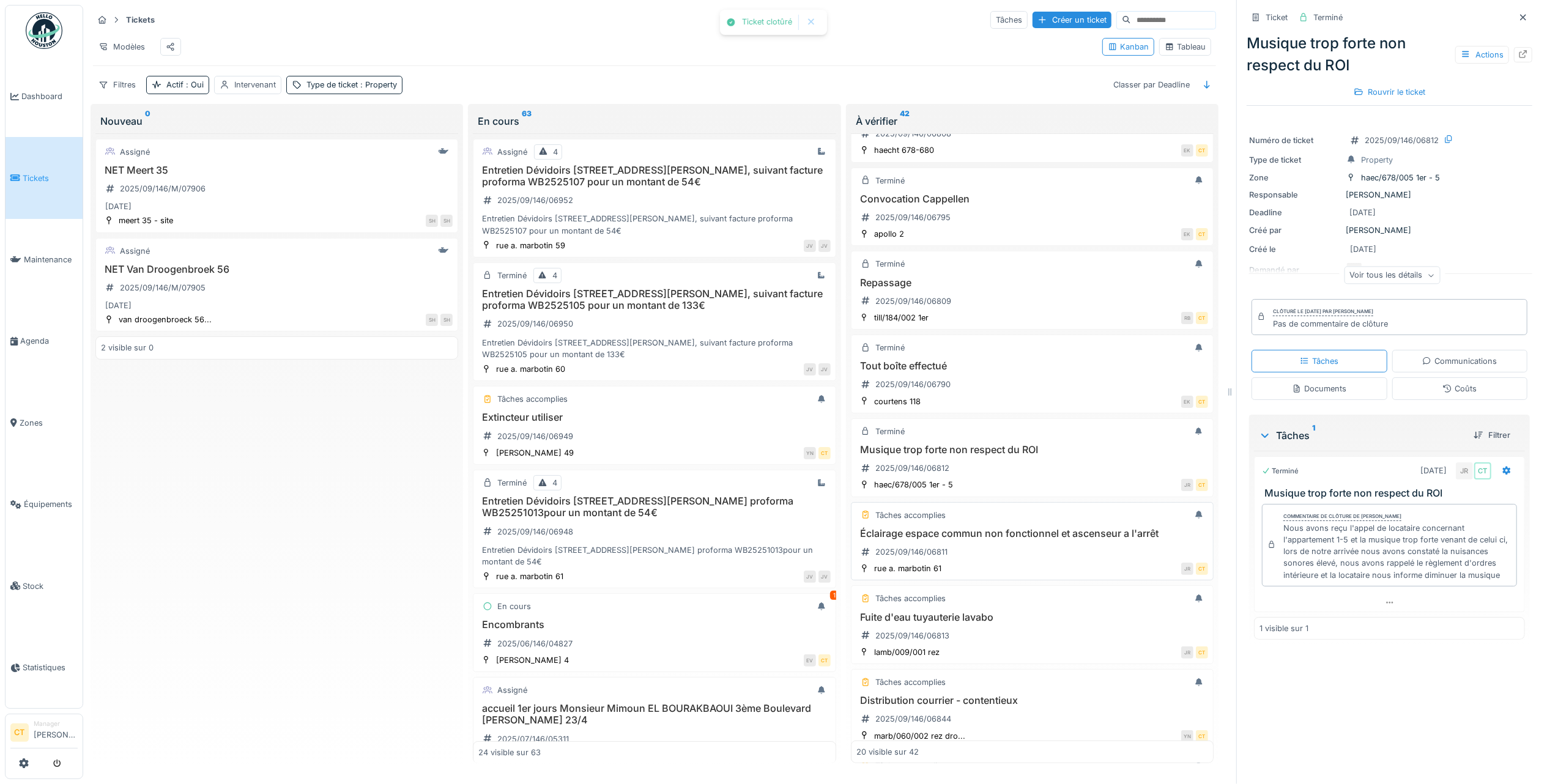
click at [992, 540] on h3 "Éclairage espace commun non fonctionnel et ascenseur a l'arrêt" at bounding box center [1032, 533] width 352 height 12
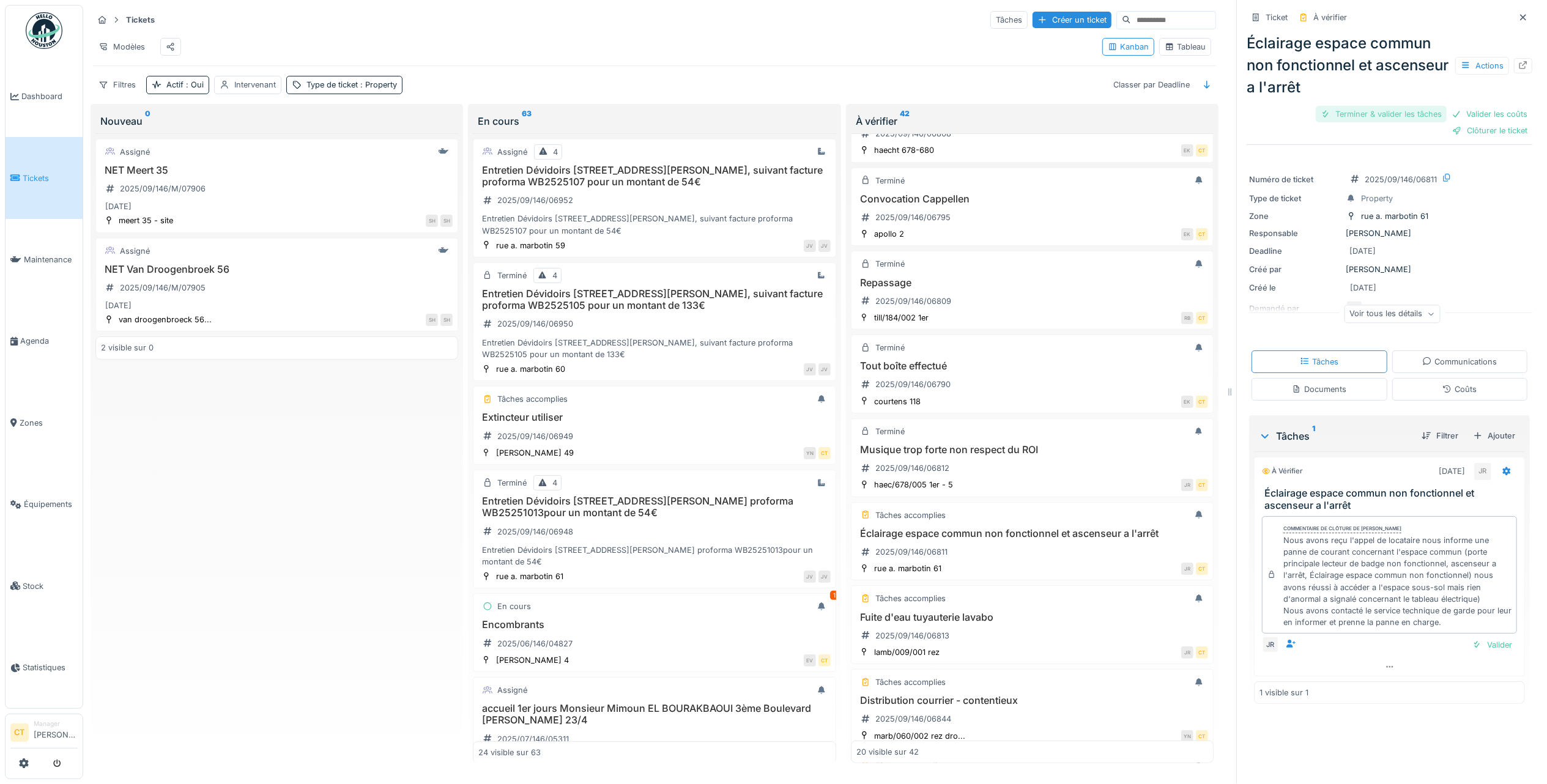
click at [1358, 118] on div "Terminer & valider les tâches" at bounding box center [1382, 114] width 131 height 16
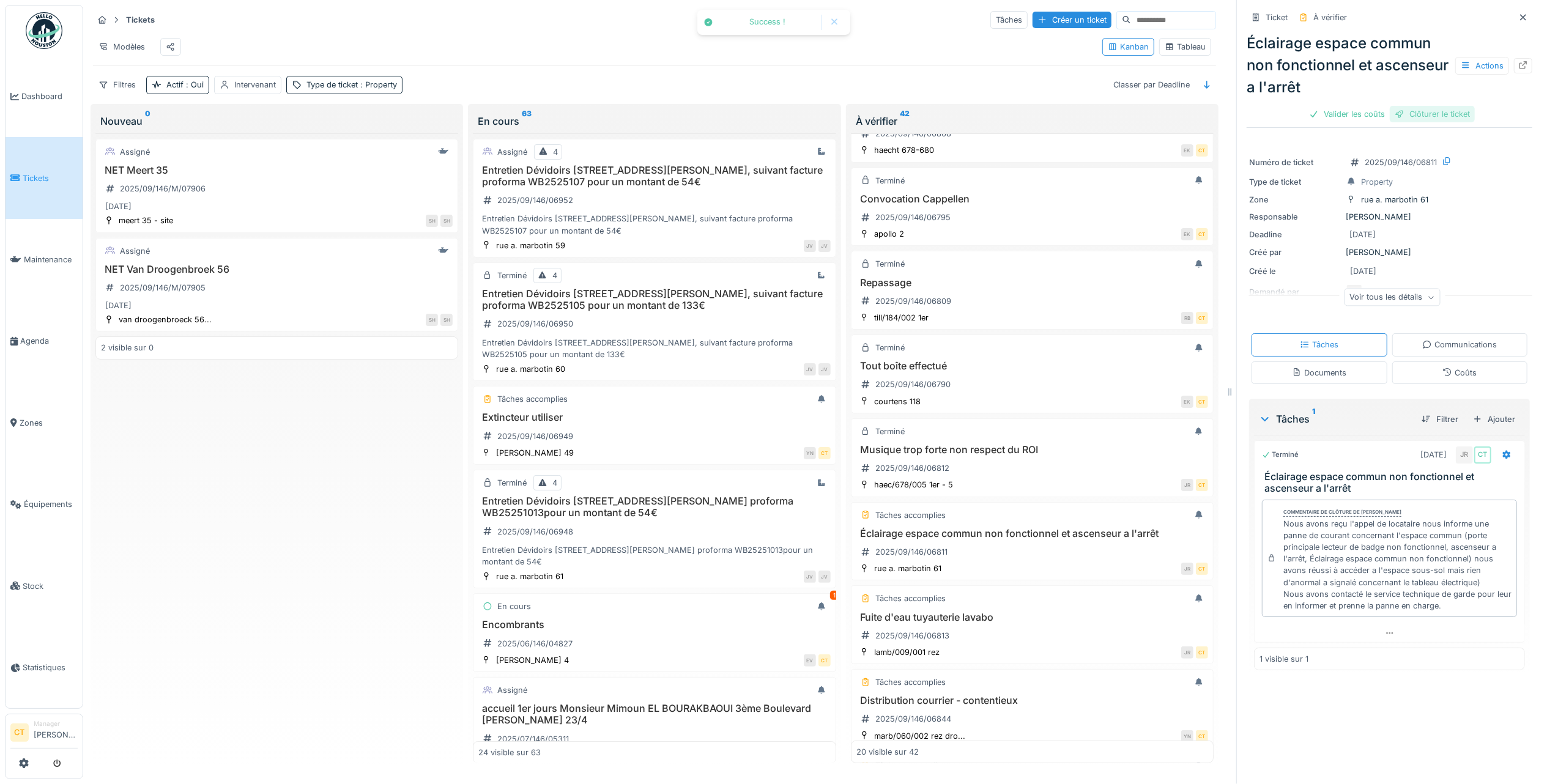
click at [1427, 113] on div "Clôturer le ticket" at bounding box center [1432, 114] width 85 height 16
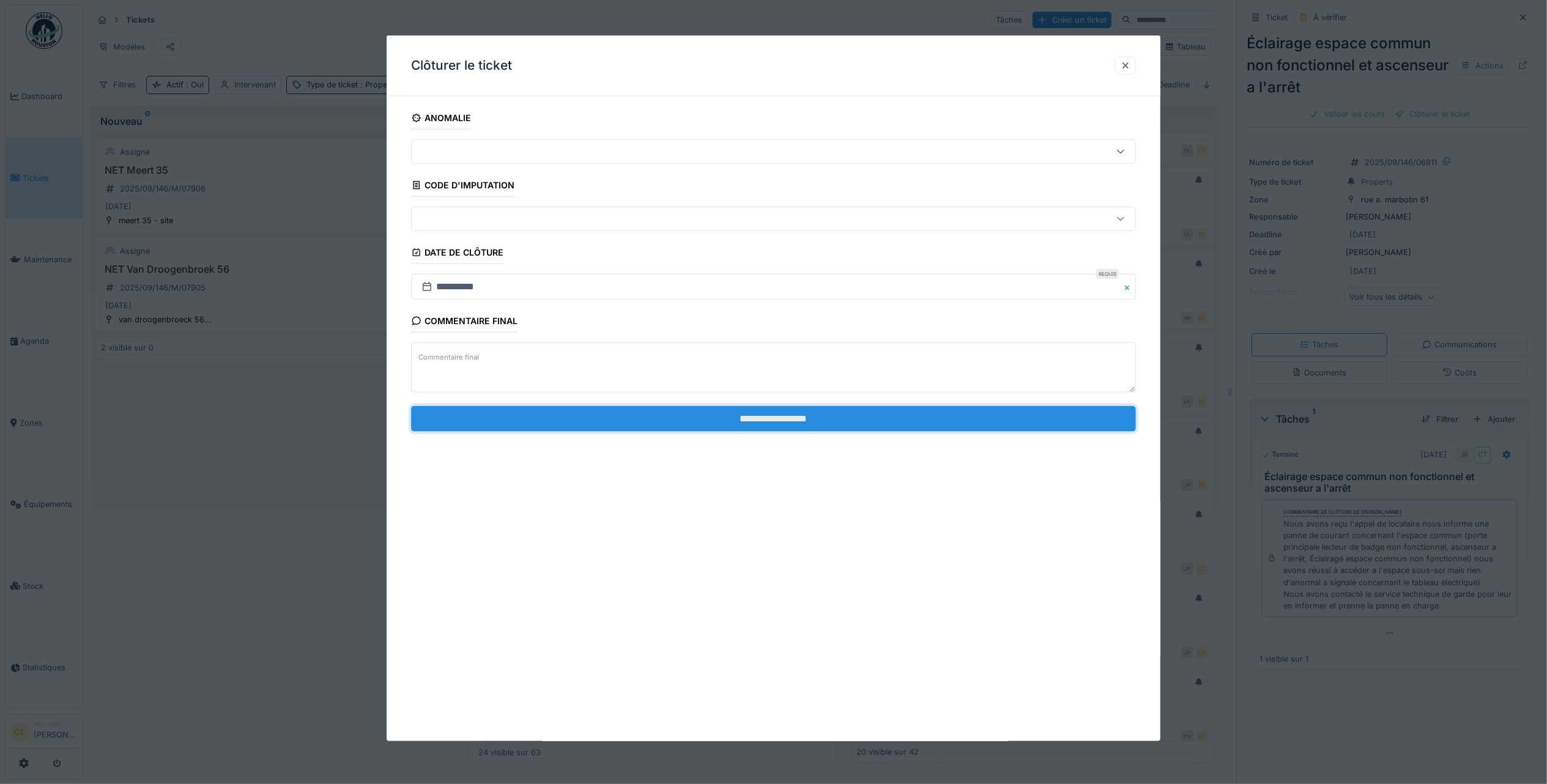
click at [871, 423] on input "**********" at bounding box center [774, 418] width 725 height 26
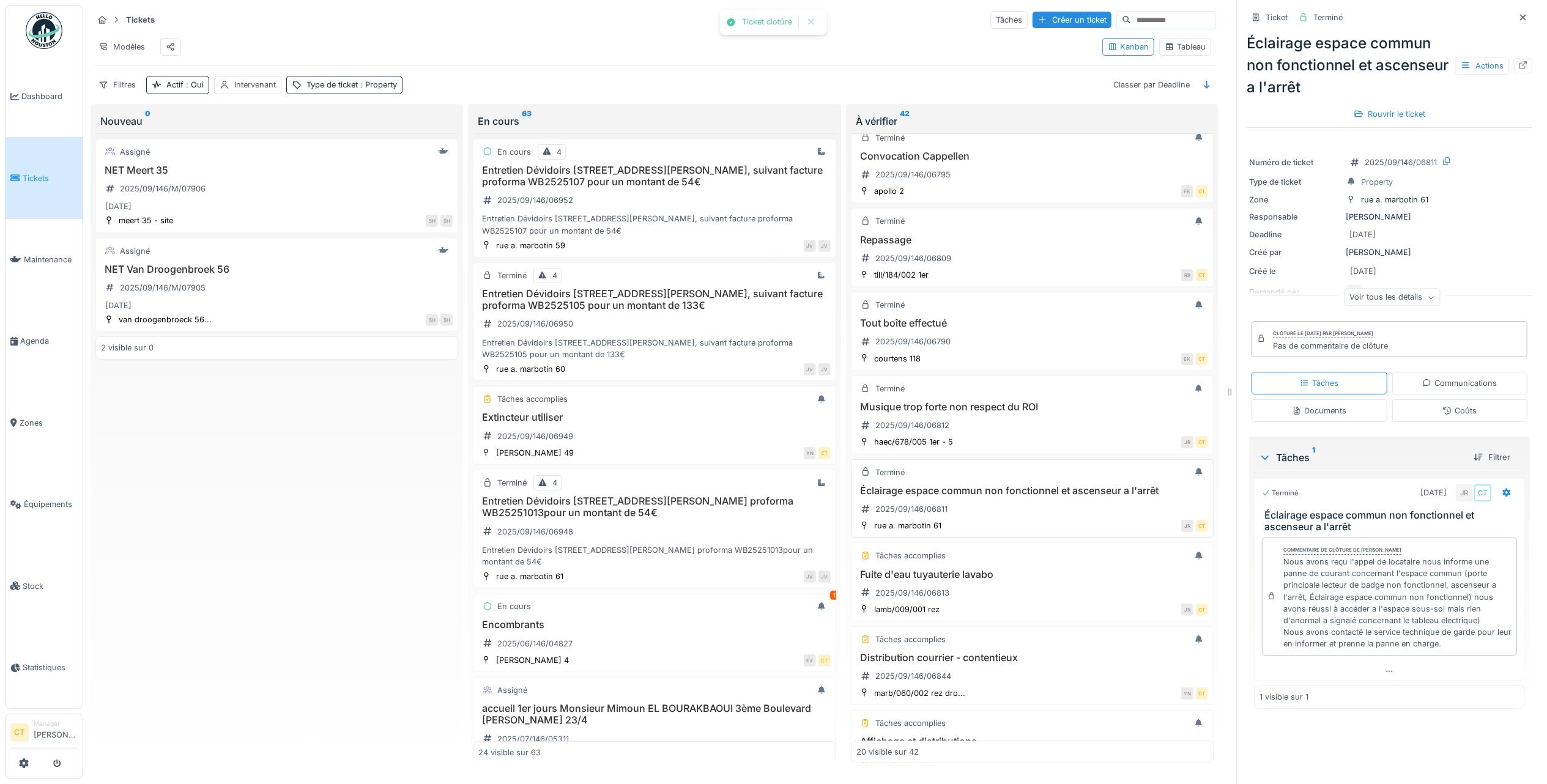
scroll to position [815, 0]
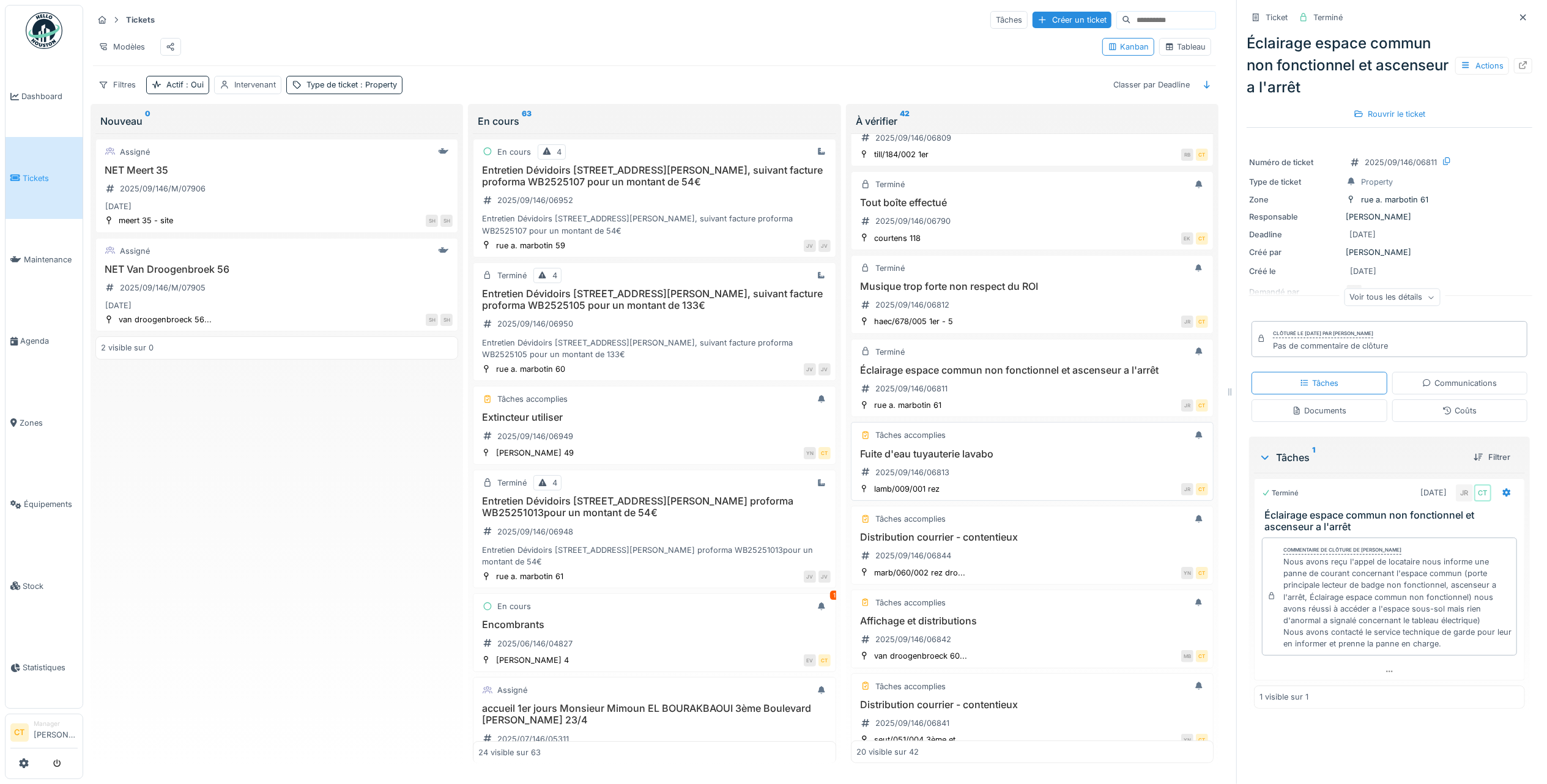
click at [1023, 482] on div "Fuite d'eau tuyauterie lavabo 2025/09/146/06813" at bounding box center [1032, 465] width 352 height 34
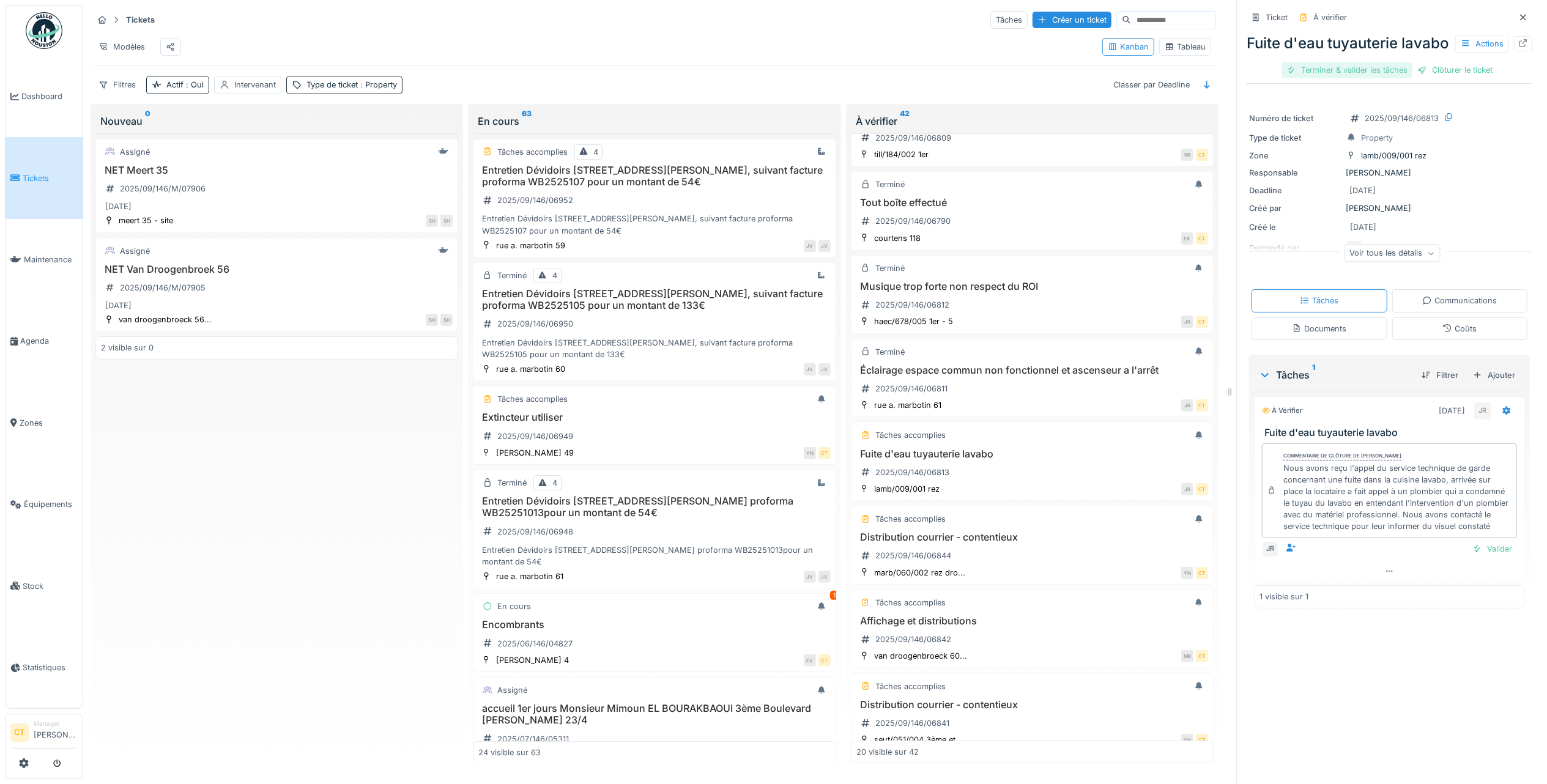
click at [1324, 78] on div "Terminer & valider les tâches" at bounding box center [1347, 70] width 131 height 16
click at [1382, 78] on div "Clôturer le ticket" at bounding box center [1390, 70] width 85 height 16
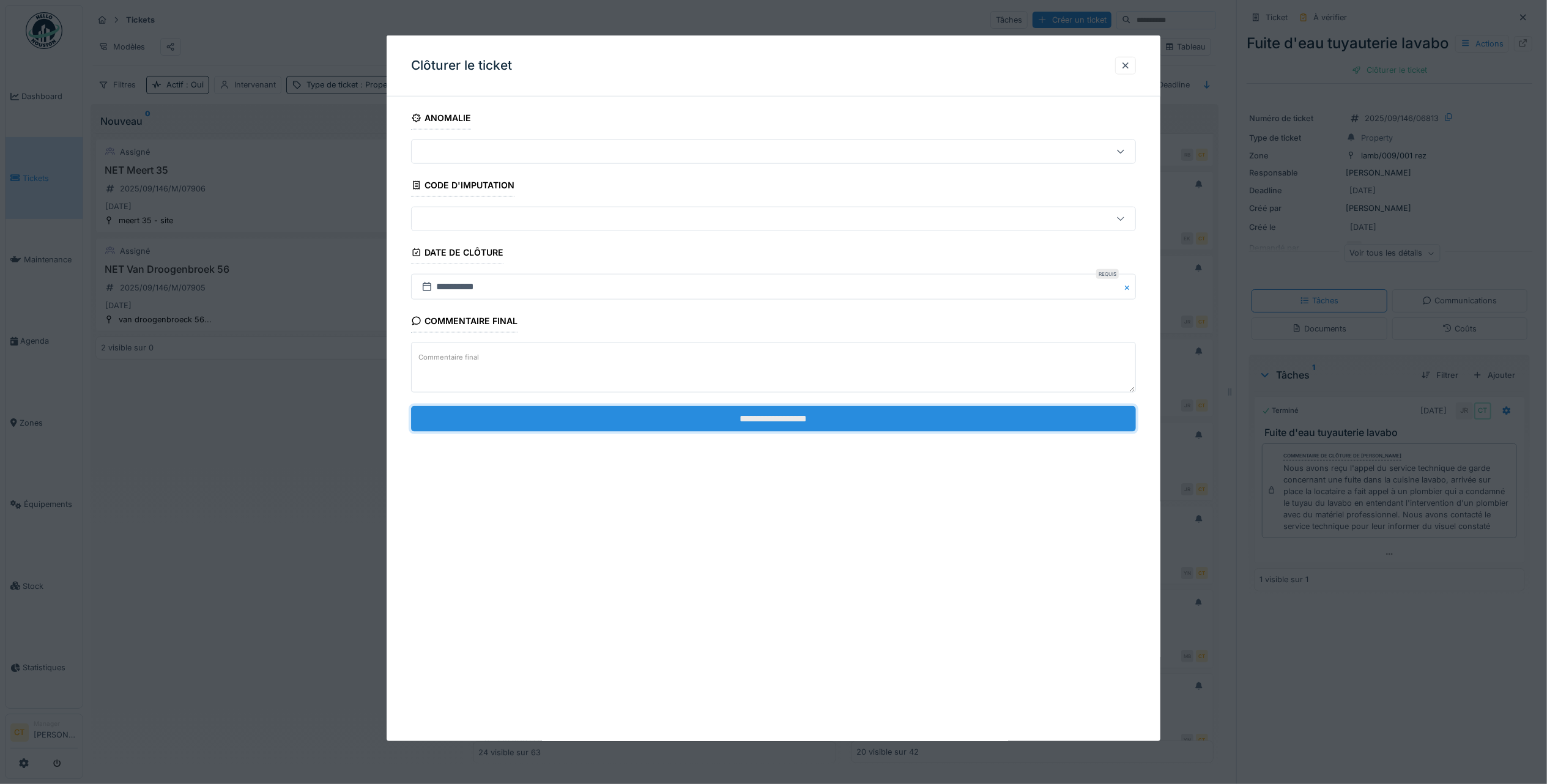
click at [856, 423] on input "**********" at bounding box center [774, 418] width 725 height 26
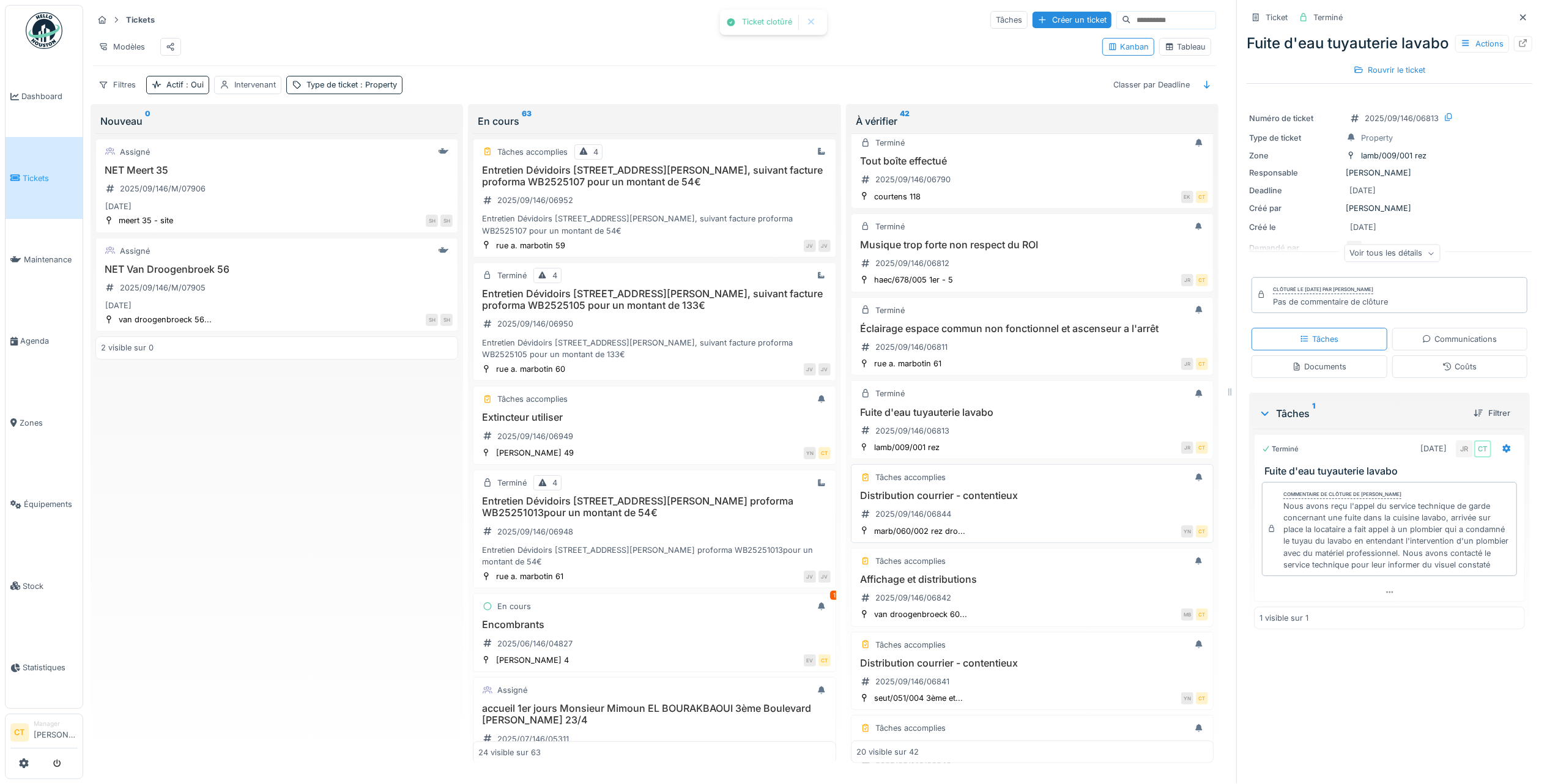
scroll to position [978, 0]
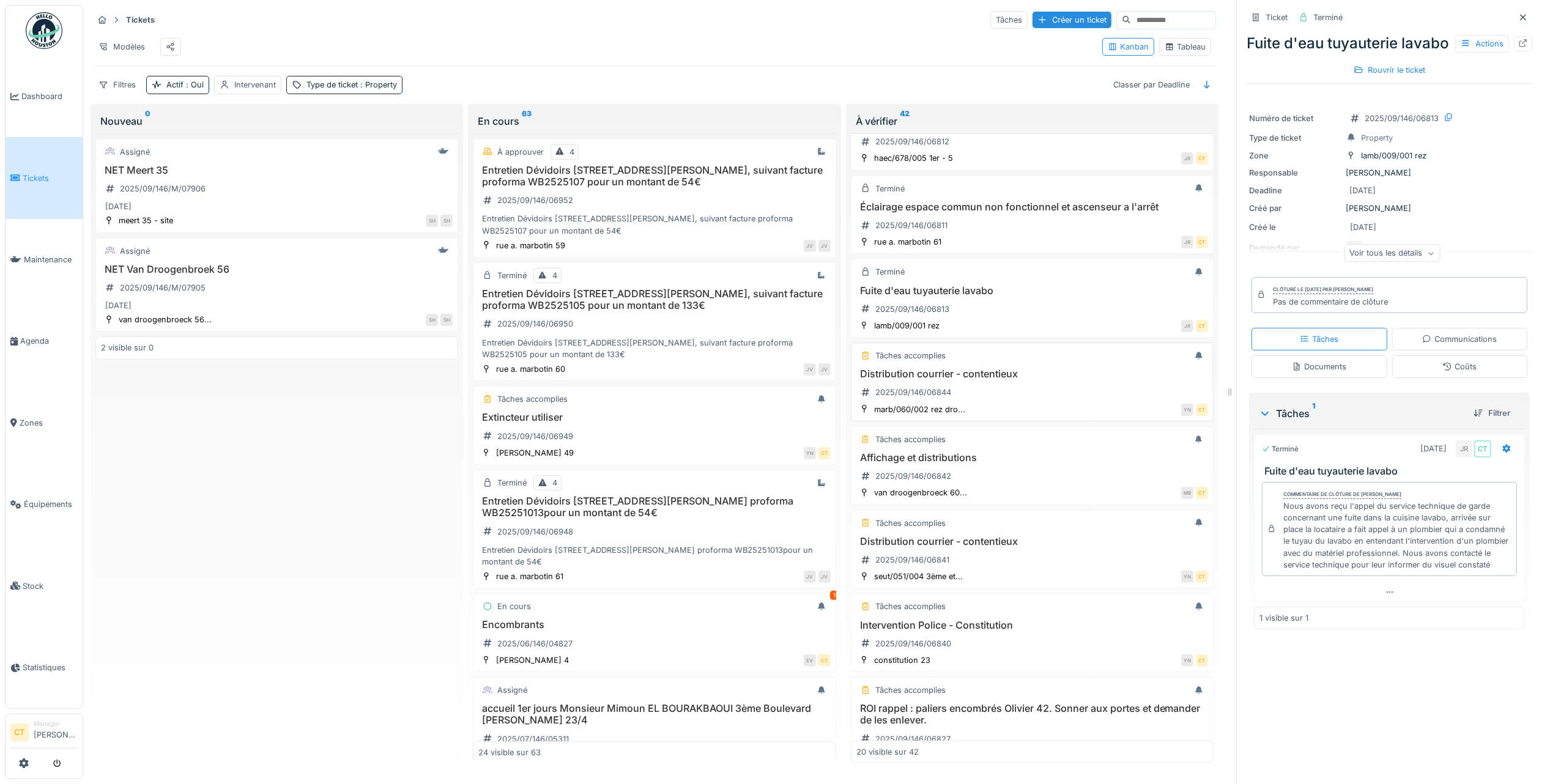
click at [973, 402] on div "Distribution courrier - contentieux 2025/09/146/06844" at bounding box center [1032, 385] width 352 height 34
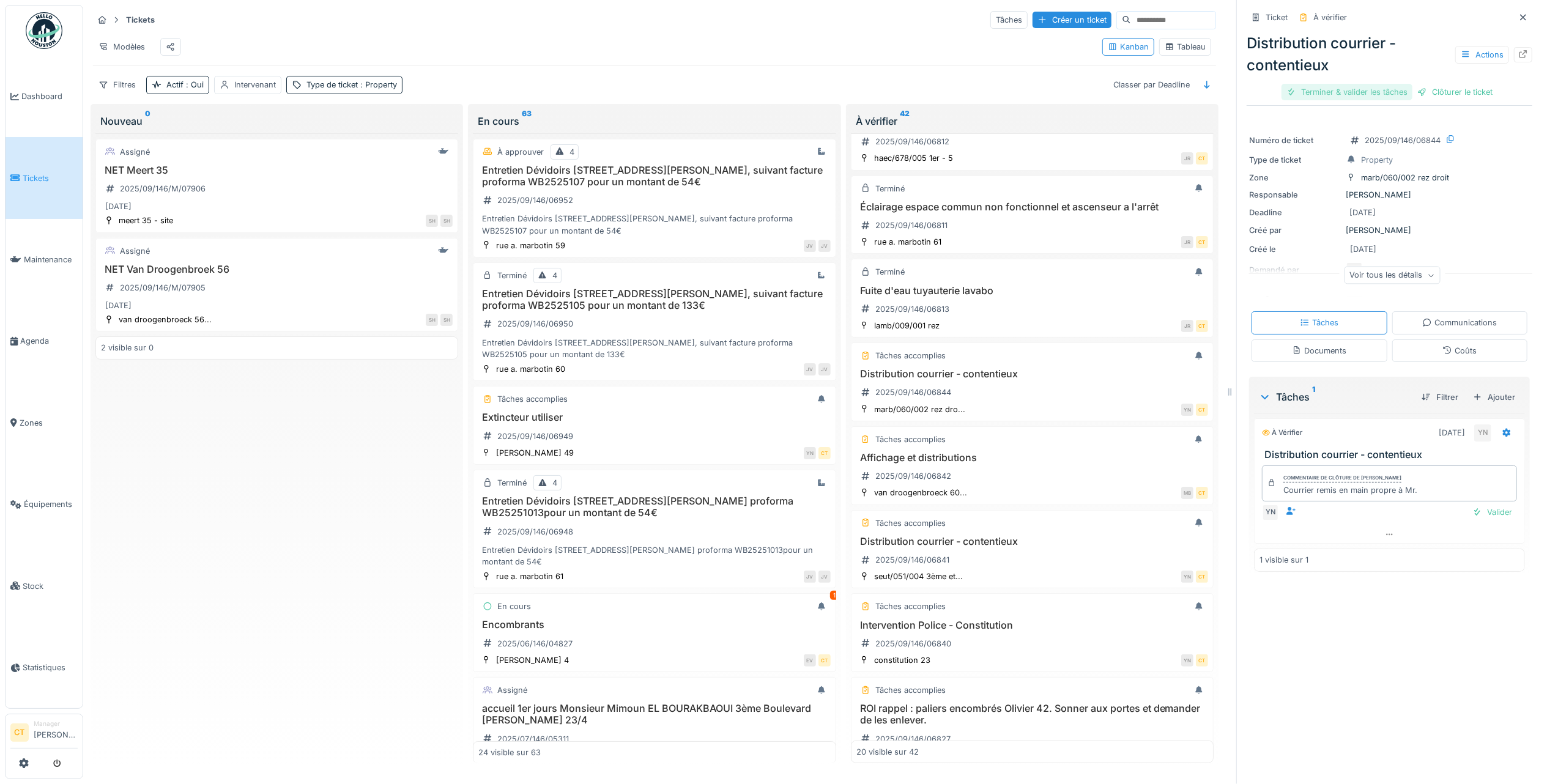
click at [1321, 92] on div "Terminer & valider les tâches" at bounding box center [1347, 92] width 131 height 16
click at [1365, 90] on div "Clôturer le ticket" at bounding box center [1390, 92] width 85 height 16
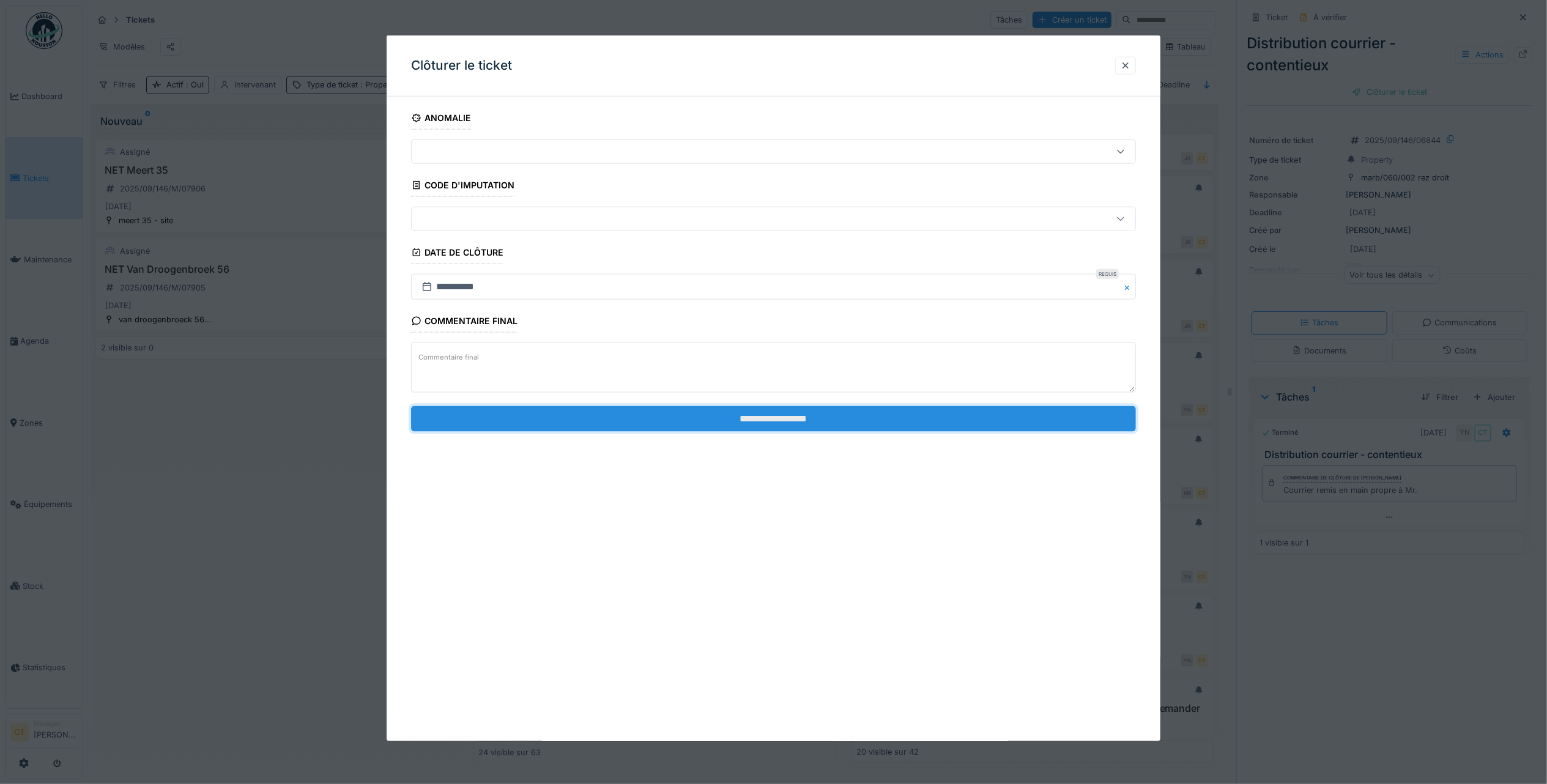
drag, startPoint x: 957, startPoint y: 428, endPoint x: 964, endPoint y: 421, distance: 9.9
click at [954, 424] on input "**********" at bounding box center [774, 418] width 725 height 26
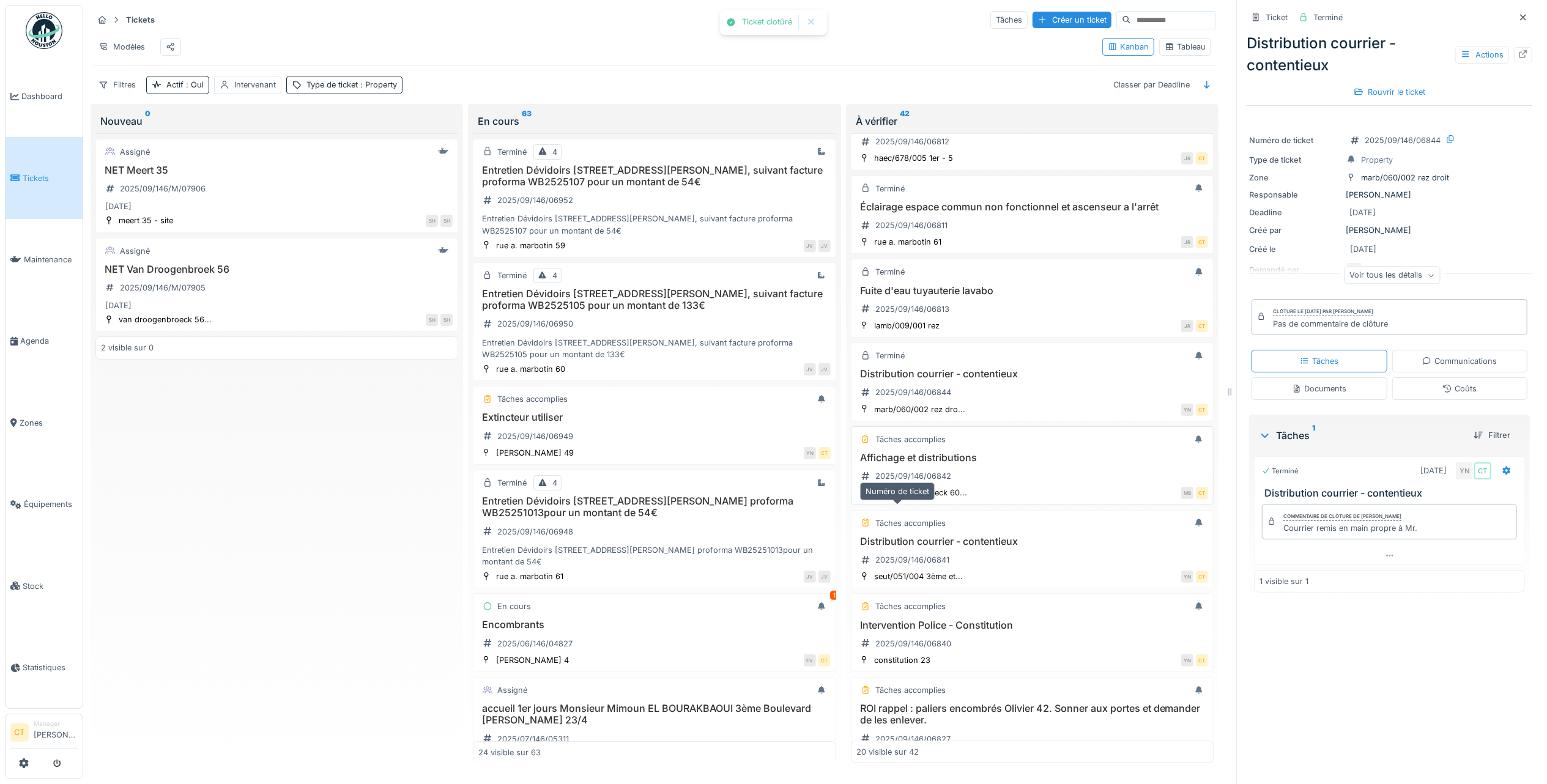
click at [944, 483] on div "2025/09/146/06842" at bounding box center [905, 476] width 99 height 16
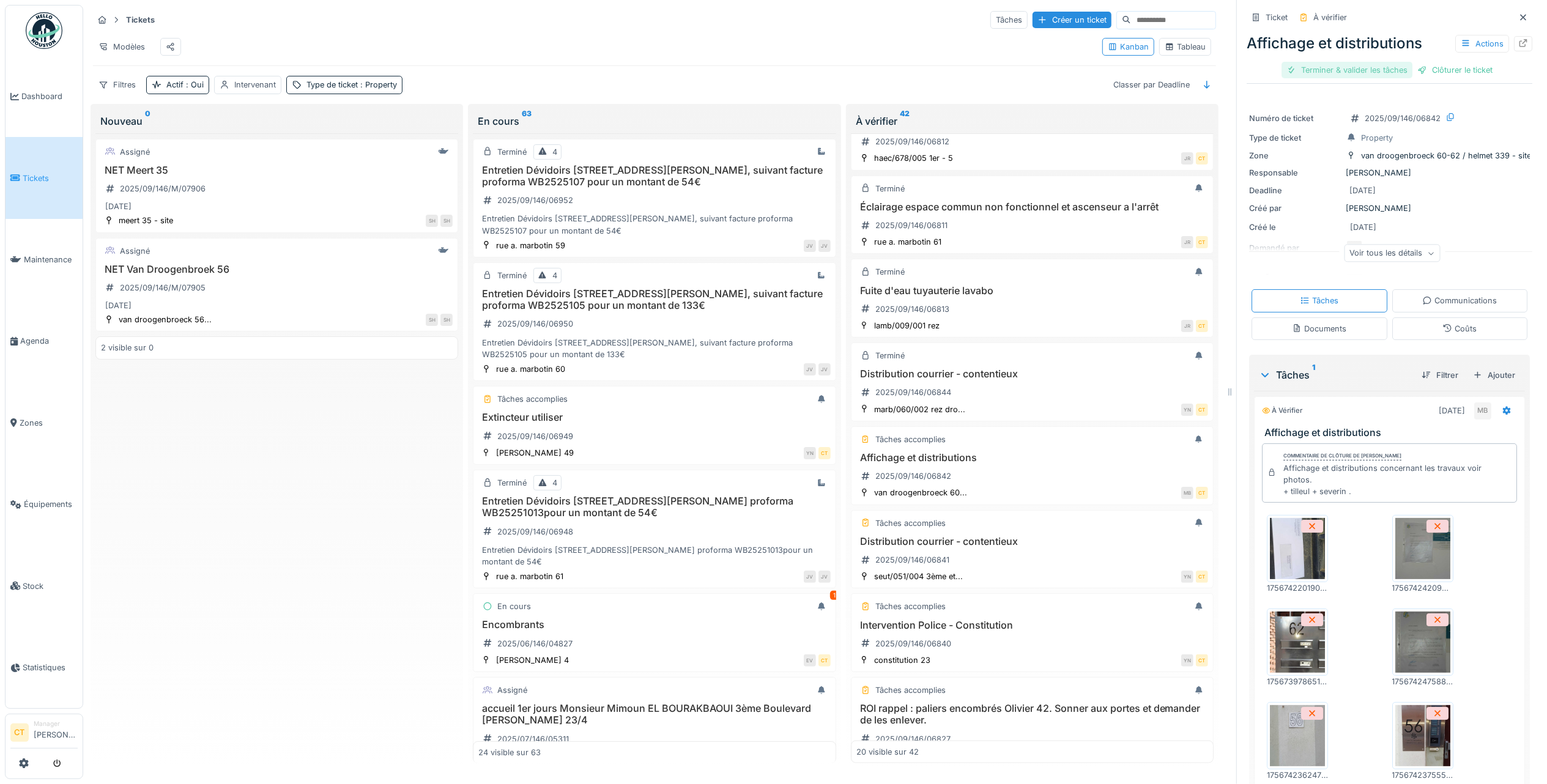
click at [1327, 67] on div "Terminer & valider les tâches" at bounding box center [1347, 70] width 131 height 16
drag, startPoint x: 1402, startPoint y: 74, endPoint x: 1342, endPoint y: 70, distance: 60.1
click at [1401, 74] on div "Clôturer le ticket" at bounding box center [1390, 70] width 85 height 16
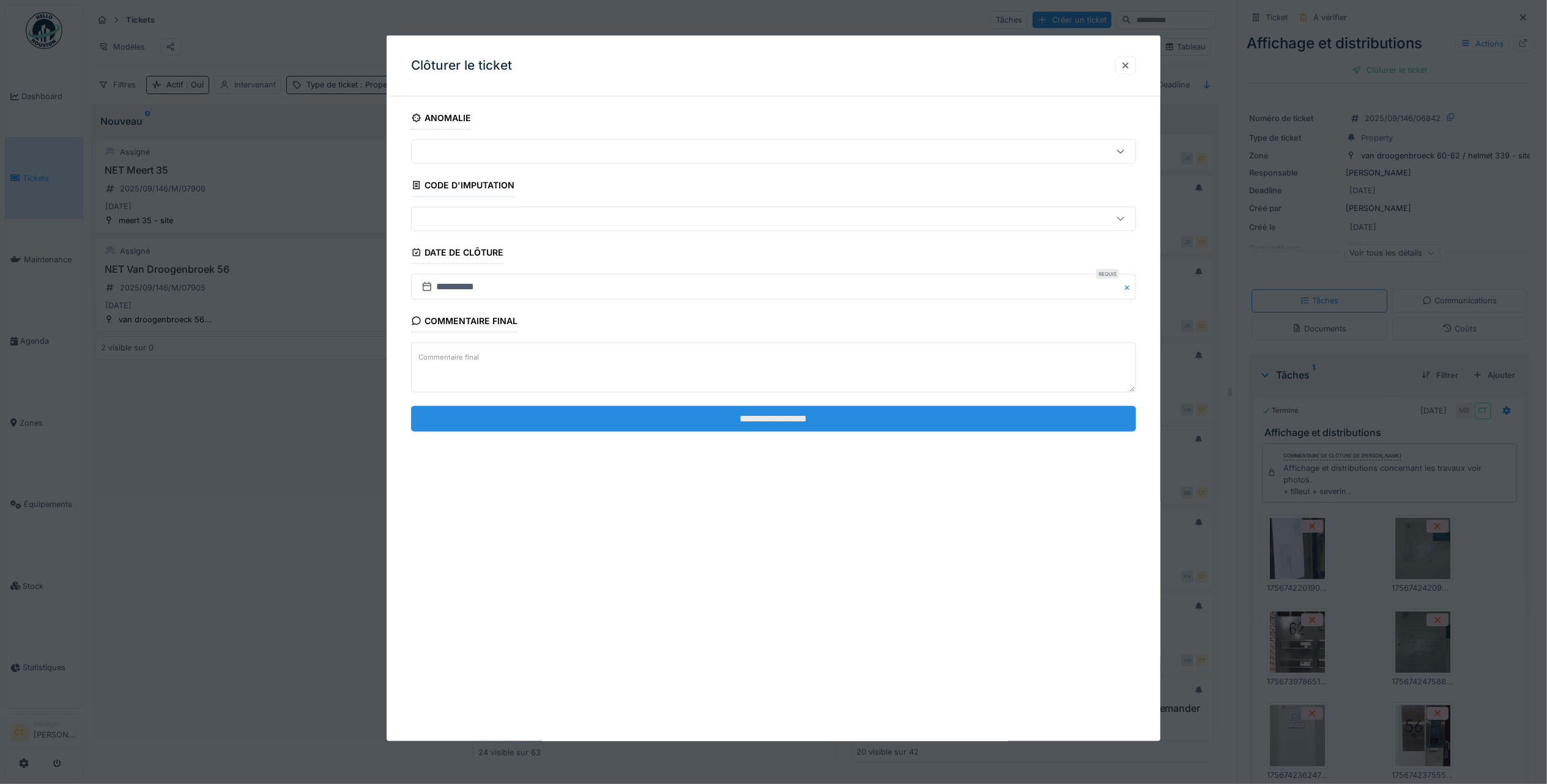
click at [936, 419] on input "**********" at bounding box center [774, 418] width 725 height 26
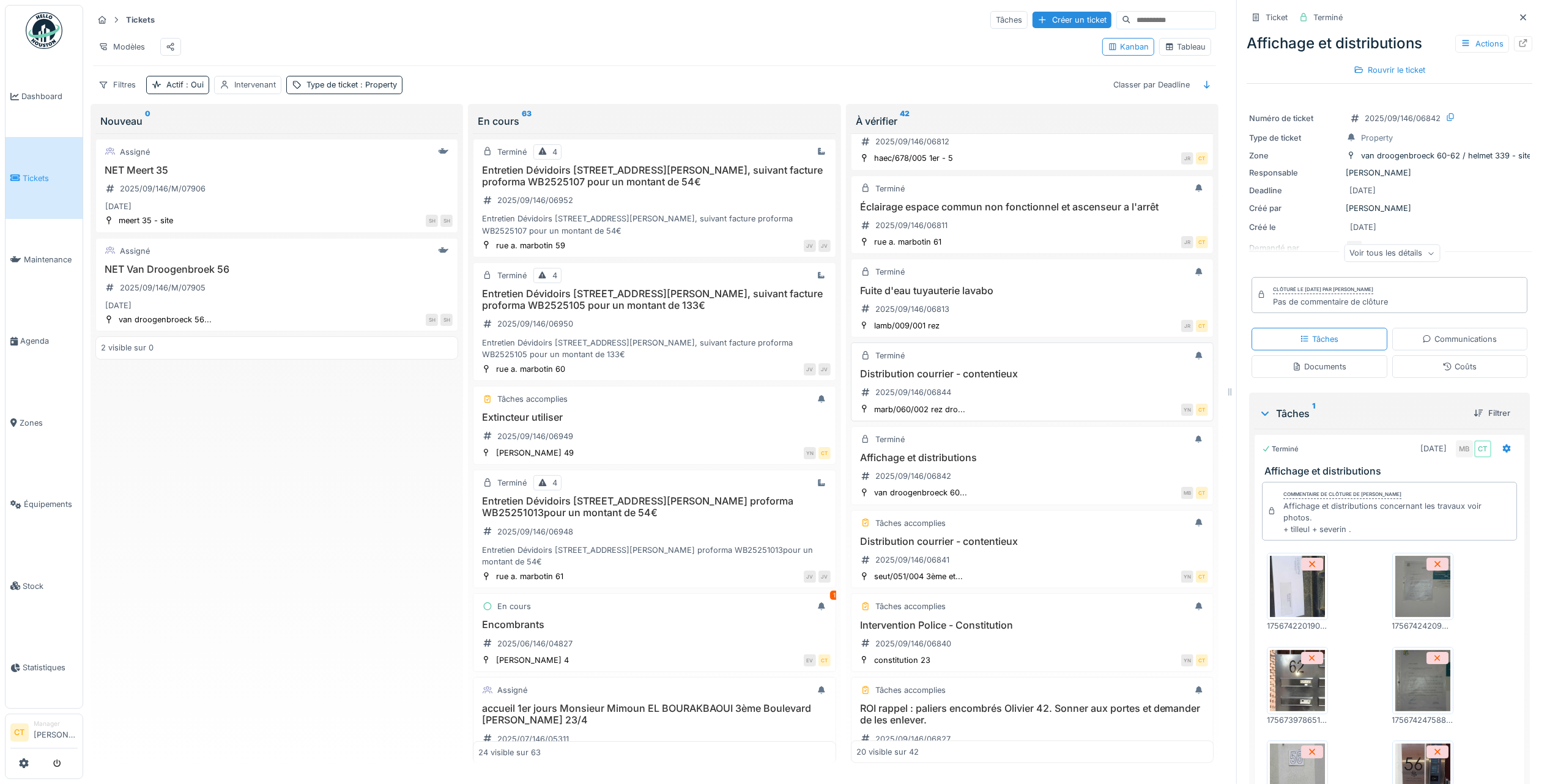
scroll to position [1060, 0]
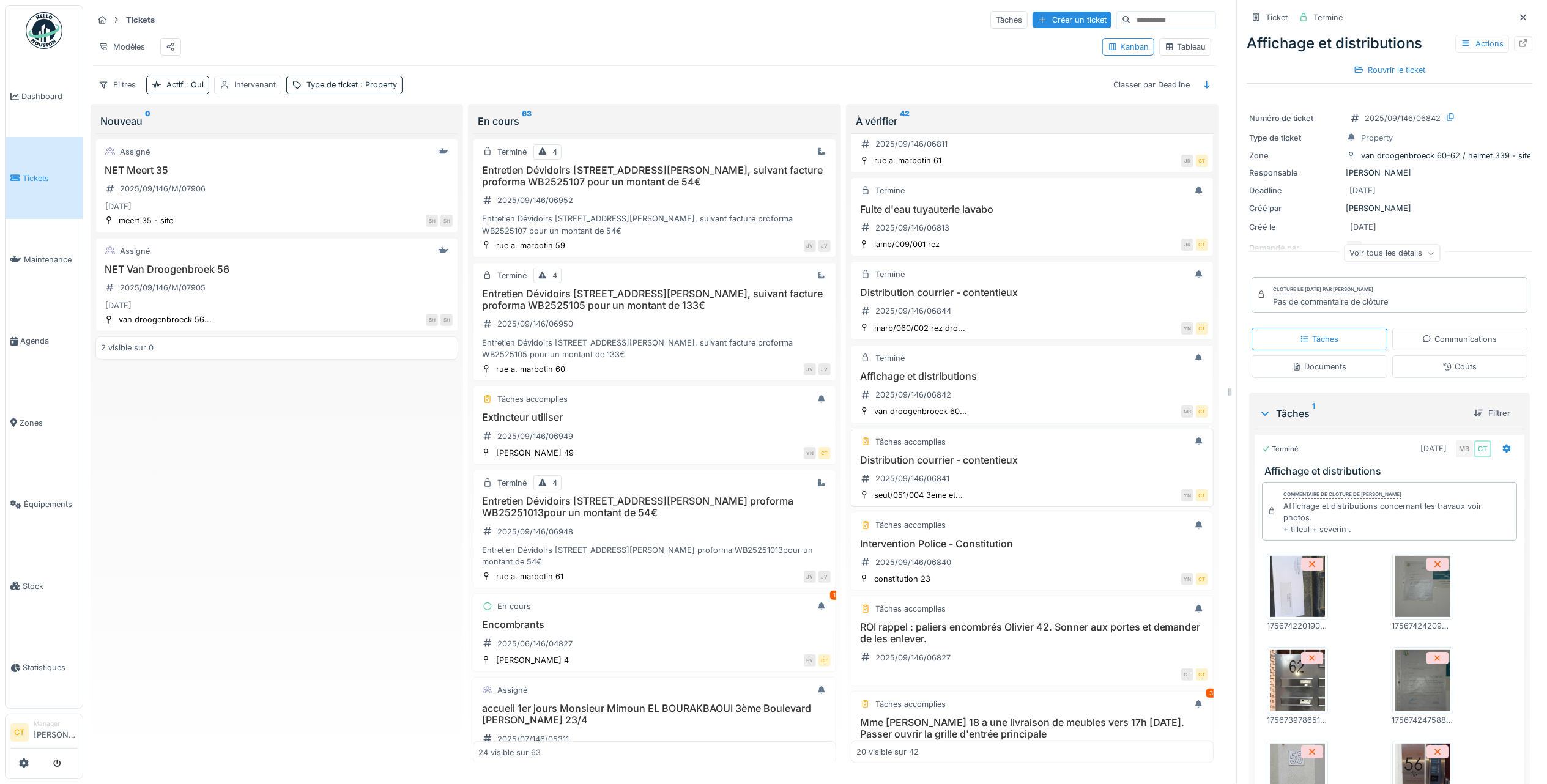
click at [1008, 488] on div "Distribution courrier - contentieux 2025/09/146/06841" at bounding box center [1032, 471] width 352 height 34
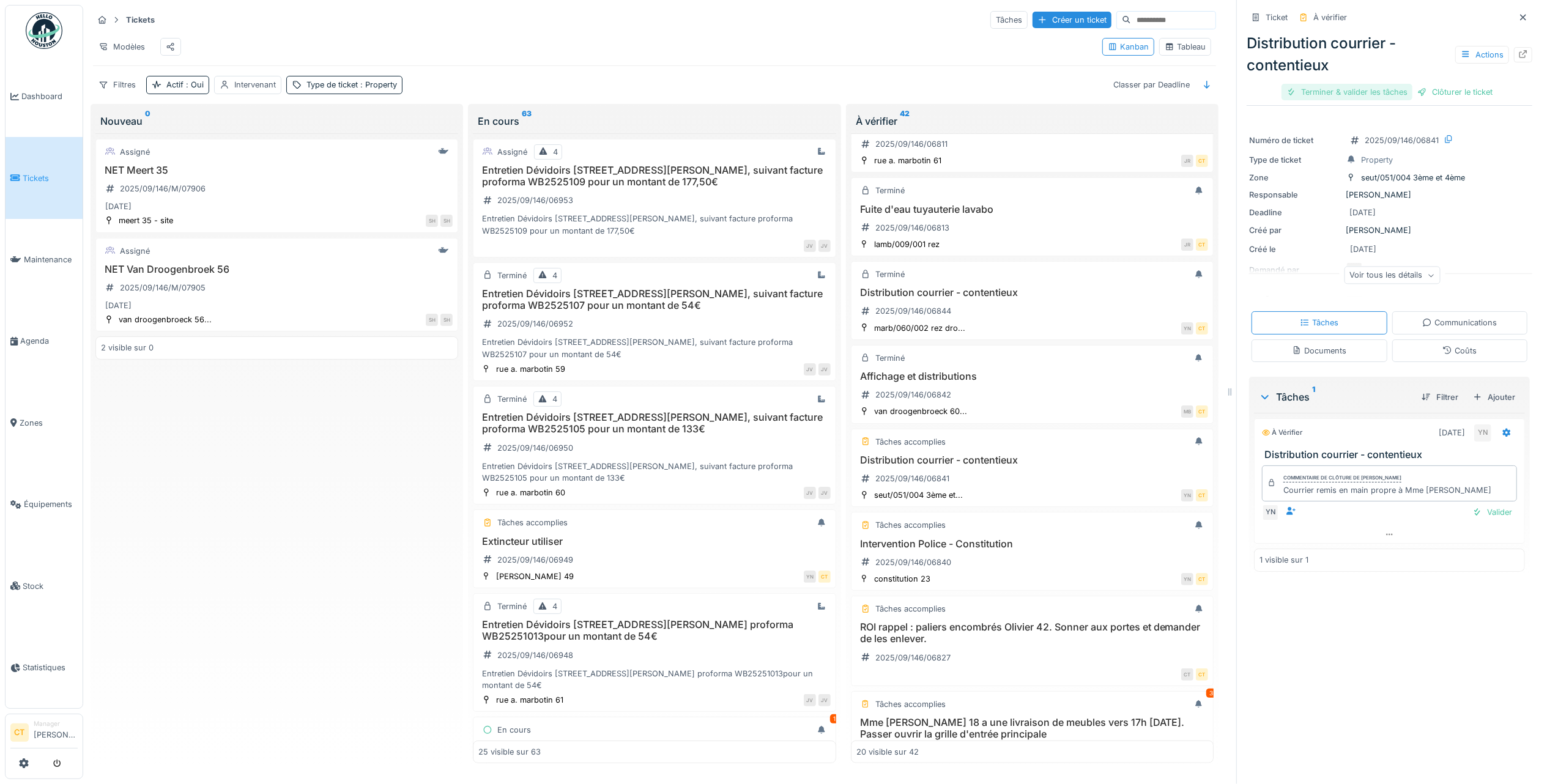
click at [1347, 99] on div "Terminer & valider les tâches" at bounding box center [1347, 92] width 131 height 16
click at [1390, 96] on div "Clôturer le ticket" at bounding box center [1390, 92] width 85 height 16
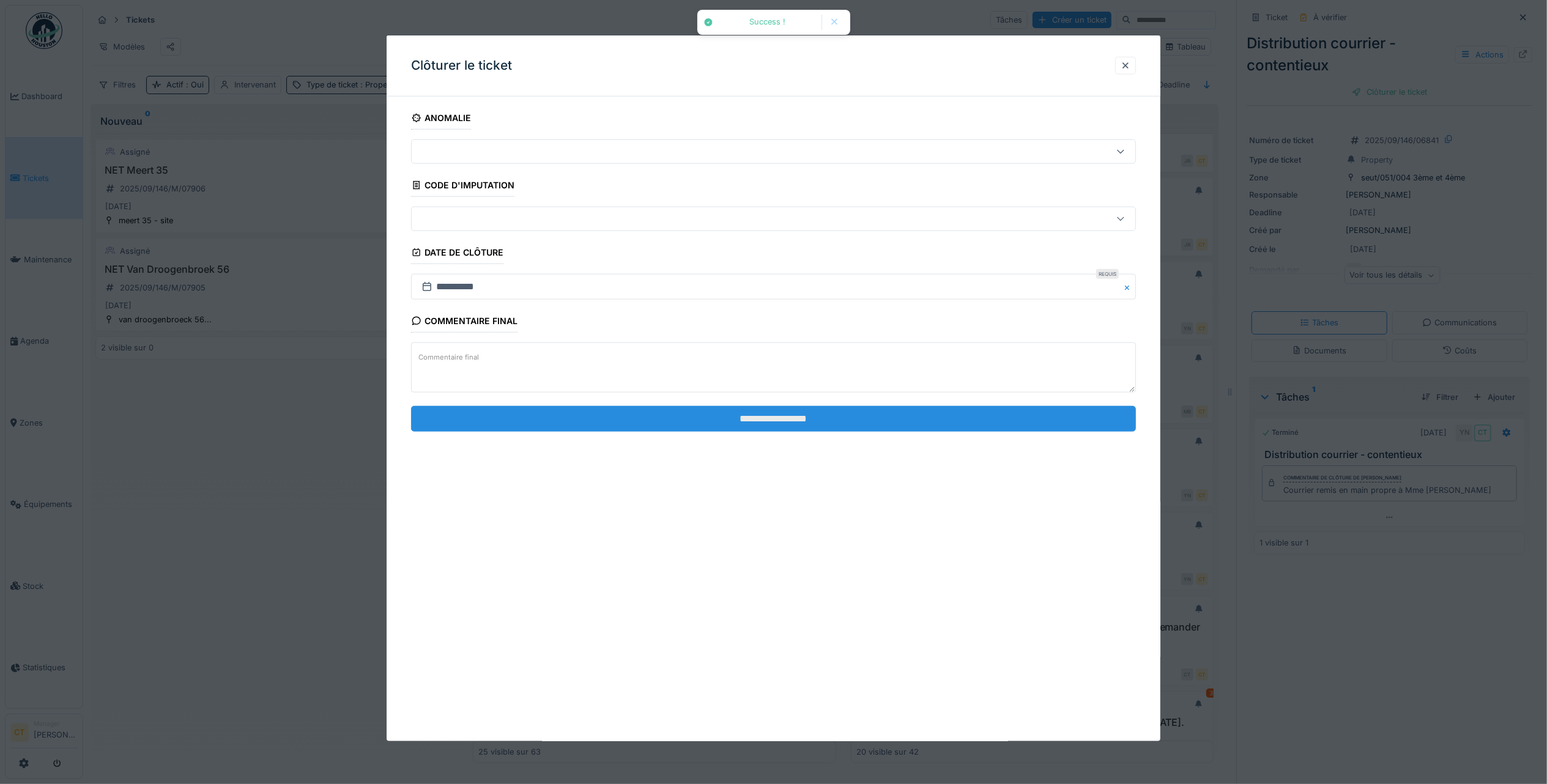
click at [867, 419] on input "**********" at bounding box center [774, 418] width 725 height 26
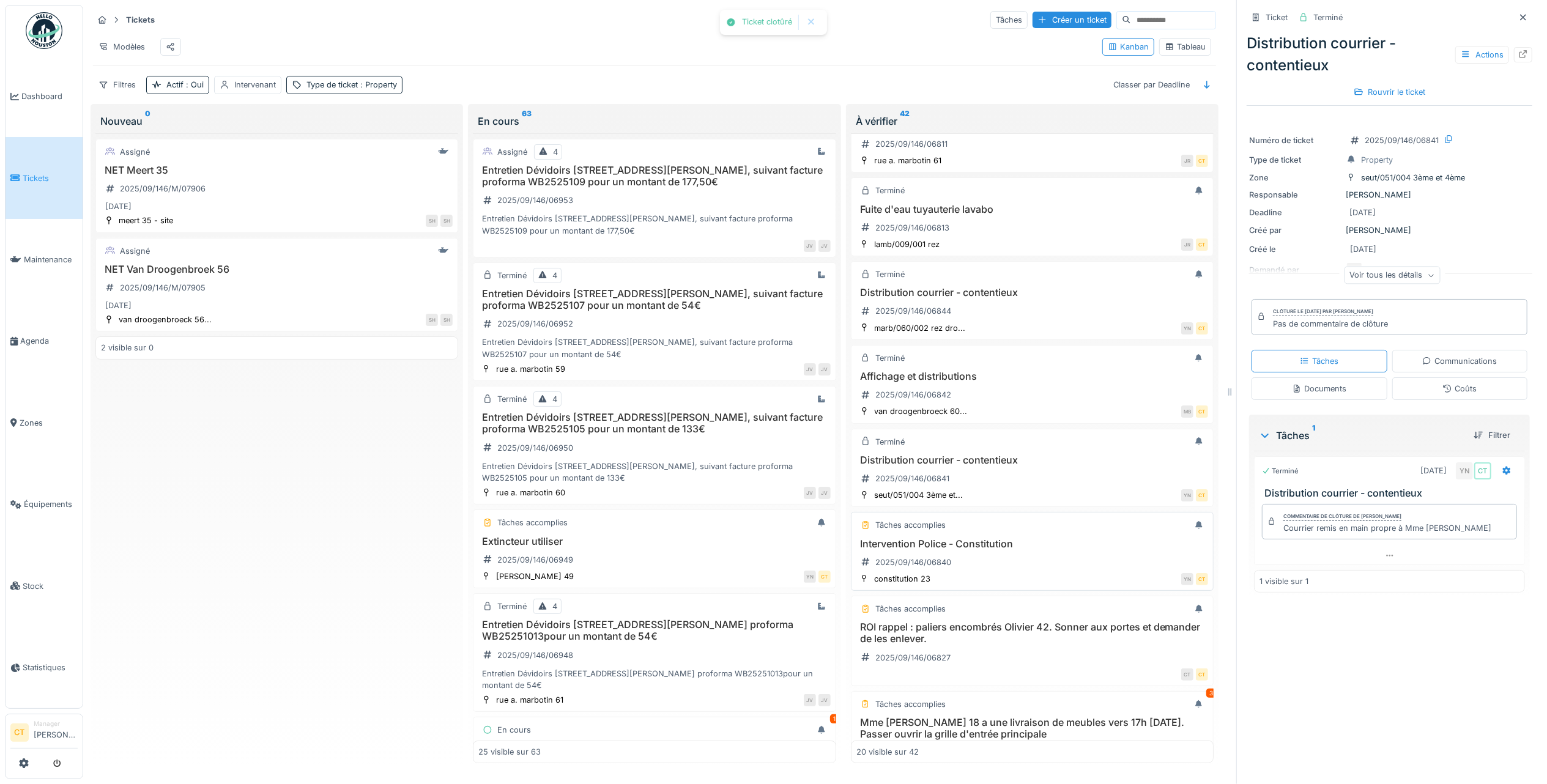
click at [977, 573] on div "Intervention Police - Constitution 2025/09/146/06840" at bounding box center [1032, 555] width 352 height 34
